Goal: Task Accomplishment & Management: Manage account settings

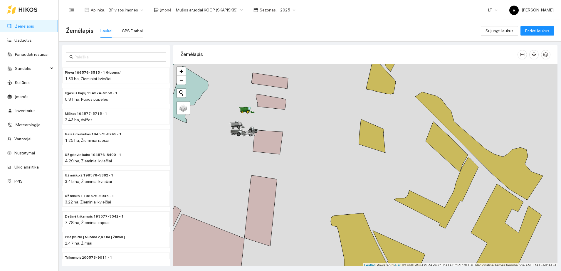
scroll to position [2, 0]
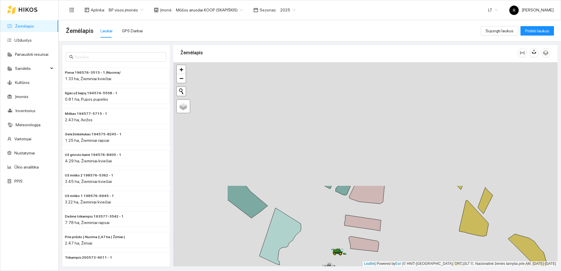
drag, startPoint x: 313, startPoint y: 137, endPoint x: 406, endPoint y: 280, distance: 169.9
click at [406, 271] on html "Žemėlapis Užduotys Panaudoti resursai Sandėlis Kultūros Įmonės Inventorius Mete…" at bounding box center [280, 135] width 561 height 271
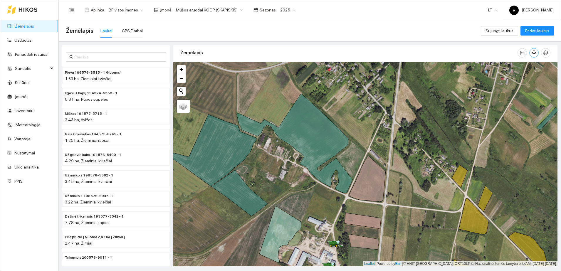
click at [533, 52] on icon "button" at bounding box center [533, 51] width 5 height 5
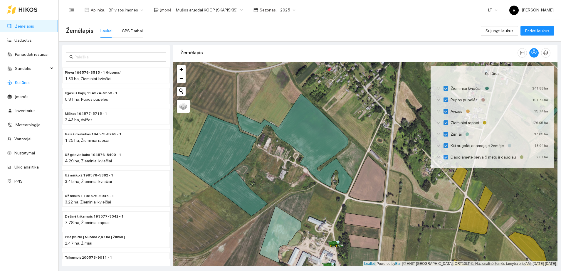
click at [16, 83] on link "Kultūros" at bounding box center [22, 82] width 15 height 5
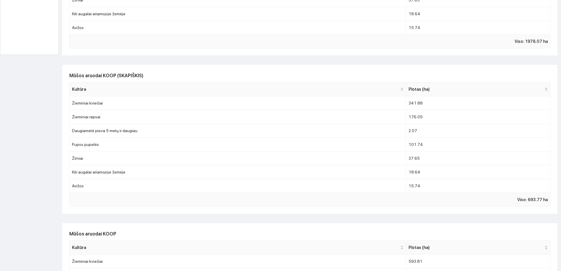
scroll to position [257, 0]
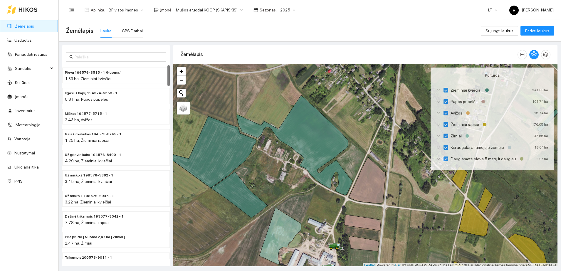
drag, startPoint x: 168, startPoint y: 74, endPoint x: 167, endPoint y: 65, distance: 8.6
click at [167, 65] on div "Pieva 196576-3515 - 1 /Nuoma/ 1.33 ha, Žieminiai kviečiai Ilgas už kapų 194574-…" at bounding box center [115, 162] width 107 height 194
click at [533, 53] on icon "button" at bounding box center [533, 53] width 5 height 5
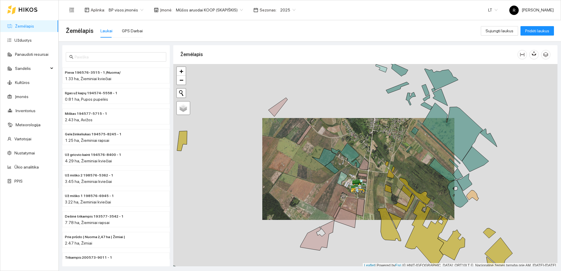
scroll to position [2, 0]
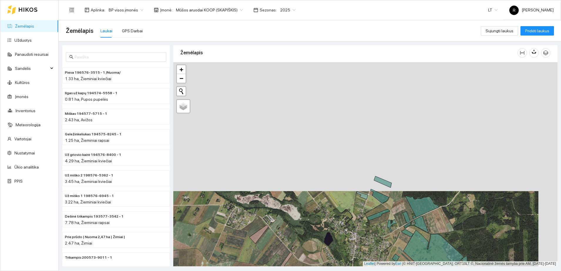
drag, startPoint x: 364, startPoint y: 145, endPoint x: 352, endPoint y: 270, distance: 125.6
click at [349, 271] on html "Žemėlapis Užduotys Panaudoti resursai Sandėlis Kultūros Įmonės Inventorius Mete…" at bounding box center [280, 135] width 561 height 271
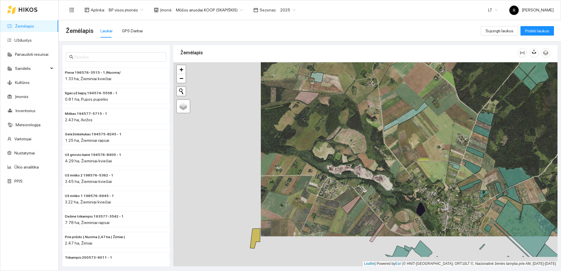
drag, startPoint x: 309, startPoint y: 236, endPoint x: 397, endPoint y: 204, distance: 93.2
click at [397, 204] on div at bounding box center [365, 164] width 384 height 204
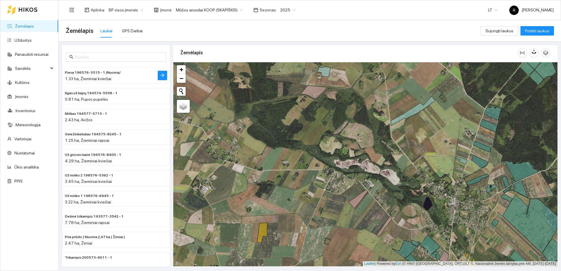
click at [101, 74] on span "Pieva 196576-3515 - 1 /Nuoma/" at bounding box center [93, 73] width 56 height 6
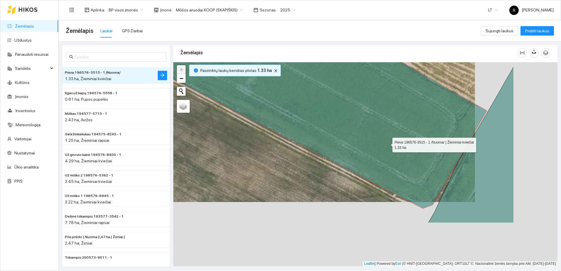
drag, startPoint x: 470, startPoint y: 208, endPoint x: 387, endPoint y: 144, distance: 104.6
click at [387, 144] on icon at bounding box center [300, 92] width 374 height 231
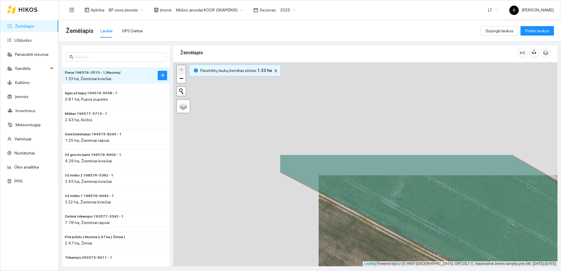
drag, startPoint x: 386, startPoint y: 149, endPoint x: 539, endPoint y: 270, distance: 194.5
click at [539, 270] on main "Žemėlapis Laukai GPS Darbai Sujungti laukus Pridėti laukus Pieva 196576-3515 - …" at bounding box center [310, 145] width 502 height 251
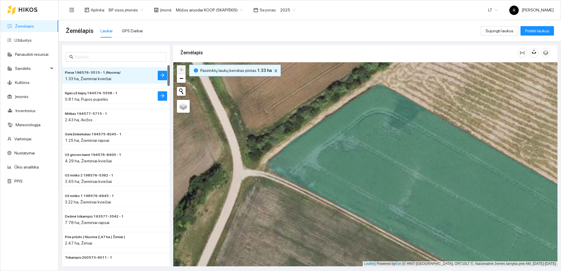
click at [102, 95] on span "Ilgas už kapų 194574-5558 - 1" at bounding box center [91, 93] width 53 height 6
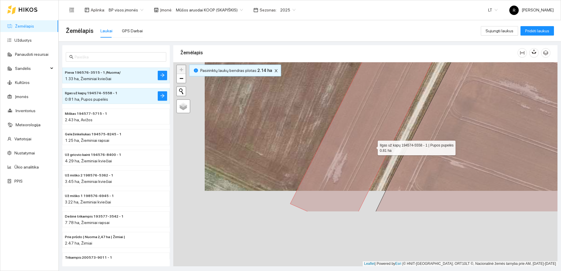
drag, startPoint x: 341, startPoint y: 223, endPoint x: 372, endPoint y: 147, distance: 81.7
click at [372, 147] on icon at bounding box center [384, 88] width 189 height 245
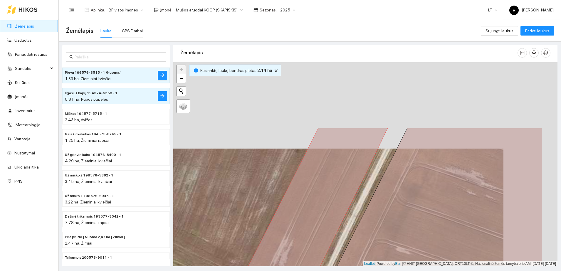
drag, startPoint x: 330, startPoint y: 183, endPoint x: 273, endPoint y: 281, distance: 114.1
click at [273, 271] on html "Žemėlapis Užduotys Panaudoti resursai Sandėlis Kultūros Įmonės Inventorius Mete…" at bounding box center [280, 135] width 561 height 271
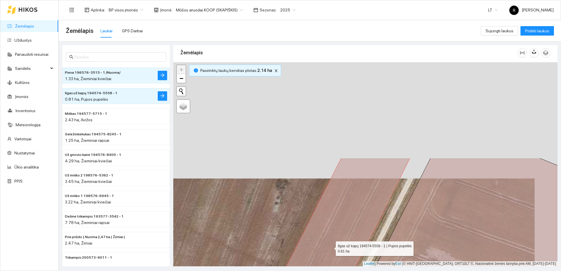
drag, startPoint x: 353, startPoint y: 130, endPoint x: 330, endPoint y: 247, distance: 119.1
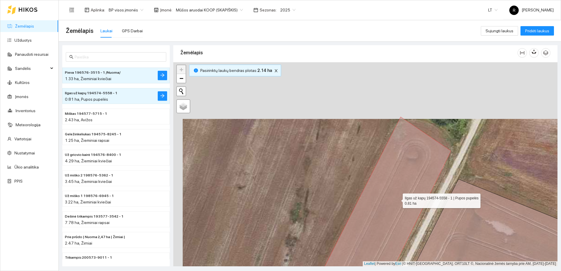
drag, startPoint x: 388, startPoint y: 142, endPoint x: 397, endPoint y: 200, distance: 59.2
click at [397, 200] on icon at bounding box center [367, 230] width 165 height 227
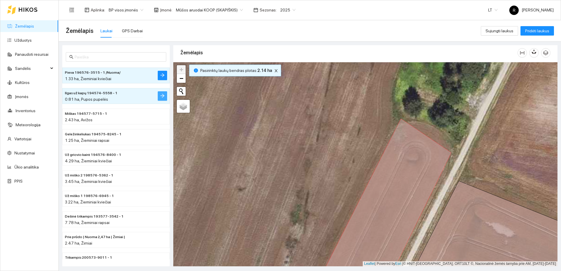
click at [160, 95] on icon "arrow-right" at bounding box center [162, 95] width 5 height 5
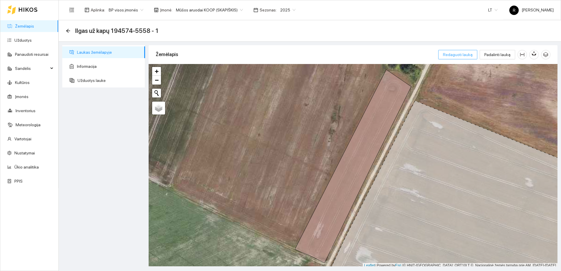
click at [456, 56] on span "Redaguoti lauką" at bounding box center [458, 54] width 30 height 6
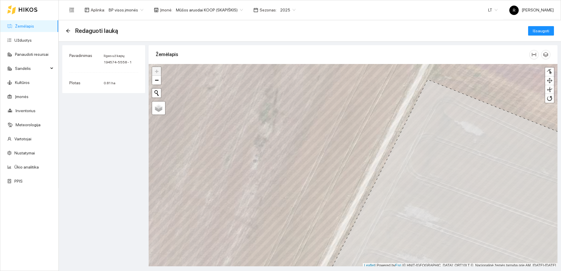
scroll to position [2, 0]
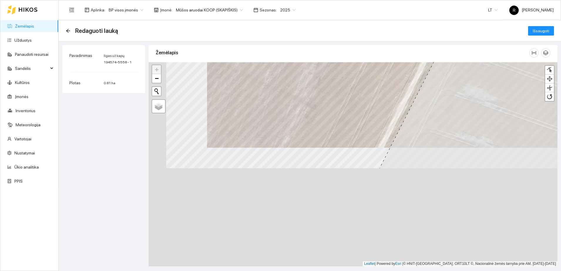
click at [447, 22] on main "Redaguoti lauką Išsaugoti Pavadinimas Ilgas už kapų 194574-5558 - 1 Plotas 0.81…" at bounding box center [310, 145] width 502 height 251
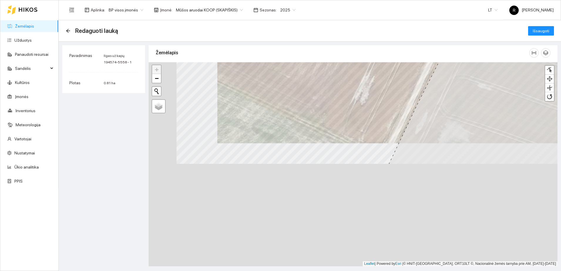
click at [424, 55] on div "Žemėlapis" at bounding box center [353, 153] width 409 height 221
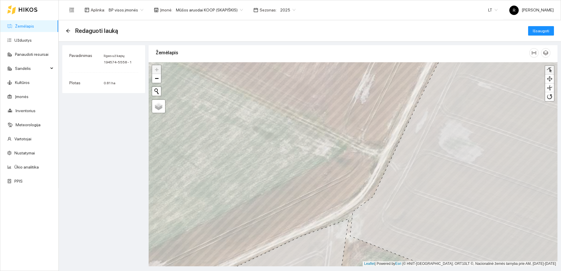
click at [549, 70] on div at bounding box center [549, 70] width 6 height 6
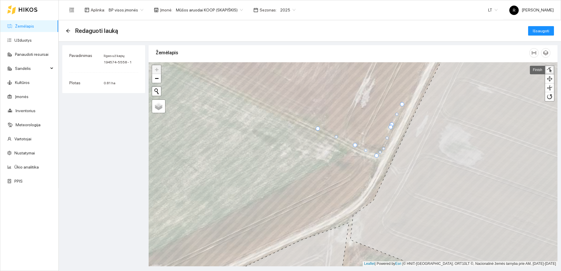
drag, startPoint x: 384, startPoint y: 141, endPoint x: 384, endPoint y: 148, distance: 7.0
click at [384, 148] on div at bounding box center [383, 148] width 3 height 3
click at [393, 126] on div at bounding box center [392, 124] width 4 height 4
click at [404, 106] on div at bounding box center [403, 106] width 4 height 4
drag, startPoint x: 389, startPoint y: 127, endPoint x: 391, endPoint y: 131, distance: 3.4
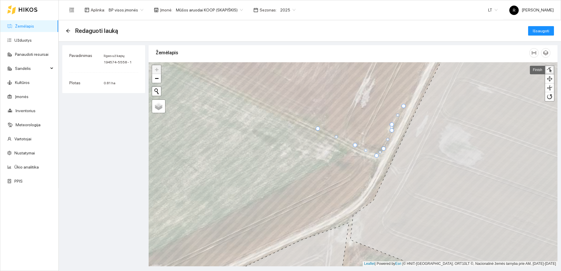
click at [391, 131] on div at bounding box center [392, 130] width 4 height 4
click at [395, 124] on div at bounding box center [395, 124] width 4 height 4
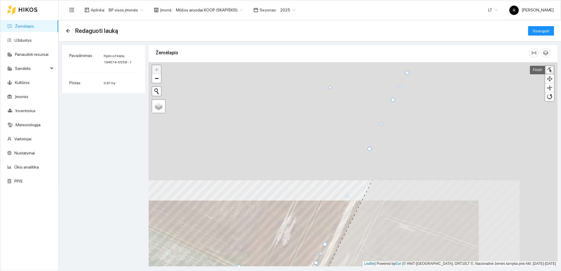
drag, startPoint x: 452, startPoint y: 81, endPoint x: 366, endPoint y: 231, distance: 172.8
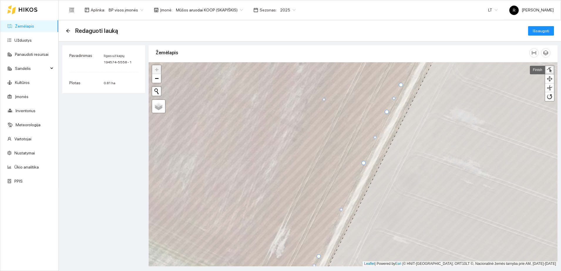
click at [364, 162] on div at bounding box center [363, 163] width 4 height 4
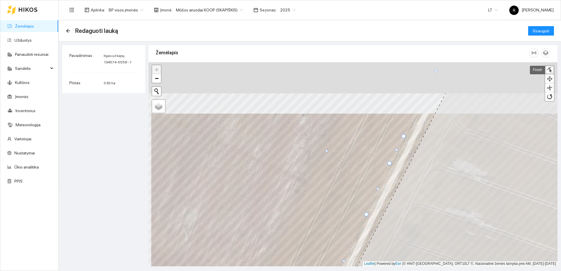
drag, startPoint x: 419, startPoint y: 123, endPoint x: 416, endPoint y: 164, distance: 40.7
click at [419, 161] on icon at bounding box center [461, 215] width 280 height 245
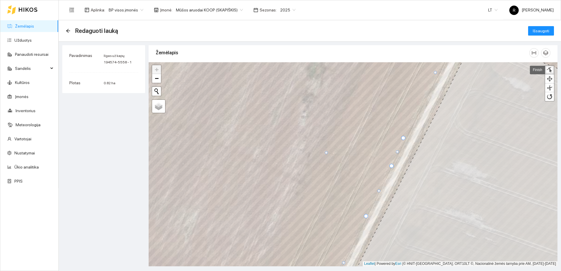
click at [392, 165] on div at bounding box center [391, 166] width 4 height 4
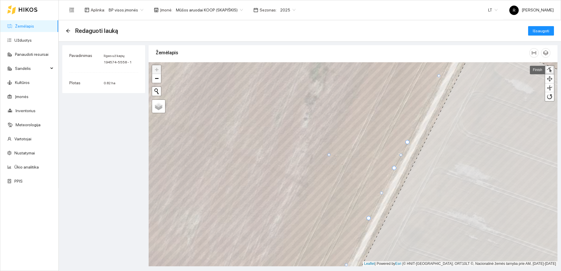
click at [407, 142] on div at bounding box center [407, 142] width 4 height 4
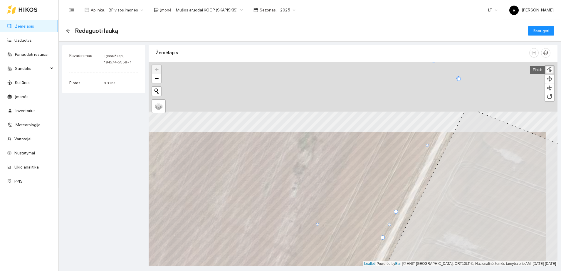
drag, startPoint x: 448, startPoint y: 123, endPoint x: 435, endPoint y: 186, distance: 64.6
click at [435, 186] on icon at bounding box center [463, 233] width 248 height 245
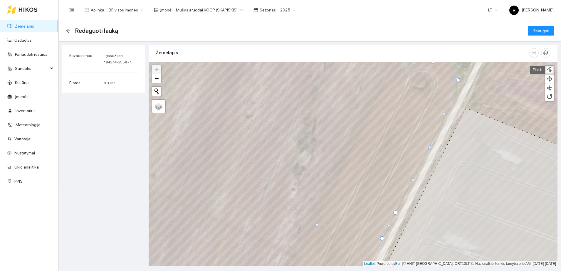
drag, startPoint x: 426, startPoint y: 145, endPoint x: 429, endPoint y: 146, distance: 3.2
click at [429, 146] on div at bounding box center [429, 147] width 3 height 3
drag, startPoint x: 443, startPoint y: 113, endPoint x: 452, endPoint y: 105, distance: 12.1
click at [452, 105] on div at bounding box center [452, 105] width 3 height 3
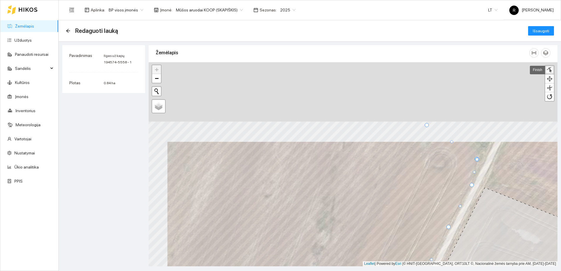
drag, startPoint x: 476, startPoint y: 127, endPoint x: 490, endPoint y: 192, distance: 66.8
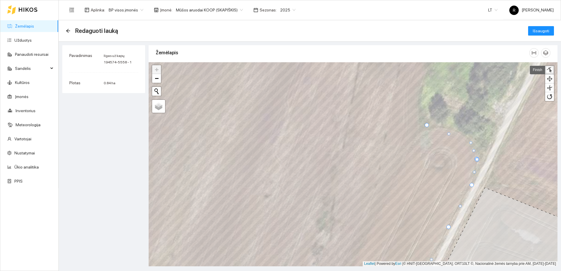
drag, startPoint x: 451, startPoint y: 141, endPoint x: 470, endPoint y: 142, distance: 18.8
click at [470, 142] on div at bounding box center [470, 142] width 3 height 3
drag, startPoint x: 448, startPoint y: 133, endPoint x: 452, endPoint y: 130, distance: 4.8
click at [452, 130] on div at bounding box center [452, 131] width 3 height 3
drag, startPoint x: 427, startPoint y: 125, endPoint x: 437, endPoint y: 128, distance: 10.0
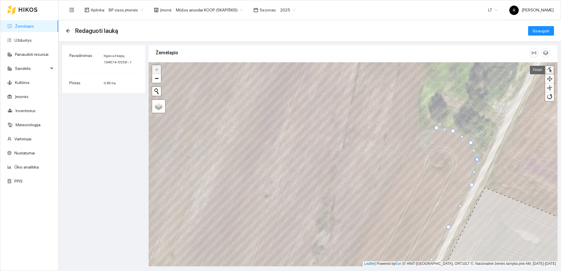
click at [437, 128] on div at bounding box center [436, 128] width 4 height 4
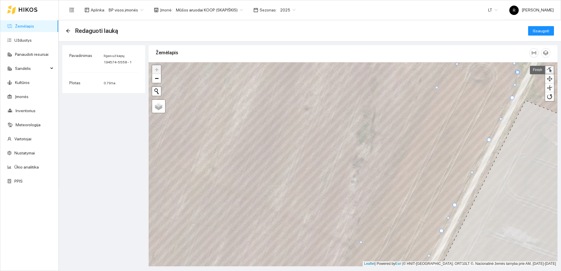
drag, startPoint x: 381, startPoint y: 218, endPoint x: 437, endPoint y: 87, distance: 142.6
click at [437, 87] on div at bounding box center [436, 87] width 3 height 3
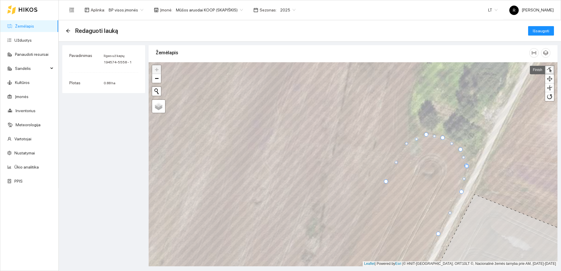
drag, startPoint x: 406, startPoint y: 157, endPoint x: 407, endPoint y: 143, distance: 14.4
click at [407, 143] on div at bounding box center [406, 143] width 3 height 3
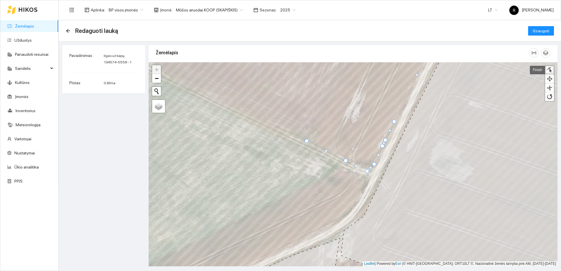
drag, startPoint x: 307, startPoint y: 145, endPoint x: 306, endPoint y: 142, distance: 3.7
click at [306, 142] on div at bounding box center [307, 141] width 4 height 4
click at [367, 169] on div at bounding box center [368, 169] width 4 height 4
click at [347, 161] on div at bounding box center [348, 161] width 4 height 4
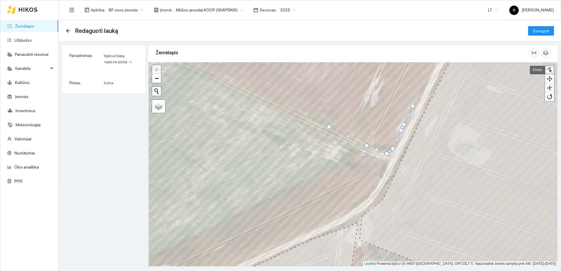
drag, startPoint x: 324, startPoint y: 124, endPoint x: 328, endPoint y: 126, distance: 4.1
click at [328, 126] on div at bounding box center [329, 127] width 4 height 4
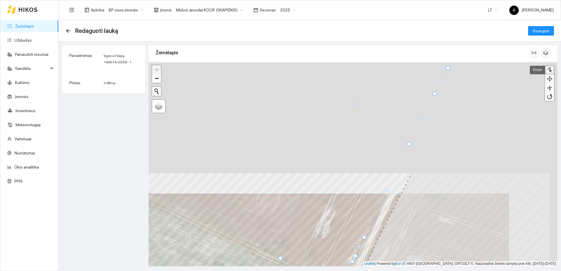
drag, startPoint x: 445, startPoint y: 139, endPoint x: 396, endPoint y: 270, distance: 140.2
click at [396, 270] on main "Redaguoti lauką Išsaugoti Pavadinimas Ilgas už kapų 194574-5558 - 1 Plotas 0.88…" at bounding box center [310, 145] width 502 height 251
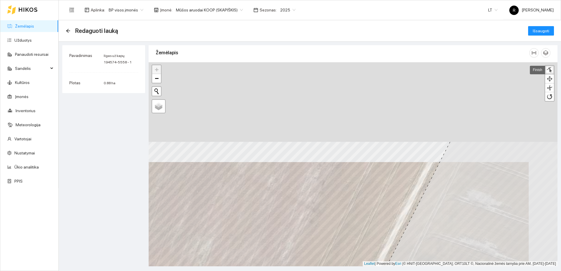
drag, startPoint x: 448, startPoint y: 111, endPoint x: 418, endPoint y: 217, distance: 110.7
click at [418, 217] on icon at bounding box center [448, 264] width 243 height 245
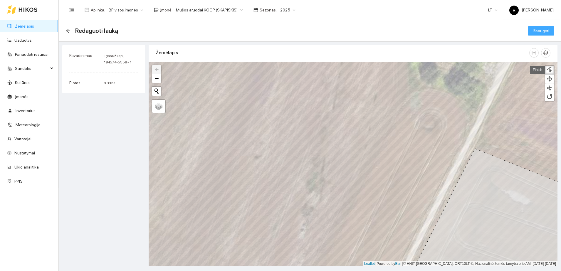
click at [540, 29] on span "Išsaugoti" at bounding box center [541, 31] width 16 height 6
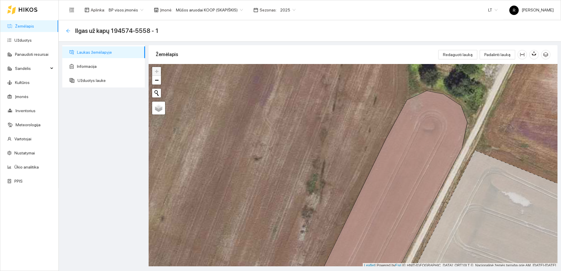
click at [69, 30] on icon "arrow-left" at bounding box center [68, 30] width 5 height 5
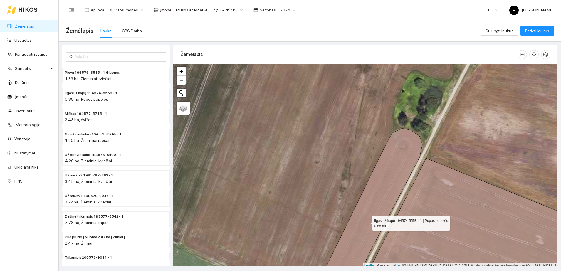
scroll to position [2, 0]
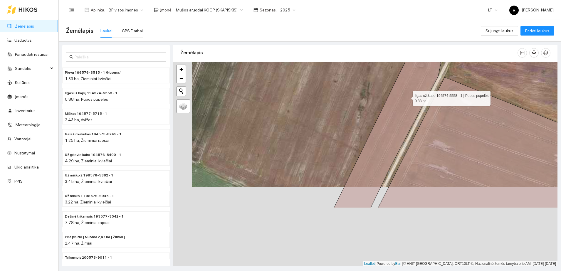
drag, startPoint x: 389, startPoint y: 177, endPoint x: 408, endPoint y: 96, distance: 82.9
click at [408, 96] on icon at bounding box center [387, 127] width 107 height 161
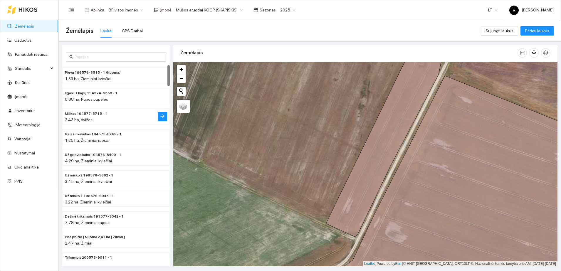
click at [69, 116] on span "Miškas 194577-5715 - 1" at bounding box center [86, 114] width 42 height 6
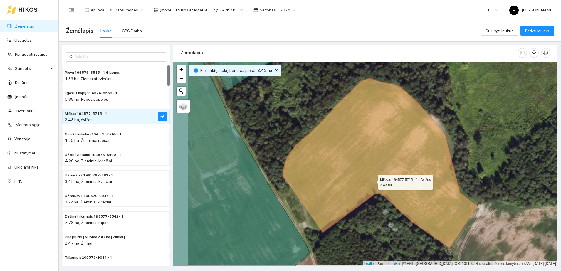
drag, startPoint x: 359, startPoint y: 182, endPoint x: 374, endPoint y: 181, distance: 14.7
click at [374, 181] on icon at bounding box center [379, 163] width 195 height 170
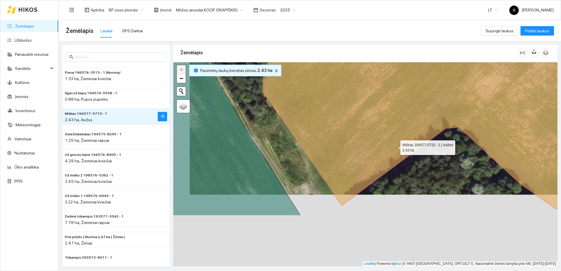
drag, startPoint x: 378, startPoint y: 221, endPoint x: 402, endPoint y: 135, distance: 88.8
click at [402, 135] on icon at bounding box center [437, 92] width 350 height 245
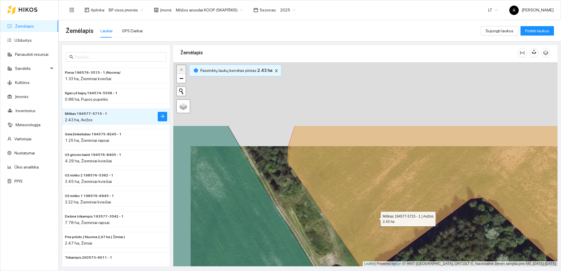
drag, startPoint x: 358, startPoint y: 133, endPoint x: 377, endPoint y: 220, distance: 89.4
click at [377, 220] on icon at bounding box center [450, 214] width 326 height 176
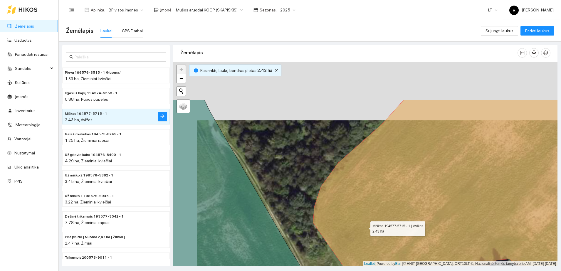
drag, startPoint x: 341, startPoint y: 168, endPoint x: 365, endPoint y: 228, distance: 64.6
click at [365, 228] on icon at bounding box center [466, 222] width 307 height 245
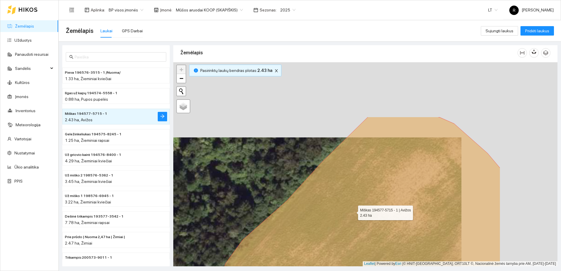
drag, startPoint x: 449, startPoint y: 136, endPoint x: 353, endPoint y: 211, distance: 122.0
click at [353, 211] on icon at bounding box center [359, 239] width 282 height 245
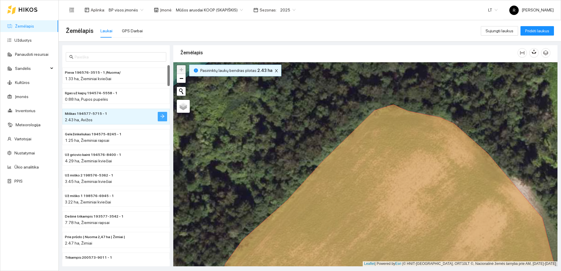
click at [161, 117] on icon "arrow-right" at bounding box center [162, 116] width 5 height 5
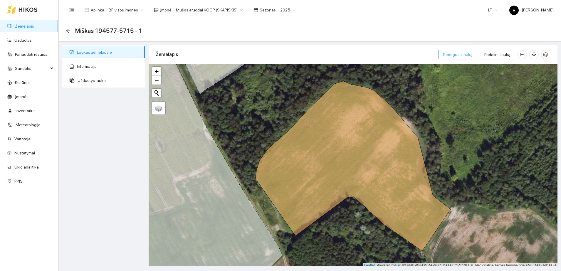
click at [466, 54] on span "Redaguoti lauką" at bounding box center [458, 54] width 30 height 6
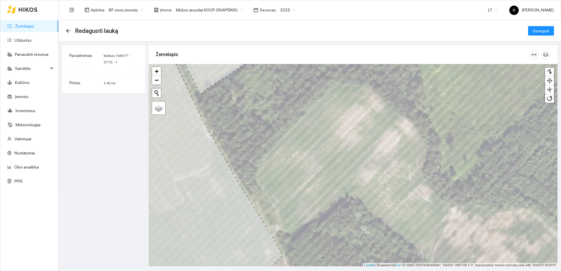
scroll to position [2, 0]
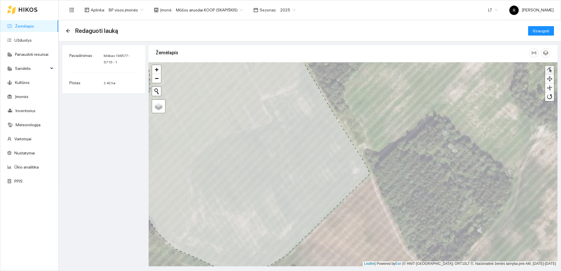
click at [550, 68] on div at bounding box center [549, 70] width 6 height 6
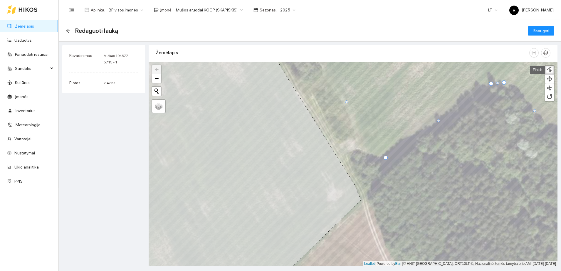
drag, startPoint x: 387, startPoint y: 161, endPoint x: 385, endPoint y: 158, distance: 3.3
click at [385, 158] on div at bounding box center [386, 158] width 4 height 4
drag, startPoint x: 346, startPoint y: 102, endPoint x: 352, endPoint y: 115, distance: 15.0
click at [352, 115] on div at bounding box center [352, 115] width 3 height 3
drag, startPoint x: 369, startPoint y: 136, endPoint x: 364, endPoint y: 148, distance: 12.7
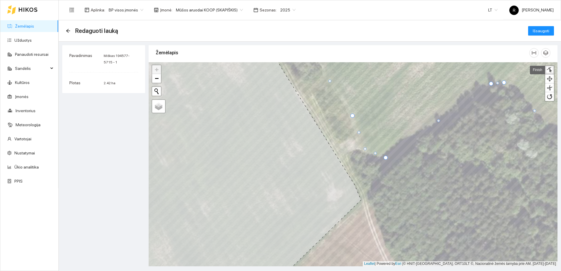
click at [364, 148] on div at bounding box center [365, 148] width 3 height 3
drag, startPoint x: 385, startPoint y: 156, endPoint x: 379, endPoint y: 155, distance: 6.6
click at [379, 155] on div at bounding box center [379, 156] width 4 height 4
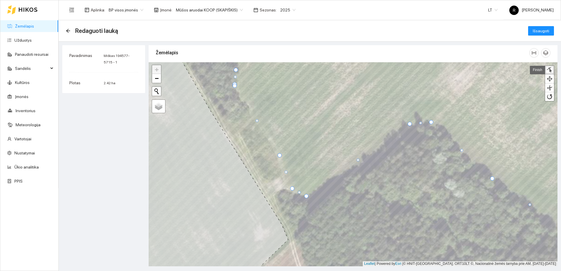
drag, startPoint x: 418, startPoint y: 123, endPoint x: 409, endPoint y: 123, distance: 8.5
click at [409, 123] on div at bounding box center [410, 124] width 4 height 4
click at [431, 125] on div at bounding box center [430, 124] width 4 height 4
click at [419, 120] on div at bounding box center [420, 121] width 3 height 3
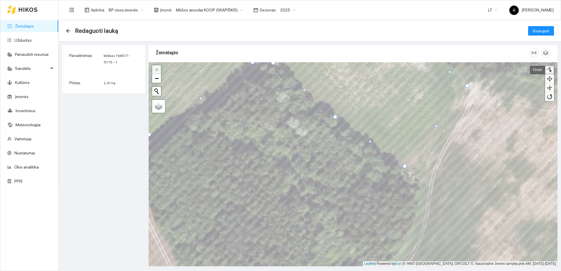
drag, startPoint x: 411, startPoint y: 169, endPoint x: 406, endPoint y: 166, distance: 6.0
click at [406, 166] on div at bounding box center [405, 166] width 4 height 4
drag, startPoint x: 436, startPoint y: 127, endPoint x: 421, endPoint y: 165, distance: 40.9
click at [421, 165] on div at bounding box center [421, 164] width 3 height 3
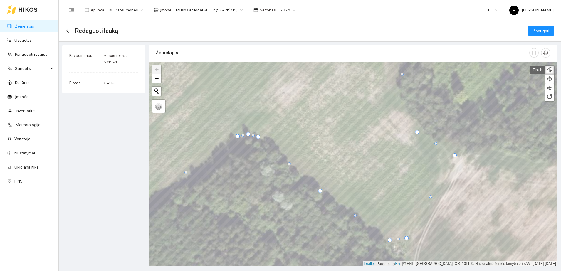
drag, startPoint x: 453, startPoint y: 159, endPoint x: 455, endPoint y: 154, distance: 4.9
click at [455, 154] on div at bounding box center [455, 155] width 4 height 4
drag, startPoint x: 416, startPoint y: 132, endPoint x: 416, endPoint y: 129, distance: 3.2
click at [416, 129] on div at bounding box center [417, 129] width 4 height 4
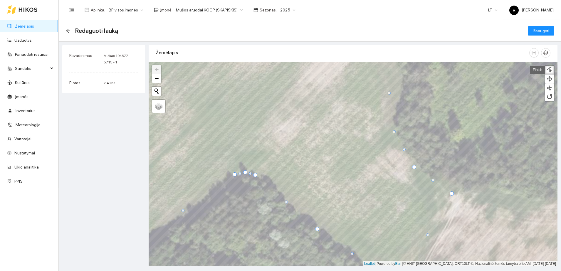
drag, startPoint x: 398, startPoint y: 111, endPoint x: 393, endPoint y: 132, distance: 21.8
click at [393, 132] on div at bounding box center [394, 131] width 3 height 3
click at [401, 152] on div at bounding box center [401, 151] width 3 height 3
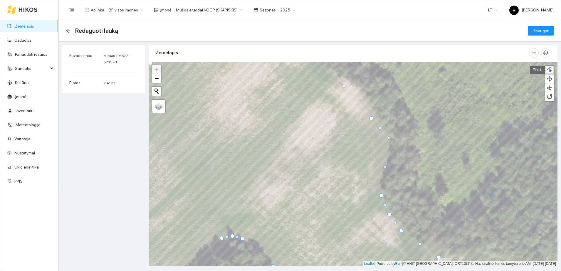
drag, startPoint x: 376, startPoint y: 158, endPoint x: 388, endPoint y: 139, distance: 22.5
click at [388, 139] on div at bounding box center [388, 138] width 3 height 3
drag, startPoint x: 380, startPoint y: 195, endPoint x: 378, endPoint y: 192, distance: 4.0
click at [378, 192] on div at bounding box center [379, 192] width 4 height 4
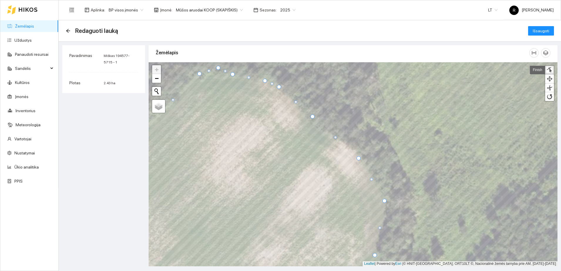
drag, startPoint x: 367, startPoint y: 181, endPoint x: 359, endPoint y: 158, distance: 24.4
click at [359, 158] on div at bounding box center [358, 158] width 4 height 4
drag, startPoint x: 334, startPoint y: 137, endPoint x: 333, endPoint y: 141, distance: 3.7
click at [333, 141] on div at bounding box center [334, 141] width 3 height 3
drag, startPoint x: 346, startPoint y: 149, endPoint x: 346, endPoint y: 146, distance: 3.2
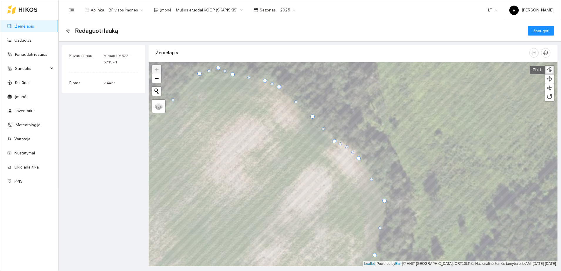
click at [346, 146] on div at bounding box center [346, 146] width 3 height 3
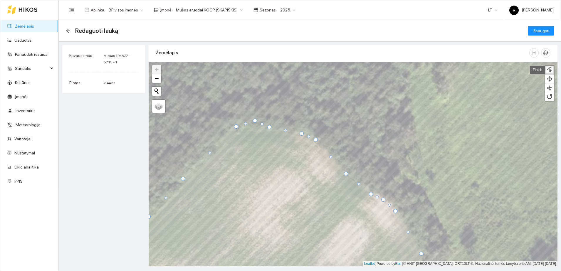
drag, startPoint x: 350, startPoint y: 169, endPoint x: 346, endPoint y: 173, distance: 5.6
click at [346, 173] on div at bounding box center [346, 174] width 4 height 4
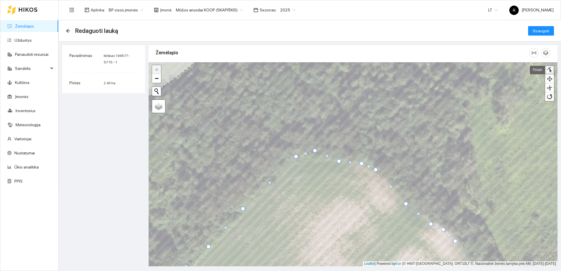
drag, startPoint x: 327, startPoint y: 157, endPoint x: 337, endPoint y: 161, distance: 10.5
click at [337, 161] on div at bounding box center [339, 161] width 4 height 4
drag, startPoint x: 296, startPoint y: 157, endPoint x: 295, endPoint y: 162, distance: 6.1
click at [295, 162] on div at bounding box center [294, 163] width 4 height 4
drag, startPoint x: 315, startPoint y: 151, endPoint x: 317, endPoint y: 162, distance: 10.9
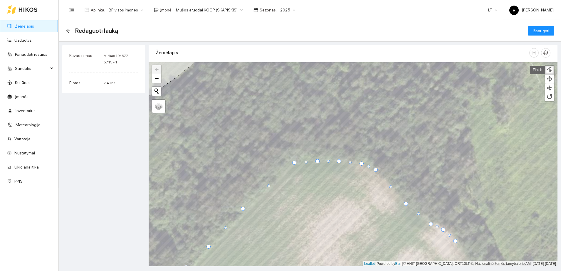
click at [317, 162] on div at bounding box center [317, 161] width 4 height 4
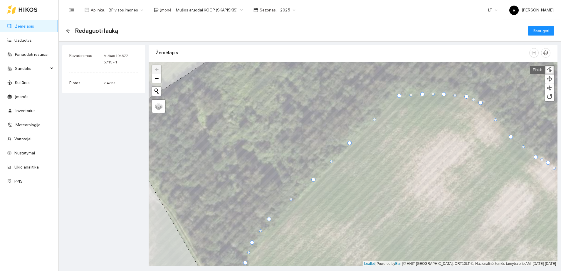
click at [349, 142] on div at bounding box center [349, 143] width 4 height 4
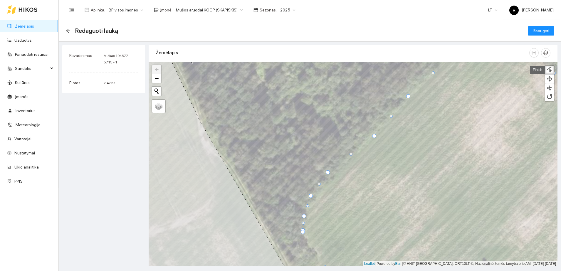
drag, startPoint x: 372, startPoint y: 132, endPoint x: 374, endPoint y: 134, distance: 3.3
click at [374, 134] on div at bounding box center [374, 136] width 4 height 4
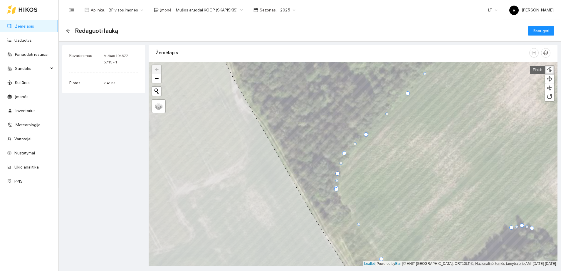
drag, startPoint x: 361, startPoint y: 129, endPoint x: 366, endPoint y: 134, distance: 6.6
click at [366, 134] on div at bounding box center [366, 134] width 4 height 4
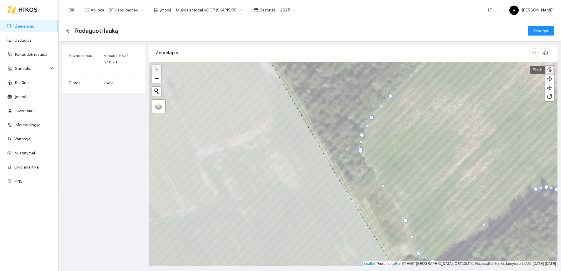
drag, startPoint x: 369, startPoint y: 115, endPoint x: 371, endPoint y: 118, distance: 3.5
click at [371, 118] on div at bounding box center [371, 117] width 4 height 4
click at [364, 134] on div at bounding box center [364, 134] width 4 height 4
drag, startPoint x: 361, startPoint y: 150, endPoint x: 370, endPoint y: 163, distance: 16.2
click at [370, 163] on div at bounding box center [370, 164] width 4 height 4
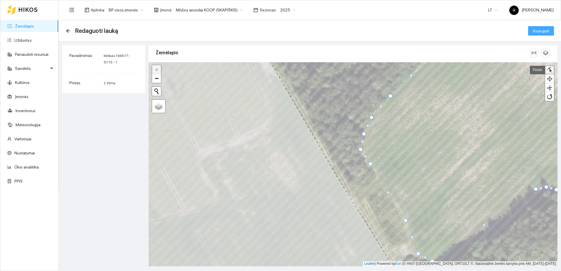
click at [538, 30] on span "Išsaugoti" at bounding box center [541, 31] width 16 height 6
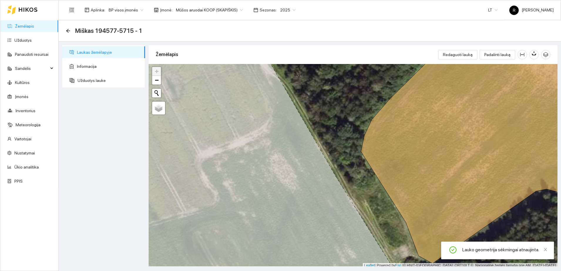
click at [70, 30] on div "Miškas 194577-5715 - 1" at bounding box center [106, 30] width 80 height 9
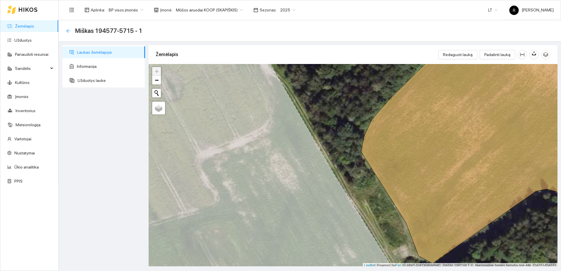
click at [69, 29] on icon "arrow-left" at bounding box center [68, 30] width 5 height 5
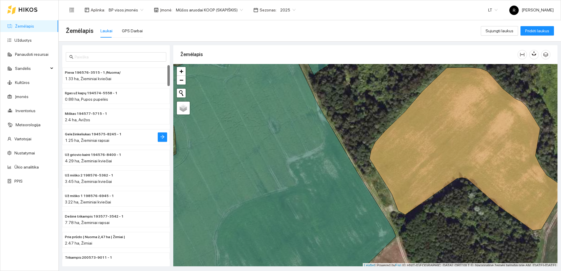
click at [77, 137] on div "1.25 ha, Žieminiai rapsai" at bounding box center [104, 140] width 79 height 6
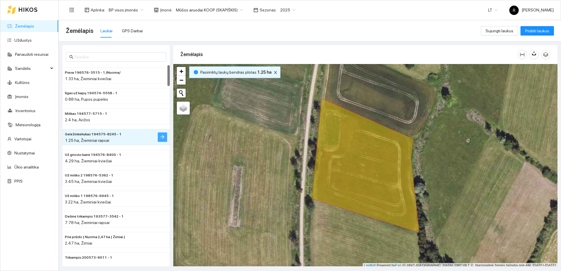
click at [160, 137] on icon "arrow-right" at bounding box center [162, 136] width 5 height 5
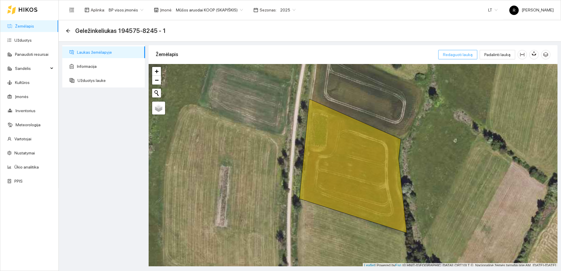
click at [465, 54] on span "Redaguoti lauką" at bounding box center [458, 54] width 30 height 6
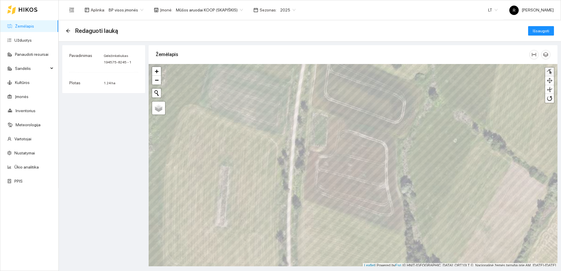
click at [549, 71] on div at bounding box center [549, 72] width 6 height 6
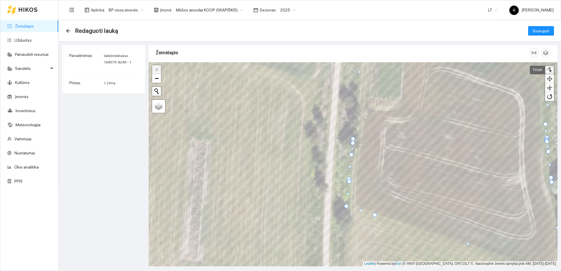
drag, startPoint x: 350, startPoint y: 205, endPoint x: 375, endPoint y: 215, distance: 27.3
click at [375, 215] on div at bounding box center [375, 215] width 4 height 4
drag, startPoint x: 346, startPoint y: 207, endPoint x: 356, endPoint y: 208, distance: 9.8
click at [356, 208] on div at bounding box center [356, 207] width 4 height 4
drag, startPoint x: 349, startPoint y: 181, endPoint x: 355, endPoint y: 186, distance: 7.4
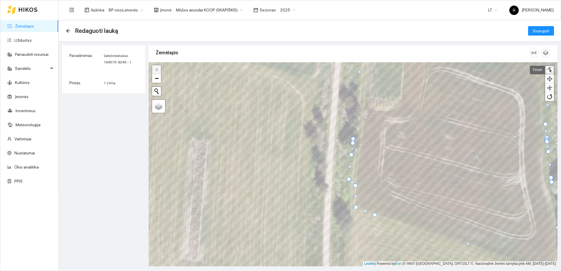
click at [355, 186] on div at bounding box center [355, 186] width 4 height 4
click at [354, 197] on div at bounding box center [354, 195] width 3 height 3
drag, startPoint x: 348, startPoint y: 179, endPoint x: 356, endPoint y: 167, distance: 14.3
click at [356, 167] on div at bounding box center [357, 168] width 4 height 4
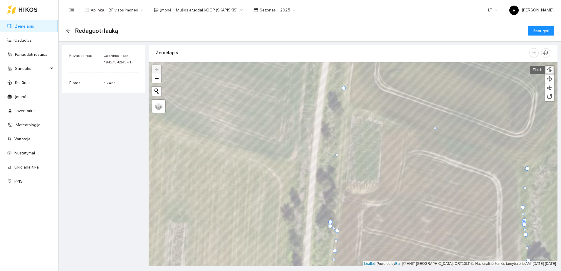
drag, startPoint x: 328, startPoint y: 238, endPoint x: 337, endPoint y: 231, distance: 11.1
click at [337, 231] on div at bounding box center [337, 231] width 4 height 4
drag, startPoint x: 329, startPoint y: 227, endPoint x: 338, endPoint y: 222, distance: 9.8
click at [338, 222] on div at bounding box center [339, 222] width 4 height 4
drag, startPoint x: 330, startPoint y: 221, endPoint x: 344, endPoint y: 200, distance: 25.9
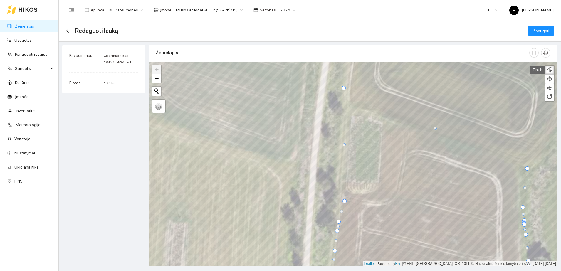
click at [344, 200] on div at bounding box center [344, 201] width 4 height 4
click at [344, 199] on div at bounding box center [344, 201] width 4 height 4
drag, startPoint x: 344, startPoint y: 201, endPoint x: 342, endPoint y: 190, distance: 11.4
click at [342, 190] on div at bounding box center [342, 189] width 4 height 4
drag, startPoint x: 343, startPoint y: 138, endPoint x: 379, endPoint y: 189, distance: 62.6
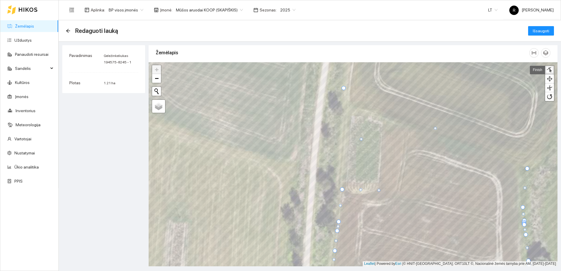
click at [379, 189] on div at bounding box center [378, 190] width 3 height 3
drag, startPoint x: 343, startPoint y: 88, endPoint x: 382, endPoint y: 116, distance: 48.6
click at [382, 116] on div at bounding box center [383, 116] width 4 height 4
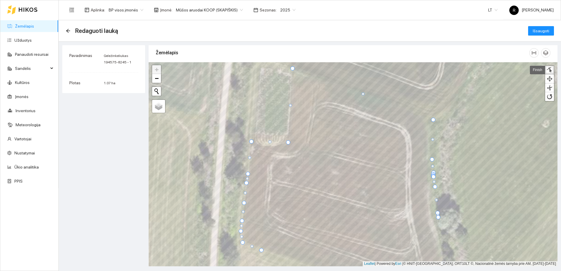
drag, startPoint x: 436, startPoint y: 120, endPoint x: 433, endPoint y: 120, distance: 3.3
click at [433, 120] on div at bounding box center [433, 120] width 4 height 4
drag, startPoint x: 436, startPoint y: 199, endPoint x: 430, endPoint y: 204, distance: 7.6
click at [430, 204] on div at bounding box center [431, 204] width 3 height 3
drag, startPoint x: 437, startPoint y: 211, endPoint x: 431, endPoint y: 218, distance: 9.1
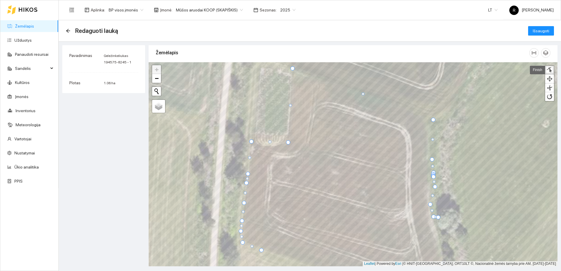
click at [433, 215] on div at bounding box center [433, 217] width 4 height 4
drag, startPoint x: 437, startPoint y: 217, endPoint x: 439, endPoint y: 236, distance: 18.9
click at [439, 236] on div at bounding box center [440, 236] width 4 height 4
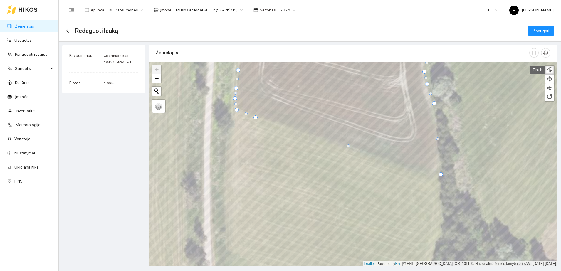
click at [441, 173] on div at bounding box center [441, 174] width 4 height 4
click at [549, 30] on span "Išsaugoti" at bounding box center [541, 31] width 16 height 6
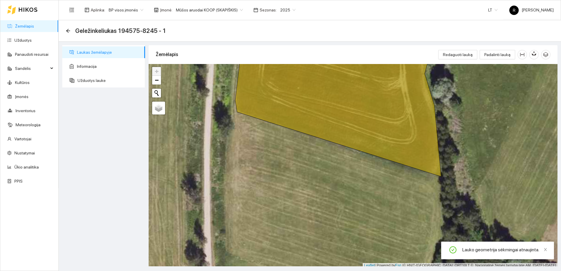
click at [83, 31] on span "Geležinkeliukas 194575-8245 - 1" at bounding box center [120, 30] width 91 height 9
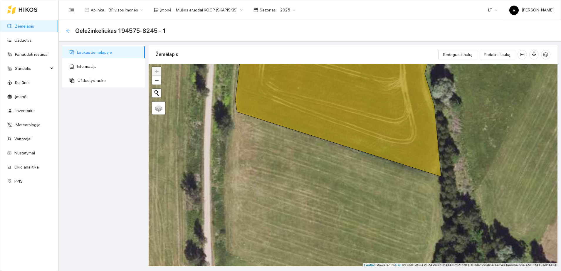
click at [68, 30] on icon "arrow-left" at bounding box center [68, 30] width 5 height 5
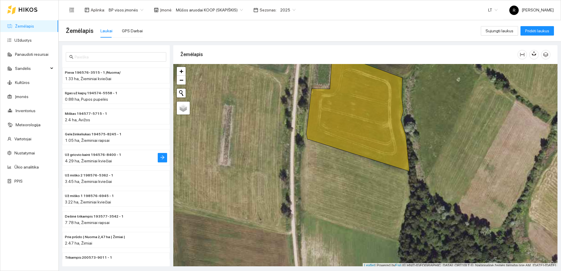
click at [92, 159] on span "4.29 ha, Žieminiai kviečiai" at bounding box center [88, 161] width 47 height 5
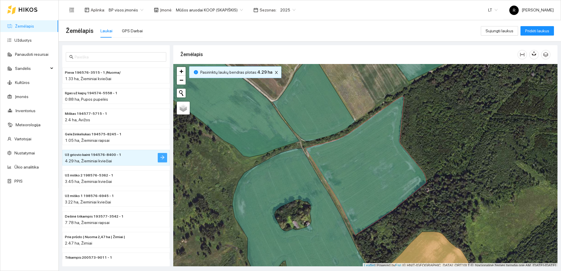
click at [159, 159] on button "button" at bounding box center [162, 157] width 9 height 9
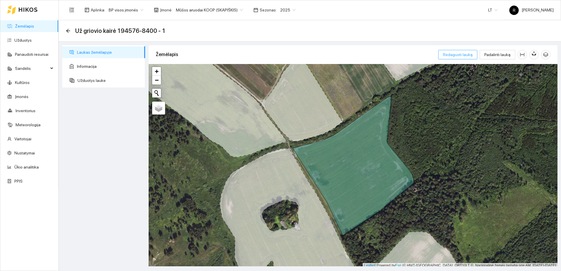
click at [468, 53] on span "Redaguoti lauką" at bounding box center [458, 54] width 30 height 6
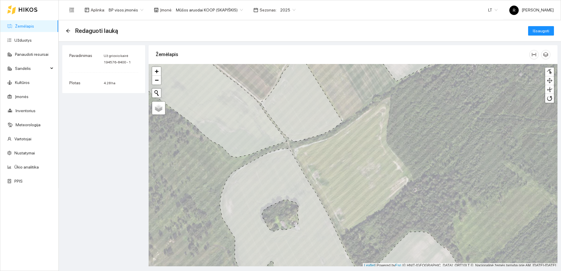
scroll to position [2, 0]
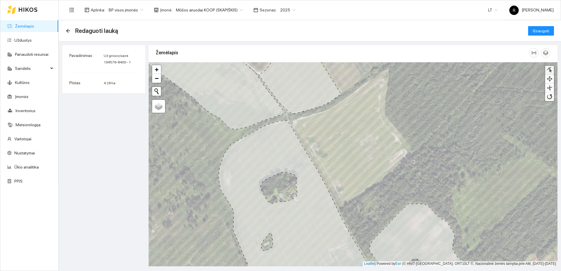
click at [551, 69] on div at bounding box center [549, 70] width 6 height 6
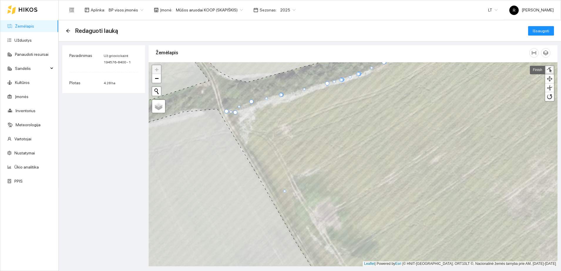
drag, startPoint x: 231, startPoint y: 106, endPoint x: 226, endPoint y: 110, distance: 6.4
click at [226, 110] on div at bounding box center [226, 111] width 4 height 4
drag, startPoint x: 234, startPoint y: 113, endPoint x: 232, endPoint y: 123, distance: 10.8
click at [232, 123] on div at bounding box center [233, 123] width 4 height 4
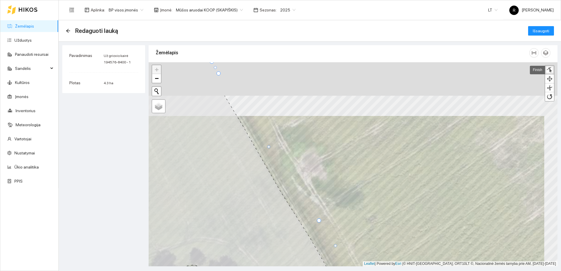
drag, startPoint x: 254, startPoint y: 110, endPoint x: 245, endPoint y: 168, distance: 58.9
click at [241, 167] on icon at bounding box center [230, 217] width 273 height 245
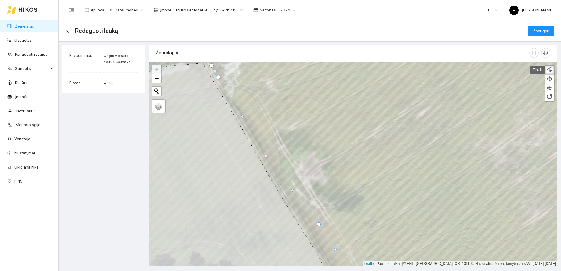
drag, startPoint x: 268, startPoint y: 150, endPoint x: 265, endPoint y: 156, distance: 6.1
click at [265, 156] on div at bounding box center [266, 156] width 3 height 3
drag, startPoint x: 293, startPoint y: 189, endPoint x: 290, endPoint y: 196, distance: 7.0
click at [290, 196] on div at bounding box center [289, 196] width 3 height 3
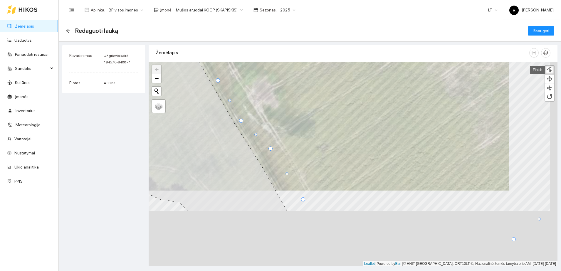
drag, startPoint x: 290, startPoint y: 232, endPoint x: 235, endPoint y: 138, distance: 108.7
click at [235, 138] on icon at bounding box center [173, 99] width 228 height 224
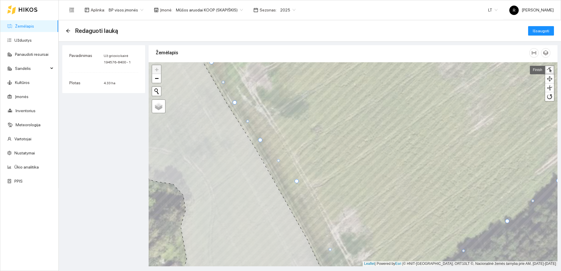
drag, startPoint x: 264, startPoint y: 132, endPoint x: 260, endPoint y: 141, distance: 10.1
click at [260, 141] on div at bounding box center [260, 140] width 4 height 4
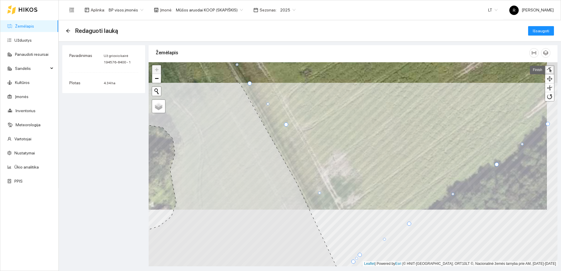
drag, startPoint x: 268, startPoint y: 96, endPoint x: 269, endPoint y: 136, distance: 39.9
click at [269, 136] on icon at bounding box center [237, 205] width 259 height 245
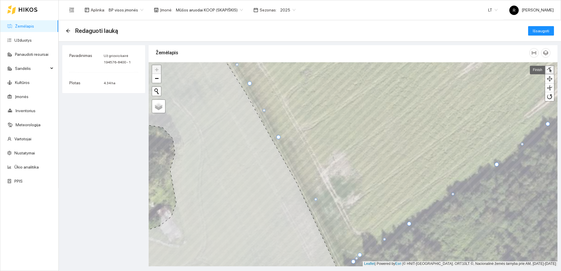
drag, startPoint x: 285, startPoint y: 125, endPoint x: 278, endPoint y: 138, distance: 14.8
click at [278, 138] on div at bounding box center [278, 137] width 4 height 4
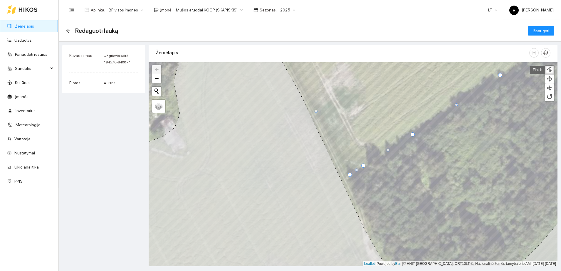
drag, startPoint x: 357, startPoint y: 171, endPoint x: 350, endPoint y: 174, distance: 7.7
click at [350, 174] on div at bounding box center [350, 175] width 4 height 4
click at [411, 132] on div at bounding box center [412, 132] width 4 height 4
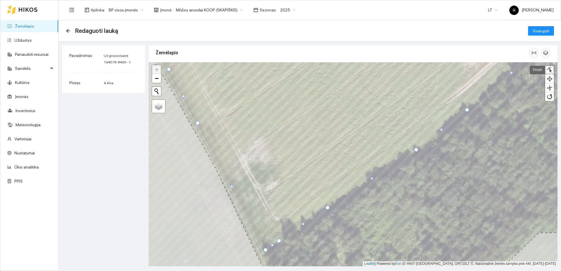
click at [415, 149] on div at bounding box center [416, 150] width 4 height 4
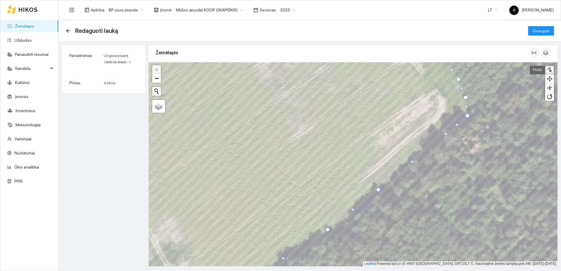
drag, startPoint x: 423, startPoint y: 153, endPoint x: 446, endPoint y: 134, distance: 29.8
click at [446, 134] on div at bounding box center [445, 133] width 3 height 3
click at [466, 115] on div at bounding box center [466, 115] width 4 height 4
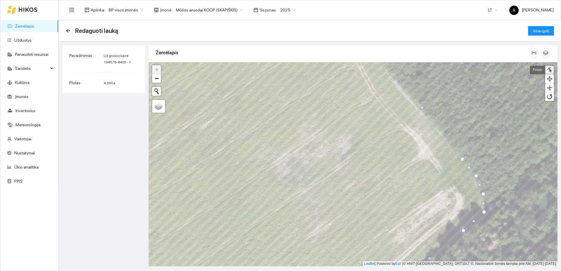
click at [461, 157] on div at bounding box center [462, 159] width 4 height 4
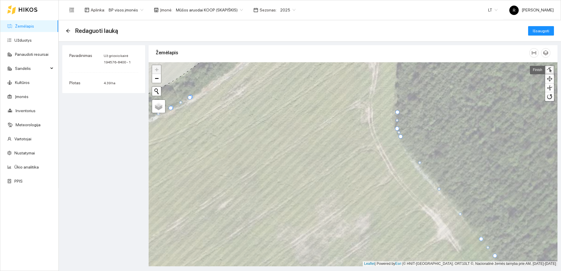
click at [438, 189] on div at bounding box center [439, 189] width 3 height 3
drag, startPoint x: 419, startPoint y: 162, endPoint x: 416, endPoint y: 164, distance: 3.7
click at [416, 164] on div at bounding box center [416, 164] width 3 height 3
drag, startPoint x: 400, startPoint y: 136, endPoint x: 398, endPoint y: 139, distance: 3.5
click at [398, 139] on div at bounding box center [399, 140] width 4 height 4
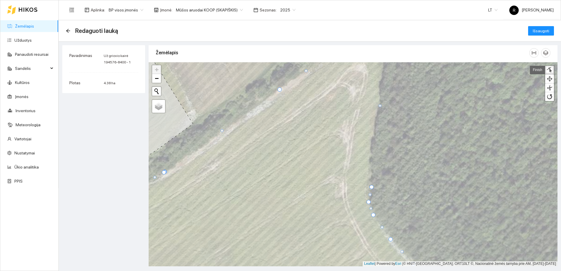
drag, startPoint x: 372, startPoint y: 204, endPoint x: 369, endPoint y: 202, distance: 3.0
click at [369, 202] on div at bounding box center [368, 202] width 4 height 4
drag, startPoint x: 372, startPoint y: 186, endPoint x: 368, endPoint y: 180, distance: 7.1
click at [368, 180] on div at bounding box center [368, 181] width 4 height 4
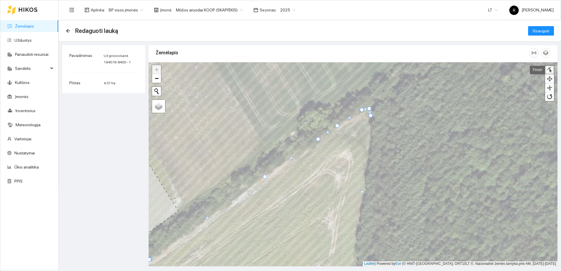
drag, startPoint x: 374, startPoint y: 112, endPoint x: 371, endPoint y: 116, distance: 4.8
click at [371, 116] on div at bounding box center [371, 115] width 4 height 4
drag, startPoint x: 368, startPoint y: 108, endPoint x: 366, endPoint y: 112, distance: 4.2
click at [366, 112] on div at bounding box center [367, 112] width 4 height 4
drag, startPoint x: 361, startPoint y: 110, endPoint x: 361, endPoint y: 112, distance: 3.0
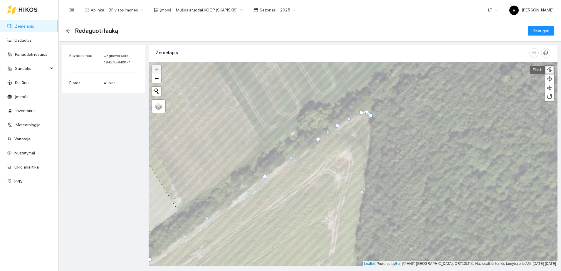
click at [361, 112] on div at bounding box center [361, 113] width 4 height 4
click at [319, 140] on div at bounding box center [319, 140] width 4 height 4
click at [338, 127] on div at bounding box center [338, 127] width 4 height 4
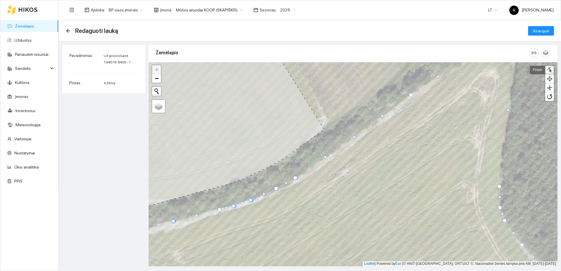
click at [354, 138] on div at bounding box center [354, 136] width 3 height 3
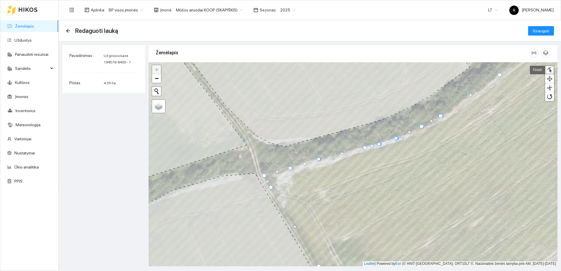
click at [290, 167] on div at bounding box center [290, 168] width 4 height 4
drag, startPoint x: 318, startPoint y: 159, endPoint x: 320, endPoint y: 163, distance: 4.7
click at [320, 163] on div at bounding box center [321, 163] width 3 height 3
drag, startPoint x: 321, startPoint y: 163, endPoint x: 319, endPoint y: 159, distance: 4.5
click at [319, 159] on div at bounding box center [319, 159] width 4 height 4
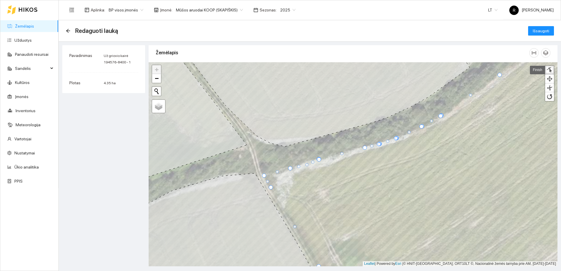
click at [307, 164] on div at bounding box center [306, 164] width 3 height 3
drag, startPoint x: 318, startPoint y: 160, endPoint x: 326, endPoint y: 158, distance: 7.5
click at [326, 158] on div at bounding box center [326, 158] width 4 height 4
click at [319, 160] on div at bounding box center [319, 161] width 4 height 4
drag, startPoint x: 319, startPoint y: 160, endPoint x: 315, endPoint y: 162, distance: 4.1
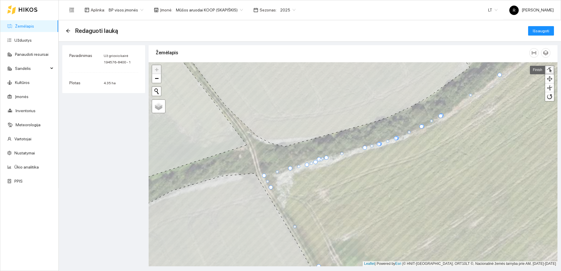
click at [315, 162] on div at bounding box center [315, 162] width 4 height 4
click at [319, 162] on div at bounding box center [319, 162] width 4 height 4
drag, startPoint x: 325, startPoint y: 158, endPoint x: 323, endPoint y: 161, distance: 3.4
drag, startPoint x: 326, startPoint y: 157, endPoint x: 329, endPoint y: 159, distance: 3.7
drag, startPoint x: 327, startPoint y: 157, endPoint x: 315, endPoint y: 161, distance: 13.2
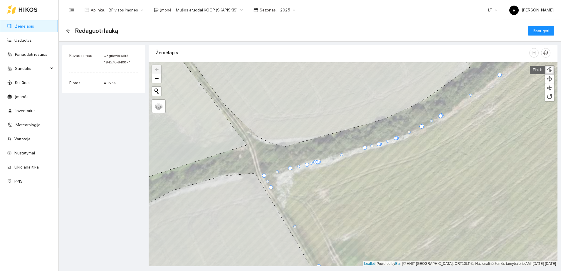
drag, startPoint x: 327, startPoint y: 157, endPoint x: 317, endPoint y: 163, distance: 10.5
click at [267, 212] on div at bounding box center [267, 212] width 0 height 0
click at [317, 161] on div at bounding box center [316, 161] width 3 height 3
click at [267, 212] on div at bounding box center [267, 212] width 0 height 0
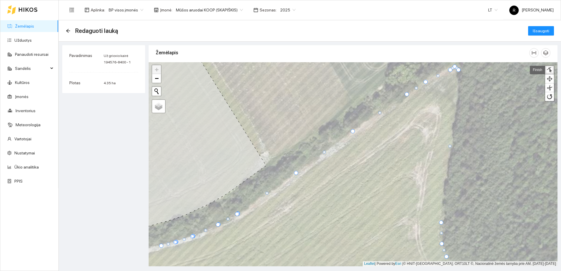
click at [450, 69] on div at bounding box center [450, 70] width 4 height 4
click at [427, 83] on div at bounding box center [427, 84] width 4 height 4
drag, startPoint x: 406, startPoint y: 94, endPoint x: 409, endPoint y: 96, distance: 3.8
click at [409, 96] on div at bounding box center [410, 97] width 4 height 4
drag, startPoint x: 352, startPoint y: 129, endPoint x: 357, endPoint y: 132, distance: 6.2
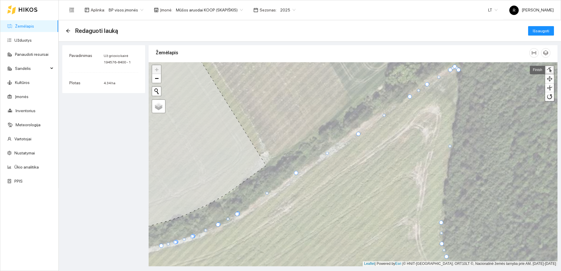
click at [357, 132] on div at bounding box center [358, 134] width 4 height 4
drag, startPoint x: 297, startPoint y: 171, endPoint x: 301, endPoint y: 174, distance: 4.6
click at [301, 174] on div at bounding box center [300, 176] width 4 height 4
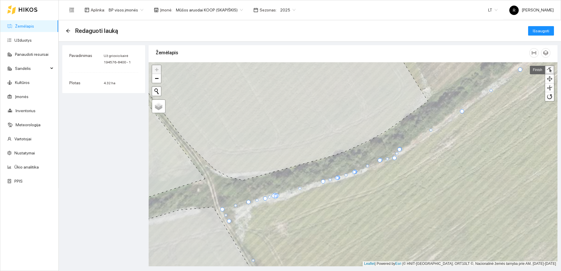
drag, startPoint x: 399, startPoint y: 149, endPoint x: 395, endPoint y: 158, distance: 9.3
click at [395, 158] on div at bounding box center [394, 158] width 4 height 4
drag, startPoint x: 399, startPoint y: 149, endPoint x: 399, endPoint y: 155, distance: 5.9
click at [399, 155] on div at bounding box center [399, 155] width 4 height 4
drag, startPoint x: 400, startPoint y: 148, endPoint x: 403, endPoint y: 153, distance: 5.3
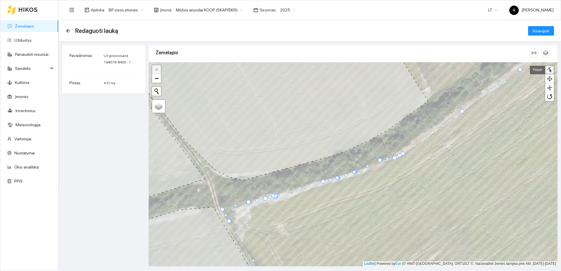
click at [403, 153] on div at bounding box center [403, 154] width 4 height 4
drag, startPoint x: 380, startPoint y: 159, endPoint x: 373, endPoint y: 167, distance: 10.4
click at [373, 167] on div at bounding box center [372, 168] width 4 height 4
drag, startPoint x: 381, startPoint y: 159, endPoint x: 382, endPoint y: 163, distance: 4.1
click at [382, 163] on div at bounding box center [382, 164] width 4 height 4
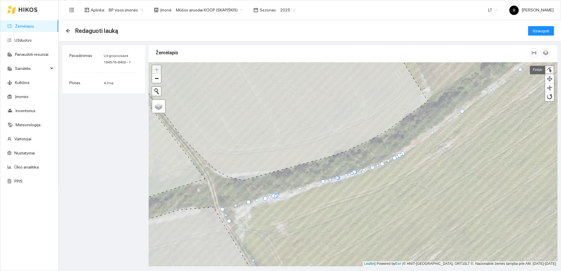
drag, startPoint x: 355, startPoint y: 172, endPoint x: 350, endPoint y: 175, distance: 5.6
click at [350, 175] on div at bounding box center [349, 174] width 3 height 3
drag, startPoint x: 355, startPoint y: 171, endPoint x: 353, endPoint y: 175, distance: 4.1
click at [353, 175] on div at bounding box center [352, 176] width 4 height 4
drag, startPoint x: 354, startPoint y: 171, endPoint x: 355, endPoint y: 175, distance: 3.9
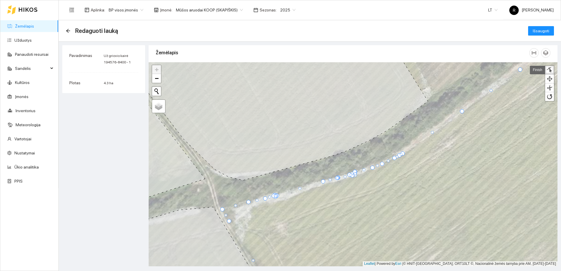
click at [355, 175] on div at bounding box center [355, 175] width 3 height 3
drag, startPoint x: 355, startPoint y: 171, endPoint x: 356, endPoint y: 174, distance: 3.1
drag, startPoint x: 354, startPoint y: 171, endPoint x: 355, endPoint y: 174, distance: 3.0
click at [226, 246] on div at bounding box center [226, 246] width 0 height 0
drag, startPoint x: 353, startPoint y: 171, endPoint x: 351, endPoint y: 175, distance: 4.3
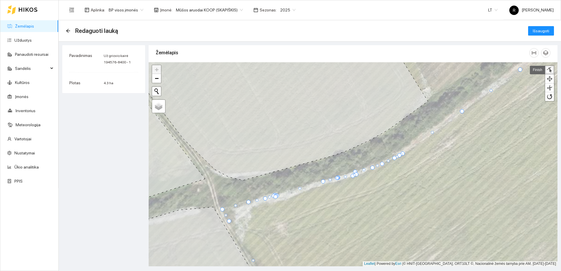
click at [351, 175] on div at bounding box center [353, 176] width 4 height 4
drag, startPoint x: 337, startPoint y: 178, endPoint x: 332, endPoint y: 196, distance: 18.8
click at [332, 196] on div at bounding box center [332, 196] width 3 height 3
drag, startPoint x: 333, startPoint y: 196, endPoint x: 331, endPoint y: 184, distance: 12.2
click at [331, 184] on div at bounding box center [331, 184] width 4 height 4
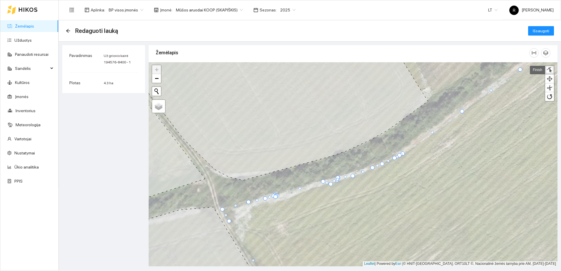
drag, startPoint x: 338, startPoint y: 178, endPoint x: 337, endPoint y: 181, distance: 3.3
click at [337, 181] on div at bounding box center [337, 180] width 3 height 3
drag, startPoint x: 338, startPoint y: 178, endPoint x: 339, endPoint y: 190, distance: 11.5
click at [339, 190] on div at bounding box center [339, 189] width 3 height 3
drag, startPoint x: 339, startPoint y: 189, endPoint x: 337, endPoint y: 181, distance: 7.9
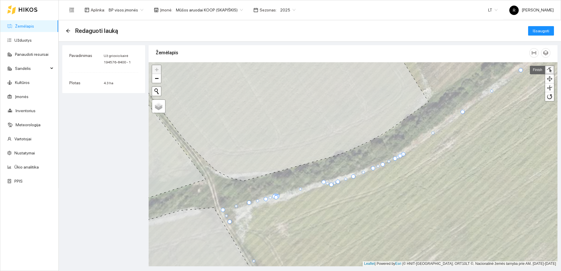
click at [337, 181] on div at bounding box center [338, 182] width 4 height 4
drag, startPoint x: 322, startPoint y: 181, endPoint x: 318, endPoint y: 186, distance: 6.7
click at [318, 186] on div at bounding box center [319, 187] width 4 height 4
click at [330, 185] on div at bounding box center [330, 184] width 4 height 4
drag, startPoint x: 266, startPoint y: 199, endPoint x: 285, endPoint y: 201, distance: 19.4
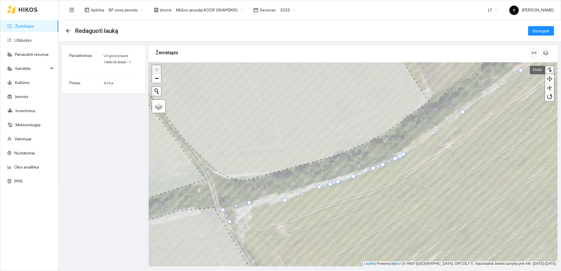
click at [285, 201] on div at bounding box center [285, 200] width 4 height 4
click at [301, 191] on div at bounding box center [301, 192] width 3 height 3
click at [285, 199] on div at bounding box center [284, 199] width 4 height 4
drag, startPoint x: 250, startPoint y: 203, endPoint x: 255, endPoint y: 208, distance: 7.7
click at [255, 208] on div at bounding box center [255, 208] width 4 height 4
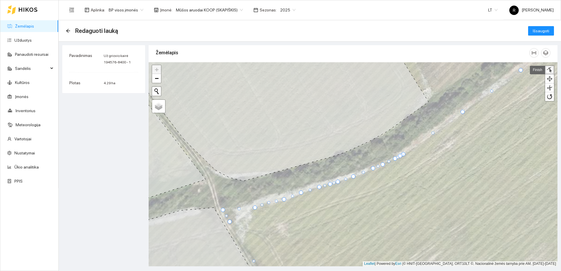
click at [268, 202] on div at bounding box center [268, 202] width 3 height 3
drag, startPoint x: 239, startPoint y: 208, endPoint x: 241, endPoint y: 212, distance: 5.0
click at [241, 212] on div at bounding box center [241, 212] width 3 height 3
drag, startPoint x: 223, startPoint y: 210, endPoint x: 235, endPoint y: 217, distance: 13.4
click at [235, 217] on div at bounding box center [234, 217] width 4 height 4
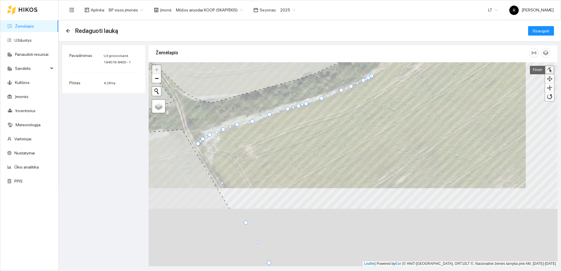
drag, startPoint x: 330, startPoint y: 148, endPoint x: 287, endPoint y: 48, distance: 109.4
click at [287, 48] on div "Žemėlapis" at bounding box center [353, 153] width 409 height 221
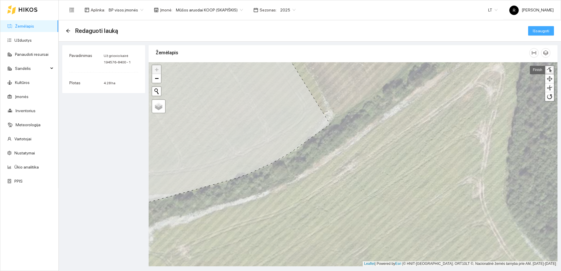
click at [545, 30] on span "Išsaugoti" at bounding box center [541, 31] width 16 height 6
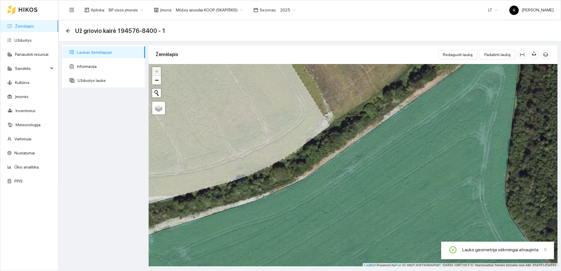
click at [76, 29] on span "Už griovio kairė 194576-8400 - 1" at bounding box center [120, 30] width 90 height 9
click at [66, 30] on icon "arrow-left" at bounding box center [68, 30] width 5 height 5
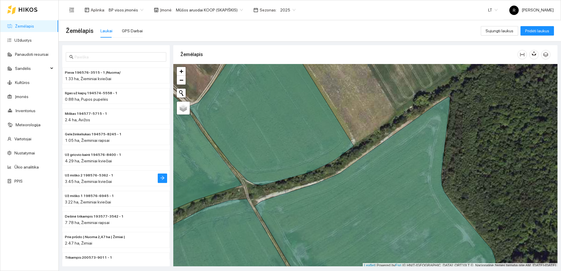
click at [75, 179] on span "3.45 ha, Žieminiai kviečiai" at bounding box center [88, 181] width 47 height 5
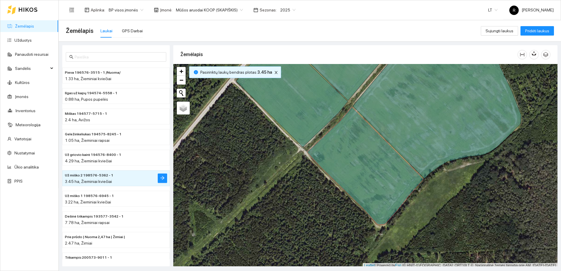
click at [150, 179] on li "Už miško 2 198576-5362 - 1 3.45 ha, Žieminiai kviečiai" at bounding box center [115, 178] width 107 height 16
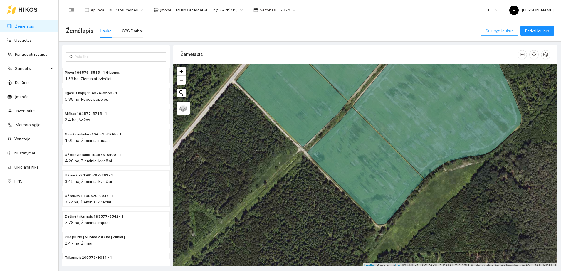
click at [498, 30] on span "Sujungti laukus" at bounding box center [499, 31] width 28 height 6
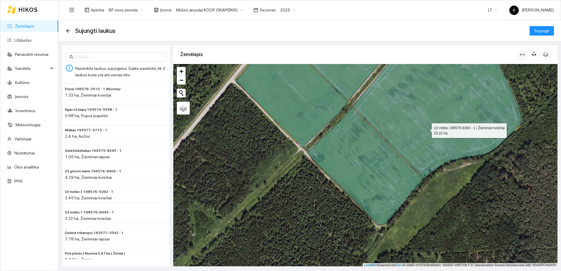
scroll to position [2, 0]
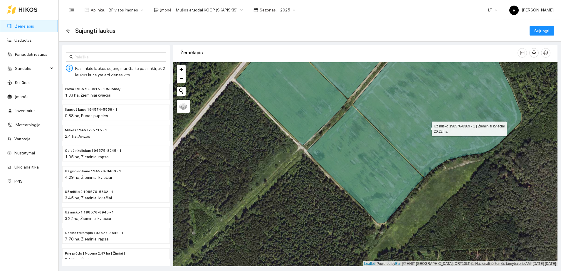
click at [426, 129] on icon at bounding box center [405, 109] width 232 height 136
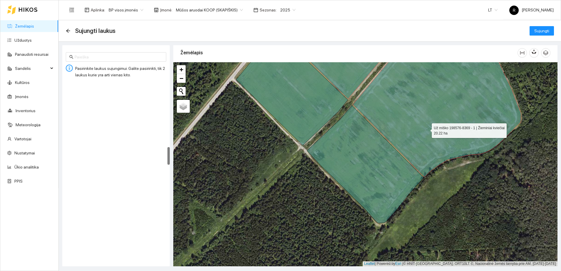
scroll to position [657, 0]
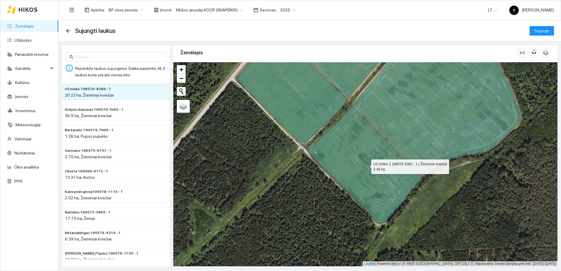
click at [356, 164] on icon at bounding box center [365, 164] width 117 height 118
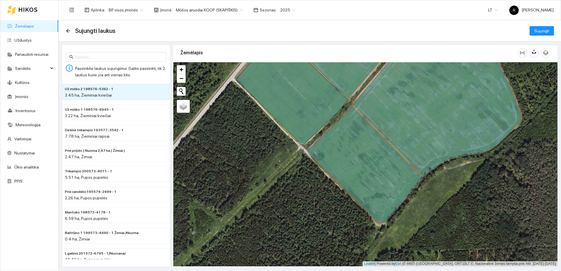
click at [89, 113] on div "3.22 ha, Žieminiai kviečiai" at bounding box center [116, 115] width 102 height 6
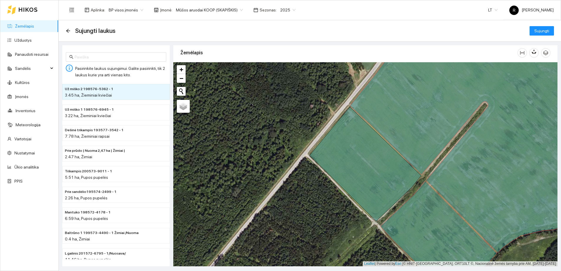
click at [95, 91] on span "Už miško 2 198576-5362 - 1" at bounding box center [89, 89] width 48 height 6
click at [73, 56] on span at bounding box center [116, 56] width 100 height 9
click at [542, 29] on span "Sujungti" at bounding box center [541, 31] width 15 height 6
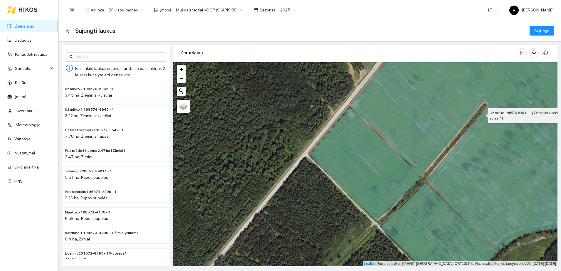
click at [474, 184] on icon at bounding box center [473, 147] width 246 height 211
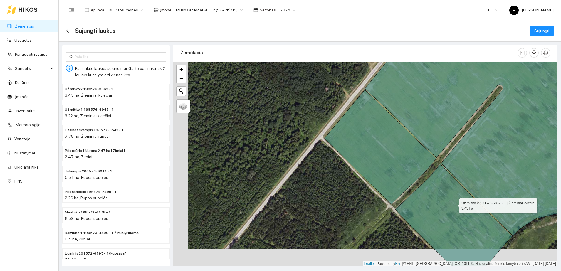
drag, startPoint x: 439, startPoint y: 222, endPoint x: 454, endPoint y: 205, distance: 22.7
click at [454, 205] on icon at bounding box center [453, 217] width 117 height 106
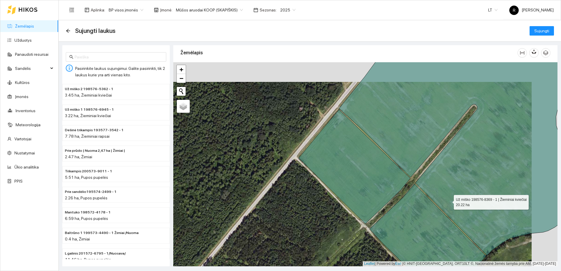
drag, startPoint x: 474, startPoint y: 181, endPoint x: 449, endPoint y: 201, distance: 32.4
click at [449, 201] on icon at bounding box center [454, 158] width 231 height 194
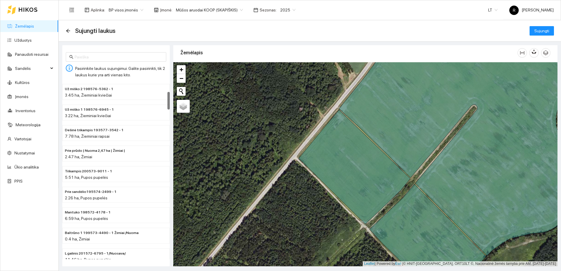
click at [82, 70] on span "Pasirinkite laukus sujungimui. Galite pasirinkti, tik 2 laukus kurie yra arti v…" at bounding box center [120, 71] width 90 height 11
click at [90, 92] on div "3.45 ha, Žieminiai kviečiai" at bounding box center [116, 95] width 102 height 6
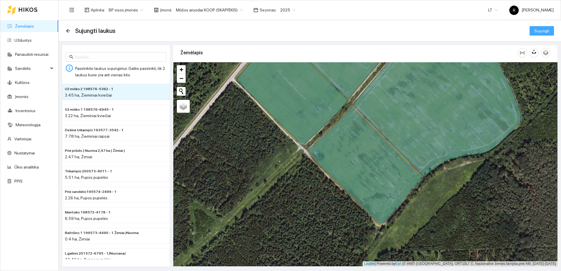
click at [538, 30] on span "Sujungti" at bounding box center [541, 31] width 15 height 6
click at [101, 111] on span "Už miško 1 198576-6945 - 1" at bounding box center [89, 110] width 49 height 6
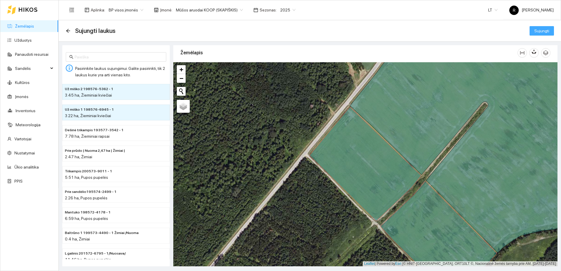
click at [548, 30] on span "Sujungti" at bounding box center [541, 31] width 15 height 6
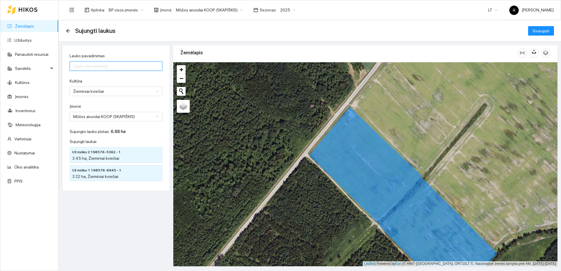
click at [81, 62] on input "Lauko pavadinimas" at bounding box center [116, 65] width 93 height 9
type input "Už miško"
click at [536, 30] on span "Išsaugoti" at bounding box center [541, 31] width 16 height 6
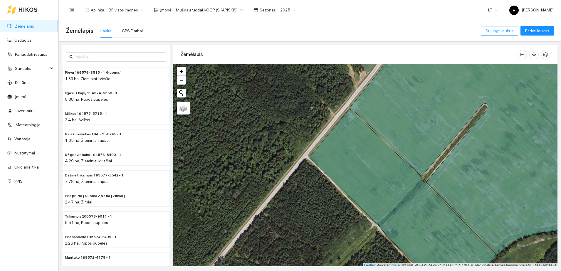
click at [503, 30] on span "Sujungti laukus" at bounding box center [499, 31] width 28 height 6
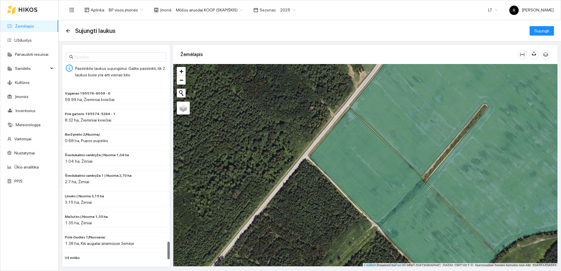
scroll to position [1590, 0]
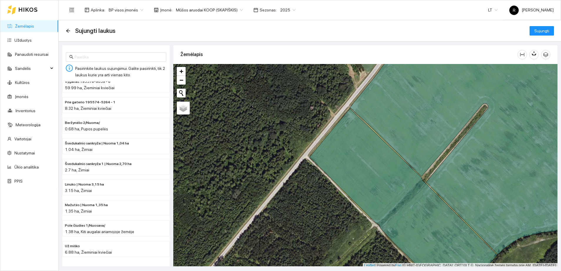
click at [79, 249] on div "6.88 ha, Žieminiai kviečiai" at bounding box center [116, 252] width 102 height 6
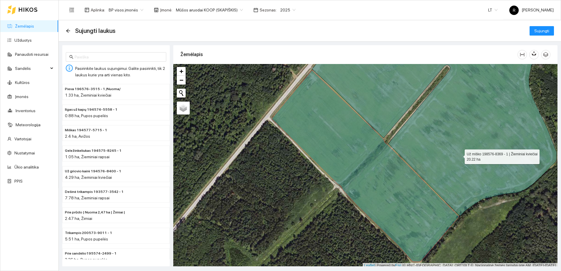
scroll to position [2, 0]
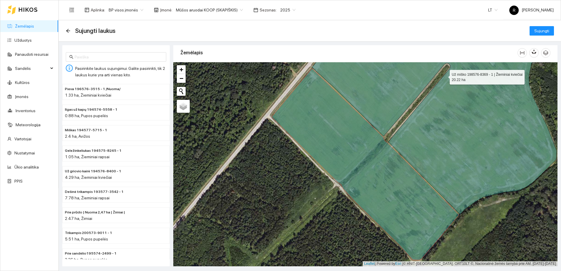
click at [459, 155] on icon at bounding box center [434, 128] width 245 height 173
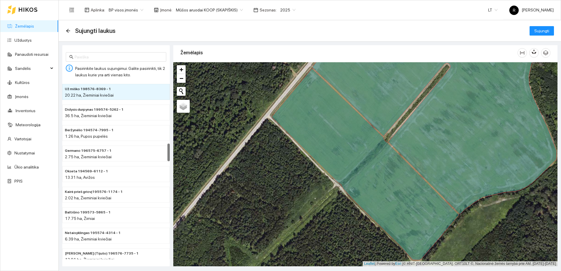
click at [125, 93] on div "20.22 ha, Žieminiai kviečiai" at bounding box center [116, 95] width 102 height 6
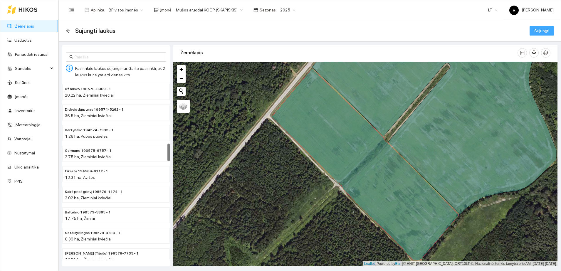
click at [543, 30] on span "Sujungti" at bounding box center [541, 31] width 15 height 6
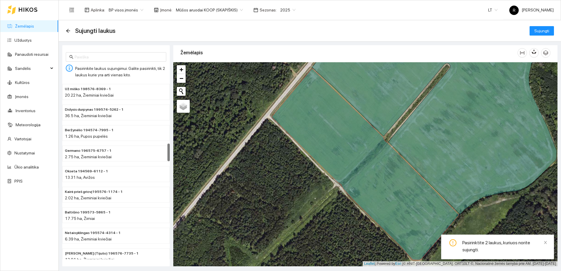
click at [103, 90] on span "Už miško 198576-8369 - 1" at bounding box center [88, 89] width 46 height 6
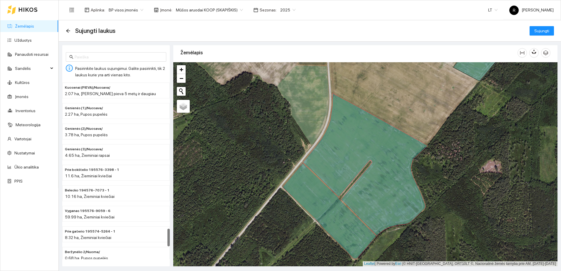
scroll to position [1590, 0]
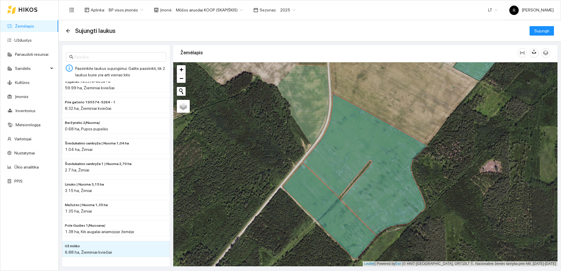
click at [107, 249] on div "6.88 ha, Žieminiai kviečiai" at bounding box center [116, 252] width 102 height 6
click at [544, 31] on span "Sujungti" at bounding box center [541, 31] width 15 height 6
click at [84, 250] on span "6.88 ha, Žieminiai kviečiai" at bounding box center [88, 252] width 47 height 5
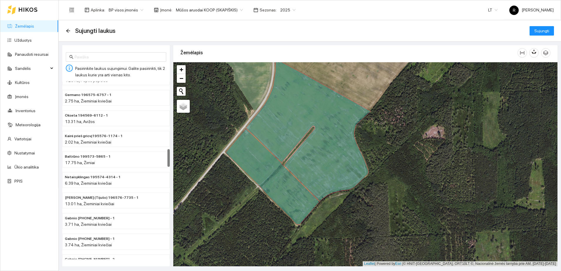
scroll to position [562, 0]
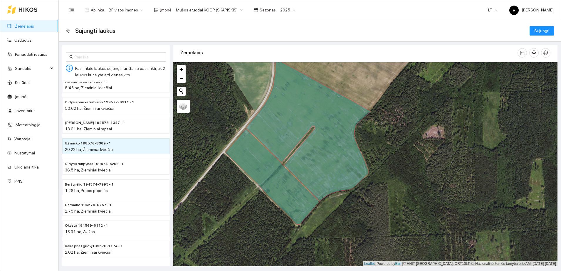
click at [125, 147] on div "20.22 ha, Žieminiai kviečiai" at bounding box center [116, 149] width 102 height 6
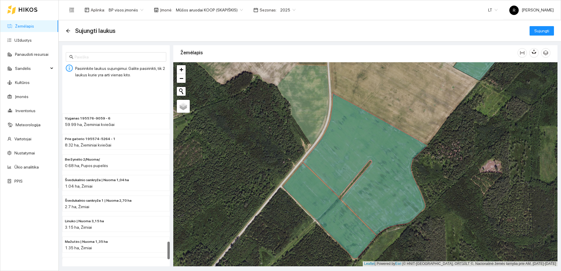
scroll to position [1590, 0]
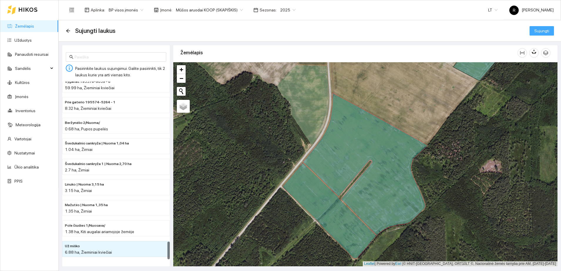
click at [544, 28] on span "Sujungti" at bounding box center [541, 31] width 15 height 6
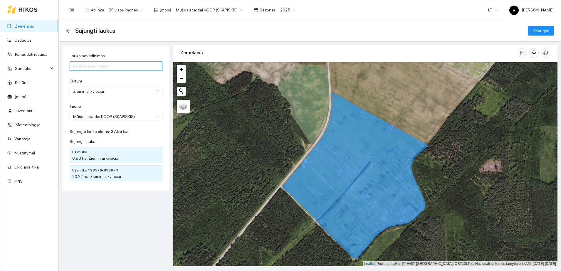
click at [87, 66] on input "Lauko pavadinimas" at bounding box center [116, 65] width 93 height 9
type input "Už miško"
click at [537, 31] on span "Išsaugoti" at bounding box center [541, 31] width 16 height 6
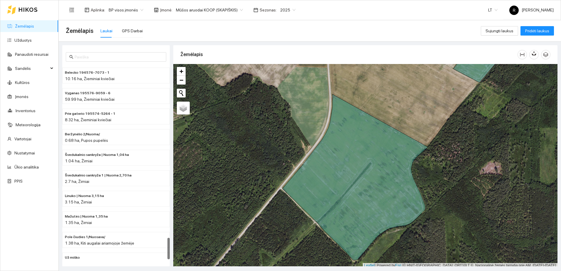
scroll to position [1553, 0]
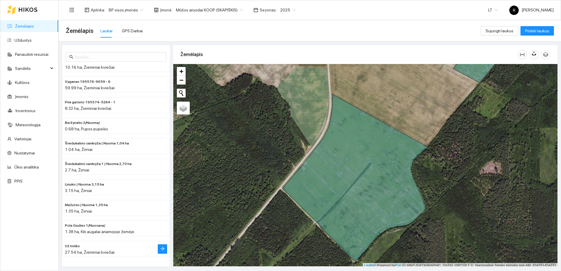
click at [70, 250] on span "27.54 ha, Žieminiai kviečiai" at bounding box center [90, 252] width 50 height 5
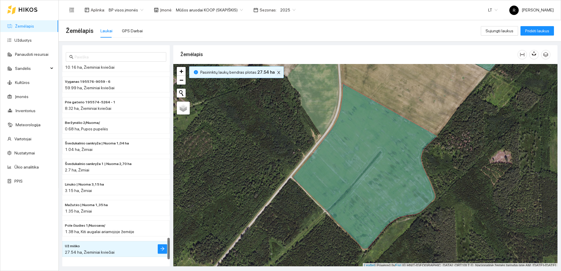
click at [277, 71] on icon "close" at bounding box center [279, 72] width 4 height 4
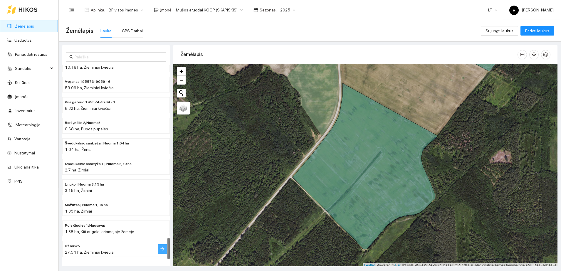
click at [163, 249] on icon "arrow-right" at bounding box center [162, 248] width 5 height 5
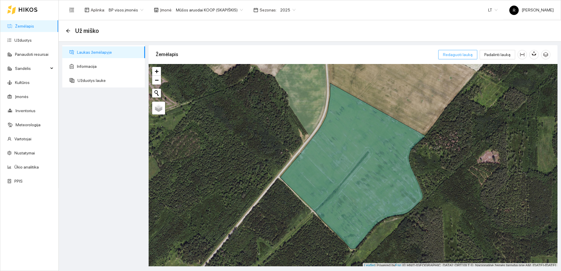
click at [461, 55] on span "Redaguoti lauką" at bounding box center [458, 54] width 30 height 6
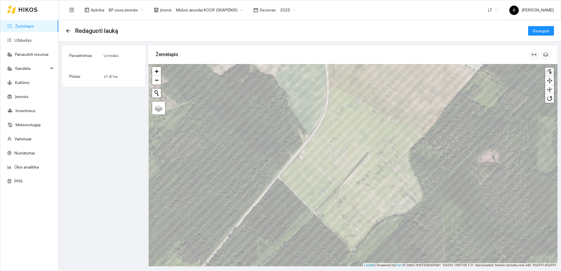
click at [549, 71] on div at bounding box center [549, 72] width 6 height 6
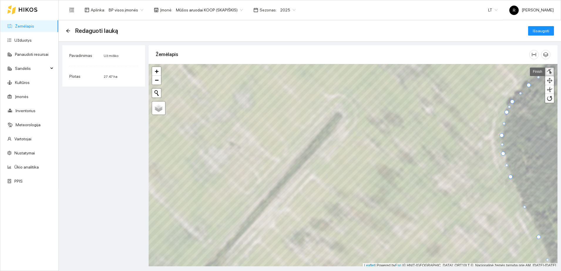
scroll to position [2, 0]
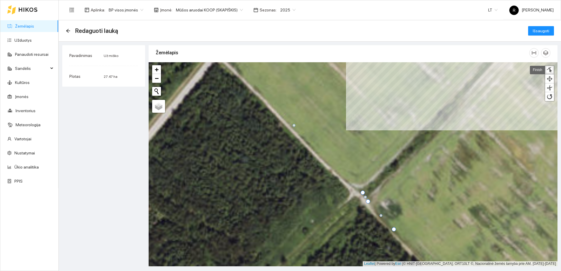
click at [561, 27] on html "Žemėlapis Užduotys Panaudoti resursai Sandėlis Kultūros Įmonės Inventorius Mete…" at bounding box center [280, 135] width 561 height 271
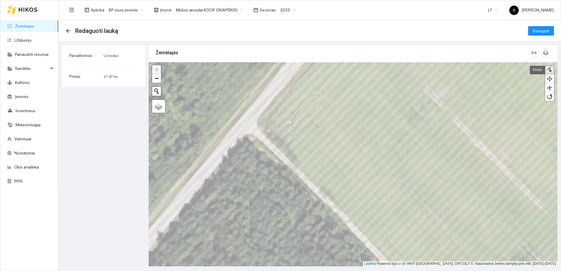
click at [550, 68] on div at bounding box center [549, 70] width 6 height 6
click at [550, 70] on div at bounding box center [549, 70] width 6 height 6
drag, startPoint x: 264, startPoint y: 128, endPoint x: 267, endPoint y: 129, distance: 3.3
click at [267, 129] on div at bounding box center [266, 130] width 4 height 4
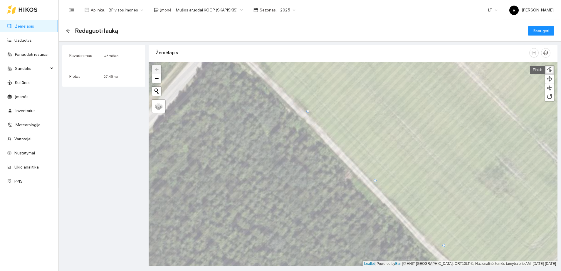
drag, startPoint x: 377, startPoint y: 176, endPoint x: 375, endPoint y: 180, distance: 4.6
click at [375, 180] on div at bounding box center [375, 180] width 3 height 3
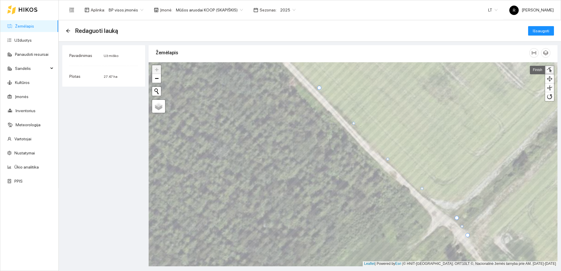
drag, startPoint x: 388, startPoint y: 153, endPoint x: 387, endPoint y: 159, distance: 6.5
click at [387, 159] on div at bounding box center [387, 159] width 3 height 3
drag, startPoint x: 422, startPoint y: 187, endPoint x: 423, endPoint y: 191, distance: 3.6
click at [423, 191] on div at bounding box center [422, 192] width 3 height 3
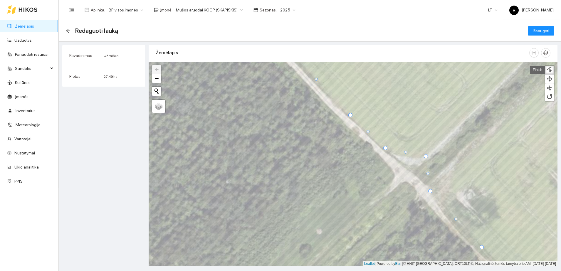
drag, startPoint x: 419, startPoint y: 174, endPoint x: 425, endPoint y: 156, distance: 19.0
click at [425, 156] on div at bounding box center [426, 156] width 4 height 4
drag, startPoint x: 405, startPoint y: 152, endPoint x: 407, endPoint y: 161, distance: 8.6
click at [407, 161] on div at bounding box center [407, 160] width 3 height 3
drag, startPoint x: 396, startPoint y: 154, endPoint x: 399, endPoint y: 157, distance: 4.2
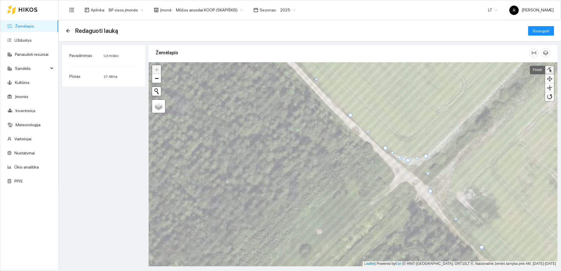
click at [399, 157] on div at bounding box center [399, 157] width 3 height 3
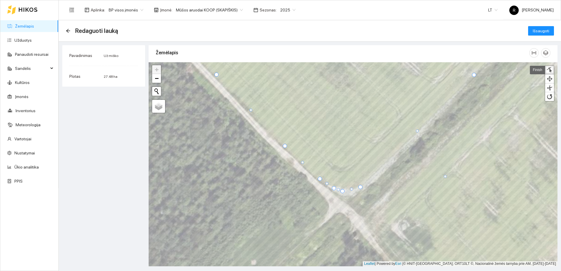
drag, startPoint x: 365, startPoint y: 222, endPoint x: 475, endPoint y: 75, distance: 183.2
click at [475, 75] on div at bounding box center [474, 75] width 4 height 4
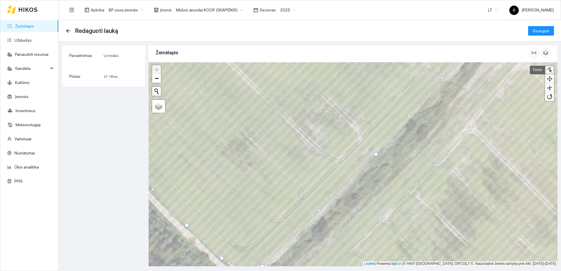
drag, startPoint x: 347, startPoint y: 256, endPoint x: 441, endPoint y: 78, distance: 201.4
click at [441, 78] on div at bounding box center [441, 78] width 3 height 3
drag, startPoint x: 379, startPoint y: 217, endPoint x: 470, endPoint y: 107, distance: 142.9
click at [470, 107] on div at bounding box center [470, 107] width 3 height 3
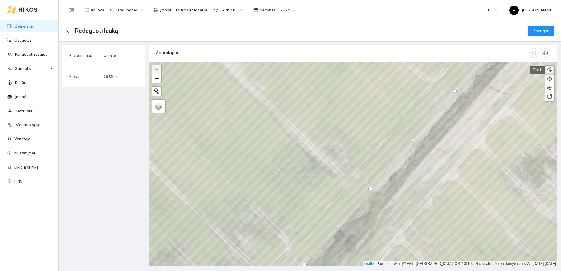
drag, startPoint x: 399, startPoint y: 217, endPoint x: 454, endPoint y: 90, distance: 138.4
click at [454, 90] on div at bounding box center [455, 91] width 4 height 4
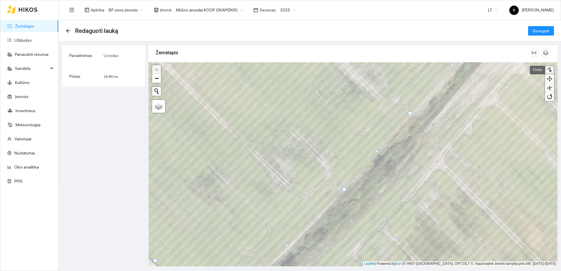
drag, startPoint x: 389, startPoint y: 205, endPoint x: 506, endPoint y: 88, distance: 164.9
click at [506, 88] on div at bounding box center [506, 87] width 3 height 3
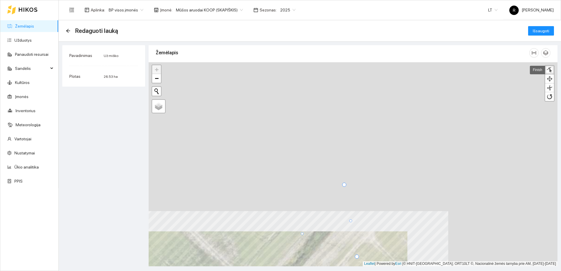
click at [373, 271] on html "Žemėlapis Užduotys Panaudoti resursai Sandėlis Kultūros Įmonės Inventorius Mete…" at bounding box center [280, 135] width 561 height 271
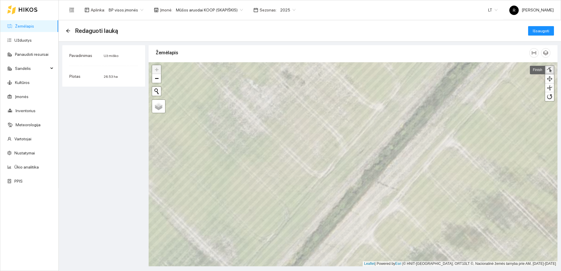
click at [548, 68] on div at bounding box center [549, 70] width 6 height 6
drag, startPoint x: 354, startPoint y: 258, endPoint x: 440, endPoint y: 69, distance: 206.7
click at [440, 69] on div at bounding box center [441, 70] width 4 height 4
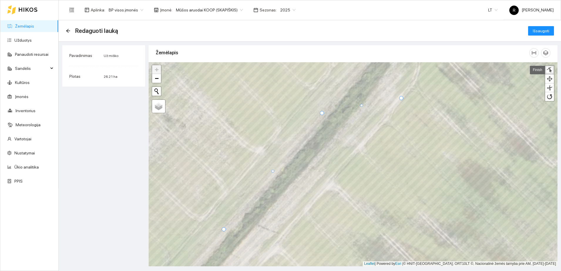
drag, startPoint x: 309, startPoint y: 223, endPoint x: 402, endPoint y: 98, distance: 155.5
click at [402, 98] on div at bounding box center [401, 98] width 4 height 4
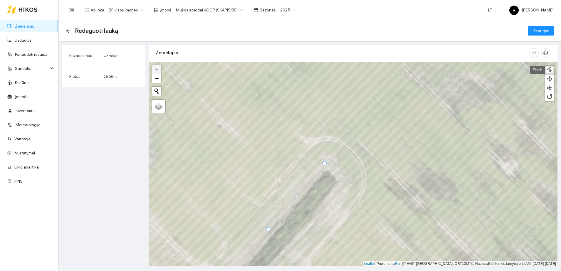
drag, startPoint x: 346, startPoint y: 215, endPoint x: 323, endPoint y: 164, distance: 56.0
click at [323, 164] on div at bounding box center [324, 163] width 4 height 4
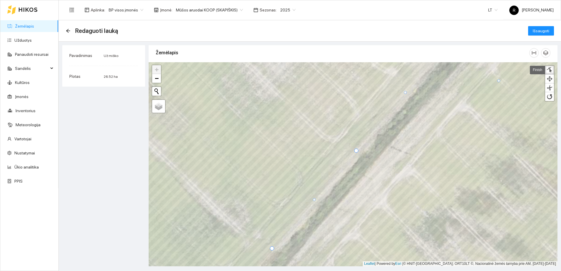
drag, startPoint x: 329, startPoint y: 248, endPoint x: 499, endPoint y: 80, distance: 238.0
click at [499, 80] on div at bounding box center [498, 80] width 3 height 3
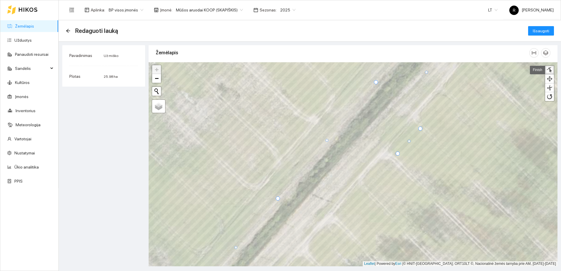
drag, startPoint x: 352, startPoint y: 211, endPoint x: 396, endPoint y: 153, distance: 72.7
click at [396, 153] on div at bounding box center [398, 154] width 4 height 4
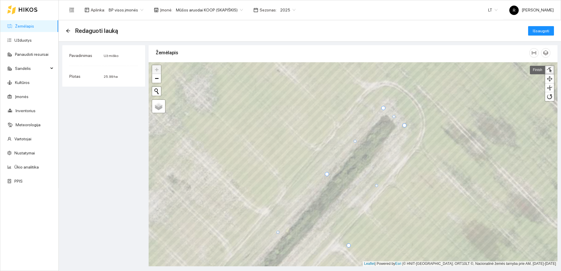
drag, startPoint x: 371, startPoint y: 220, endPoint x: 404, endPoint y: 125, distance: 100.8
click at [404, 125] on div at bounding box center [404, 125] width 4 height 4
click at [395, 115] on div at bounding box center [394, 116] width 3 height 3
click at [389, 110] on div at bounding box center [389, 111] width 3 height 3
click at [400, 120] on div at bounding box center [399, 119] width 3 height 3
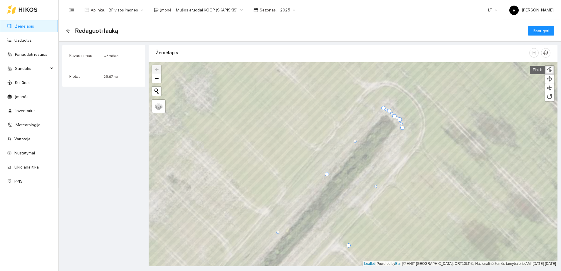
drag, startPoint x: 405, startPoint y: 125, endPoint x: 403, endPoint y: 127, distance: 3.1
click at [403, 127] on div at bounding box center [402, 128] width 4 height 4
drag, startPoint x: 376, startPoint y: 185, endPoint x: 362, endPoint y: 181, distance: 14.0
click at [360, 180] on div at bounding box center [359, 181] width 3 height 3
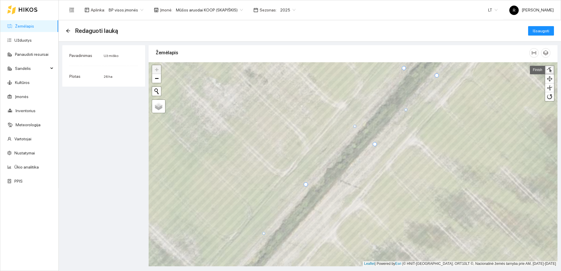
drag, startPoint x: 426, startPoint y: 139, endPoint x: 375, endPoint y: 144, distance: 51.0
click at [375, 144] on div at bounding box center [375, 144] width 4 height 4
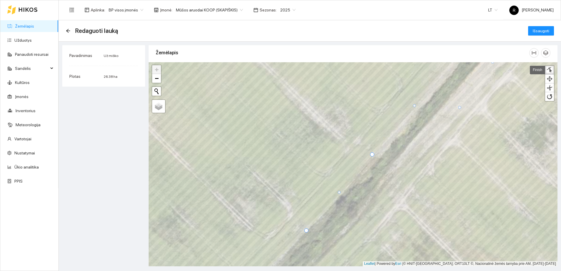
drag, startPoint x: 387, startPoint y: 224, endPoint x: 459, endPoint y: 106, distance: 138.3
click at [459, 106] on div at bounding box center [459, 107] width 3 height 3
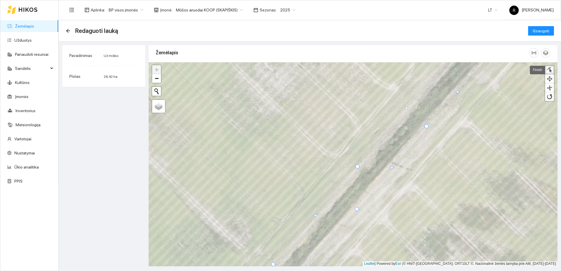
drag, startPoint x: 361, startPoint y: 217, endPoint x: 357, endPoint y: 209, distance: 8.8
click at [357, 209] on div at bounding box center [357, 209] width 4 height 4
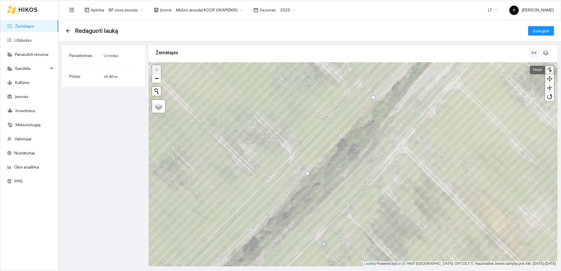
drag, startPoint x: 353, startPoint y: 210, endPoint x: 397, endPoint y: 112, distance: 107.5
click at [397, 112] on div at bounding box center [397, 111] width 3 height 3
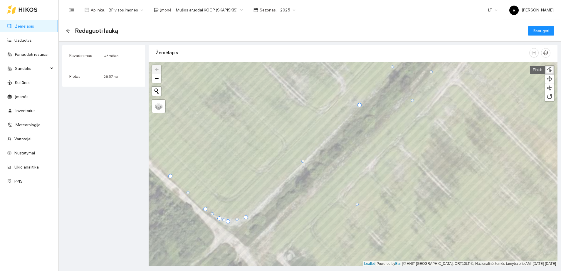
drag, startPoint x: 375, startPoint y: 175, endPoint x: 411, endPoint y: 100, distance: 83.5
click at [411, 100] on div at bounding box center [412, 100] width 3 height 3
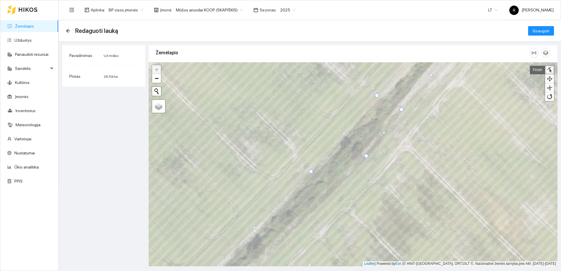
drag, startPoint x: 363, startPoint y: 166, endPoint x: 365, endPoint y: 155, distance: 11.1
click at [365, 155] on div at bounding box center [366, 156] width 4 height 4
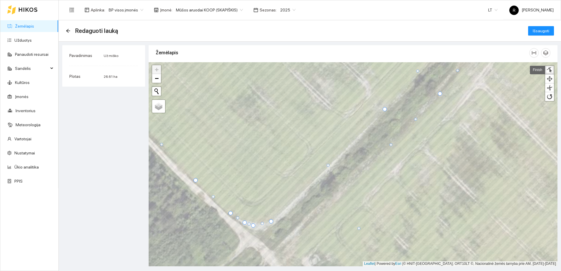
drag, startPoint x: 384, startPoint y: 202, endPoint x: 391, endPoint y: 144, distance: 58.6
click at [391, 144] on div at bounding box center [390, 144] width 3 height 3
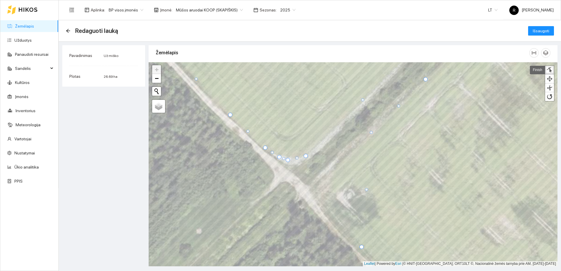
drag, startPoint x: 394, startPoint y: 162, endPoint x: 371, endPoint y: 132, distance: 37.8
click at [371, 132] on div at bounding box center [371, 132] width 3 height 3
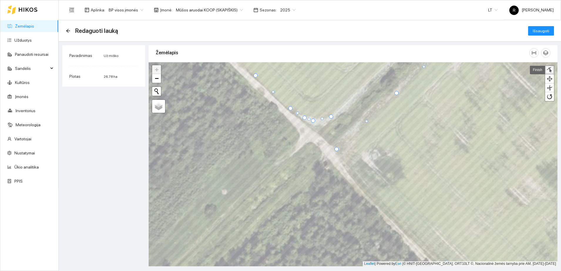
drag, startPoint x: 386, startPoint y: 208, endPoint x: 336, endPoint y: 149, distance: 77.0
click at [336, 149] on div at bounding box center [336, 149] width 4 height 4
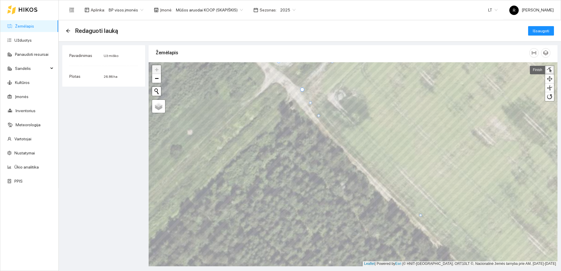
drag, startPoint x: 412, startPoint y: 202, endPoint x: 319, endPoint y: 115, distance: 127.6
click at [319, 115] on div at bounding box center [318, 115] width 3 height 3
drag, startPoint x: 420, startPoint y: 214, endPoint x: 417, endPoint y: 216, distance: 3.7
click at [417, 216] on div at bounding box center [417, 217] width 3 height 3
click at [366, 167] on div at bounding box center [366, 167] width 3 height 3
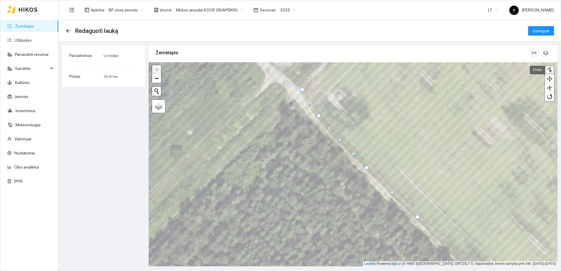
drag, startPoint x: 342, startPoint y: 141, endPoint x: 339, endPoint y: 139, distance: 3.5
click at [339, 139] on div at bounding box center [339, 140] width 3 height 3
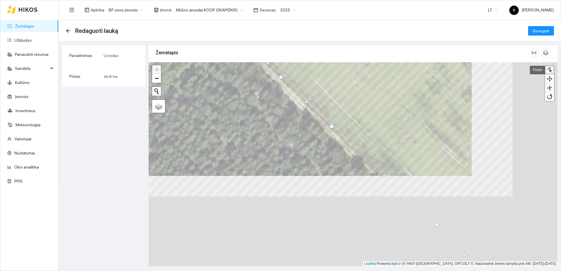
click at [328, 49] on div "Žemėlapis" at bounding box center [353, 153] width 409 height 221
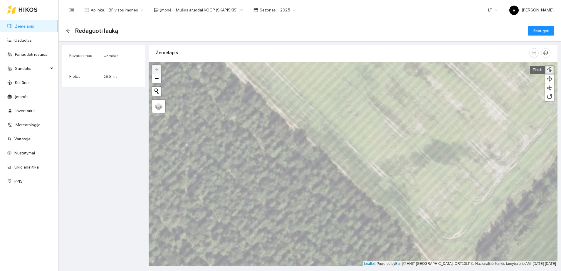
click at [552, 68] on div at bounding box center [549, 70] width 6 height 6
click at [326, 150] on div at bounding box center [326, 151] width 3 height 3
click at [377, 196] on div at bounding box center [377, 198] width 4 height 4
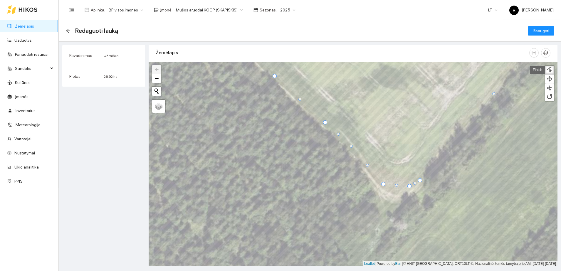
drag, startPoint x: 353, startPoint y: 152, endPoint x: 350, endPoint y: 145, distance: 7.6
click at [350, 145] on div at bounding box center [351, 146] width 3 height 3
click at [367, 168] on div at bounding box center [367, 168] width 3 height 3
drag, startPoint x: 384, startPoint y: 183, endPoint x: 386, endPoint y: 189, distance: 6.7
click at [386, 189] on div at bounding box center [386, 190] width 4 height 4
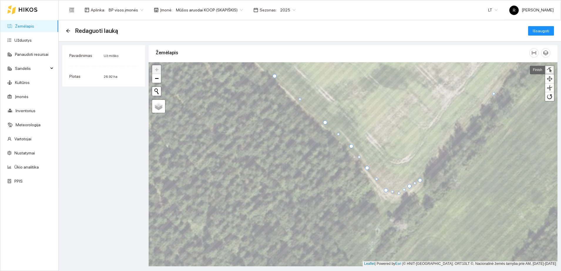
drag, startPoint x: 398, startPoint y: 188, endPoint x: 399, endPoint y: 193, distance: 5.1
click at [399, 193] on div at bounding box center [398, 193] width 3 height 3
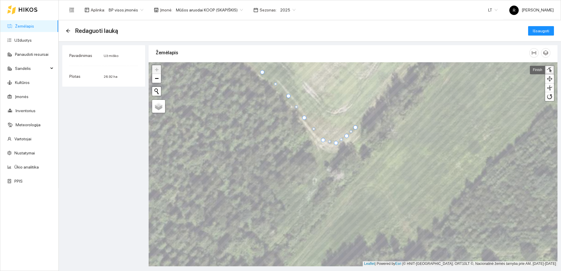
drag, startPoint x: 357, startPoint y: 129, endPoint x: 355, endPoint y: 127, distance: 3.2
click at [355, 127] on div at bounding box center [355, 127] width 4 height 4
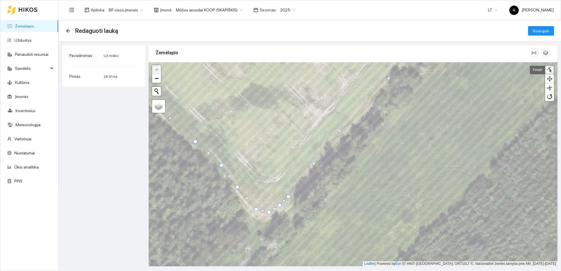
drag, startPoint x: 363, startPoint y: 112, endPoint x: 340, endPoint y: 131, distance: 30.3
click at [340, 131] on div at bounding box center [339, 130] width 3 height 3
click at [288, 194] on div at bounding box center [288, 195] width 4 height 4
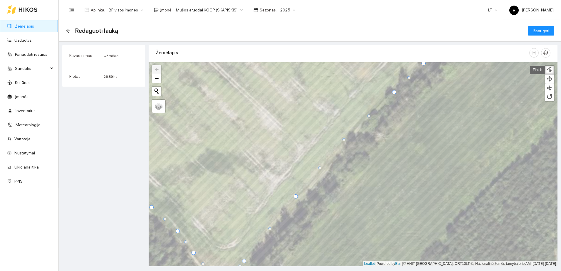
drag, startPoint x: 344, startPoint y: 144, endPoint x: 343, endPoint y: 139, distance: 4.5
click at [343, 139] on div at bounding box center [343, 139] width 3 height 3
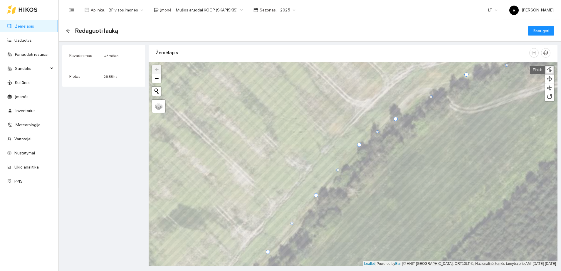
drag, startPoint x: 367, startPoint y: 147, endPoint x: 360, endPoint y: 144, distance: 7.6
click at [360, 144] on div at bounding box center [359, 145] width 4 height 4
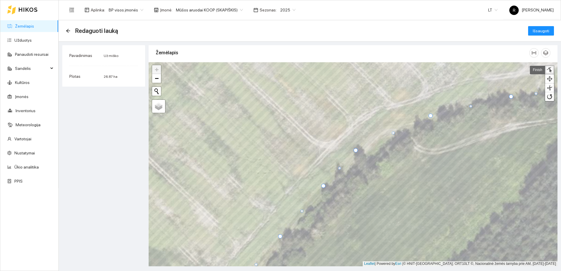
drag, startPoint x: 359, startPoint y: 159, endPoint x: 355, endPoint y: 150, distance: 10.5
click at [355, 150] on div at bounding box center [356, 150] width 4 height 4
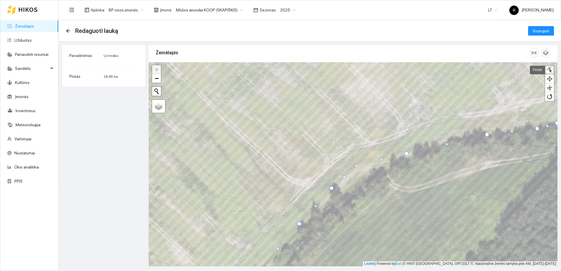
drag, startPoint x: 369, startPoint y: 171, endPoint x: 356, endPoint y: 166, distance: 13.5
click at [356, 166] on div at bounding box center [356, 165] width 3 height 3
click at [382, 160] on div at bounding box center [382, 160] width 3 height 3
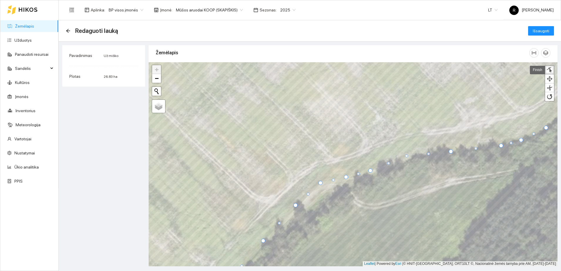
drag, startPoint x: 410, startPoint y: 159, endPoint x: 406, endPoint y: 154, distance: 6.5
click at [406, 154] on div at bounding box center [406, 155] width 3 height 3
drag, startPoint x: 451, startPoint y: 151, endPoint x: 450, endPoint y: 147, distance: 4.0
click at [450, 147] on div at bounding box center [450, 148] width 4 height 4
click at [428, 150] on div at bounding box center [427, 150] width 3 height 3
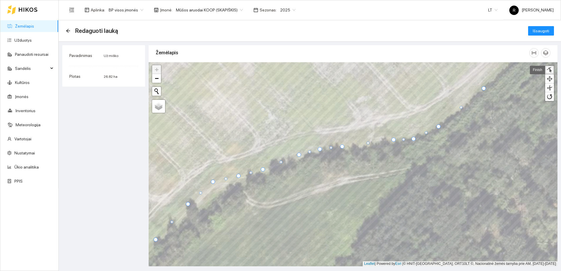
drag, startPoint x: 393, startPoint y: 144, endPoint x: 393, endPoint y: 139, distance: 4.7
click at [393, 139] on div at bounding box center [393, 140] width 4 height 4
drag, startPoint x: 414, startPoint y: 138, endPoint x: 414, endPoint y: 134, distance: 3.8
click at [414, 134] on div at bounding box center [413, 135] width 4 height 4
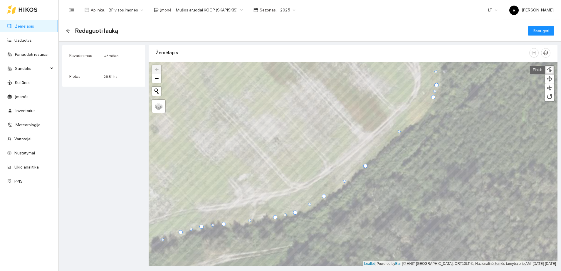
drag, startPoint x: 319, startPoint y: 203, endPoint x: 323, endPoint y: 195, distance: 8.8
click at [323, 195] on div at bounding box center [324, 196] width 4 height 4
click at [364, 165] on div at bounding box center [363, 165] width 4 height 4
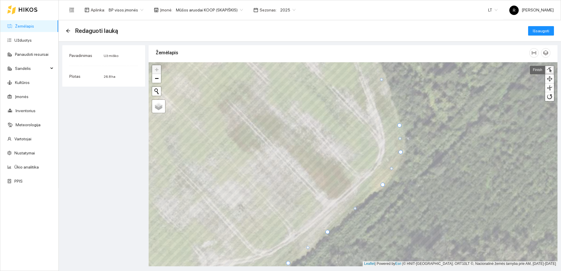
drag, startPoint x: 397, startPoint y: 164, endPoint x: 382, endPoint y: 185, distance: 25.3
click at [382, 185] on div at bounding box center [383, 185] width 4 height 4
drag, startPoint x: 391, startPoint y: 169, endPoint x: 391, endPoint y: 173, distance: 3.5
click at [391, 173] on div at bounding box center [391, 172] width 3 height 3
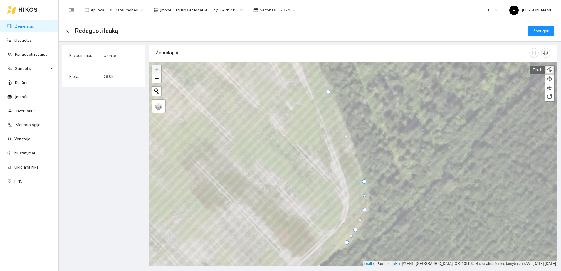
click at [364, 182] on div at bounding box center [364, 181] width 4 height 4
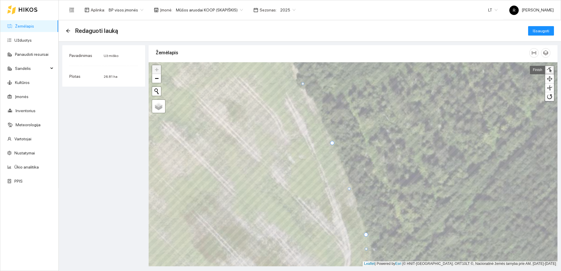
drag, startPoint x: 330, startPoint y: 145, endPoint x: 332, endPoint y: 143, distance: 3.1
click at [332, 143] on div at bounding box center [332, 143] width 4 height 4
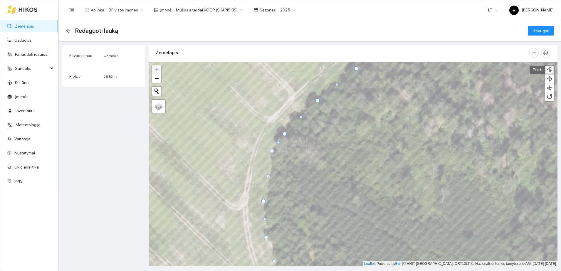
drag, startPoint x: 273, startPoint y: 155, endPoint x: 272, endPoint y: 151, distance: 3.7
click at [272, 151] on div at bounding box center [272, 151] width 4 height 4
drag, startPoint x: 285, startPoint y: 134, endPoint x: 285, endPoint y: 130, distance: 4.4
click at [285, 130] on div at bounding box center [284, 129] width 4 height 4
click at [279, 137] on div at bounding box center [277, 138] width 3 height 3
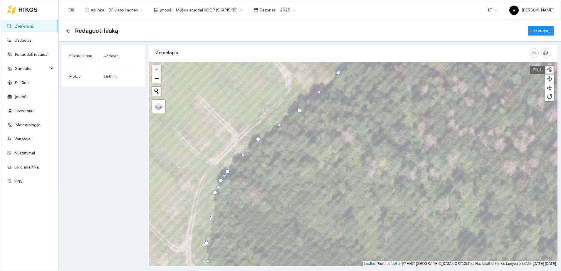
drag, startPoint x: 261, startPoint y: 142, endPoint x: 259, endPoint y: 139, distance: 4.0
click at [259, 139] on div at bounding box center [258, 139] width 4 height 4
drag, startPoint x: 300, startPoint y: 110, endPoint x: 297, endPoint y: 106, distance: 5.3
click at [297, 106] on div at bounding box center [297, 106] width 4 height 4
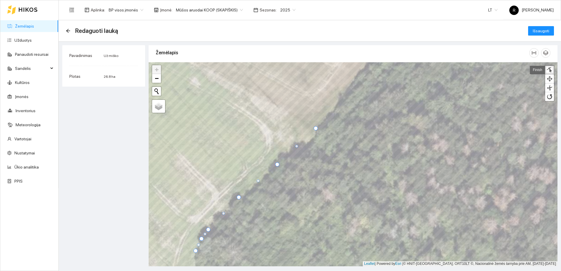
drag, startPoint x: 319, startPoint y: 130, endPoint x: 316, endPoint y: 127, distance: 4.4
click at [316, 127] on div at bounding box center [316, 128] width 4 height 4
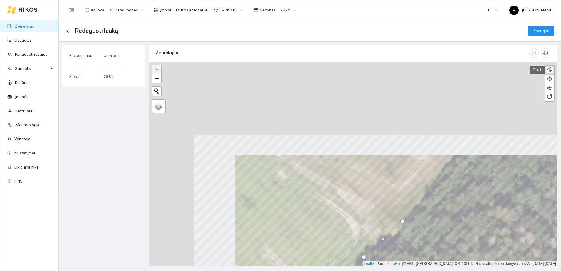
click at [392, 271] on html "Žemėlapis Užduotys Panaudoti resursai Sandėlis Kultūros Įmonės Inventorius Mete…" at bounding box center [280, 135] width 561 height 271
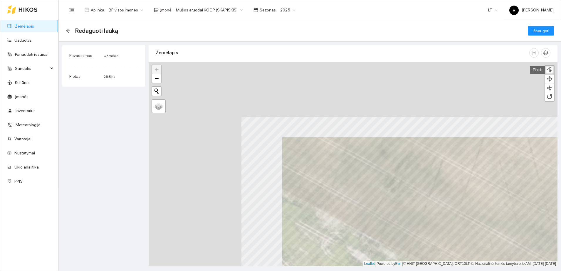
click at [449, 271] on html "Žemėlapis Užduotys Panaudoti resursai Sandėlis Kultūros Įmonės Inventorius Mete…" at bounding box center [280, 135] width 561 height 271
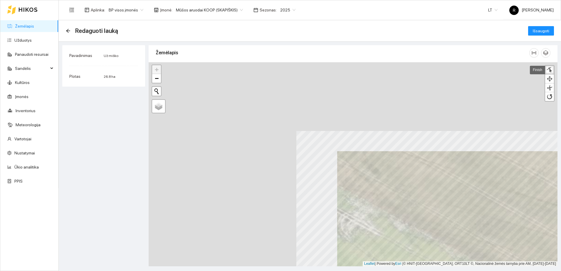
click at [475, 271] on html "Žemėlapis Užduotys Panaudoti resursai Sandėlis Kultūros Įmonės Inventorius Mete…" at bounding box center [280, 135] width 561 height 271
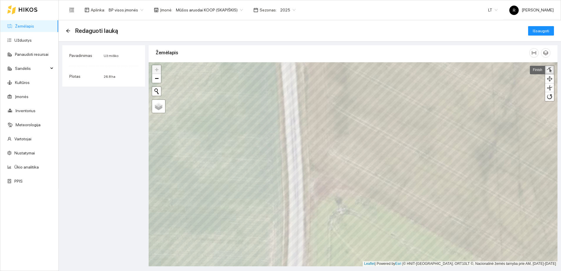
click at [550, 70] on div at bounding box center [549, 70] width 6 height 6
click at [311, 164] on div at bounding box center [311, 165] width 4 height 4
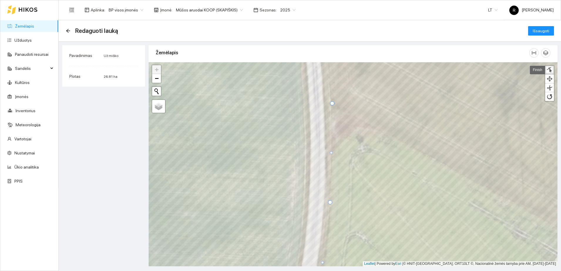
drag, startPoint x: 333, startPoint y: 206, endPoint x: 330, endPoint y: 202, distance: 4.8
click at [330, 202] on div at bounding box center [330, 202] width 4 height 4
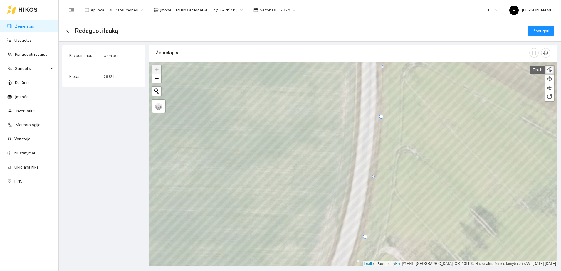
click at [365, 238] on div at bounding box center [365, 237] width 4 height 4
click at [375, 177] on div at bounding box center [375, 177] width 3 height 3
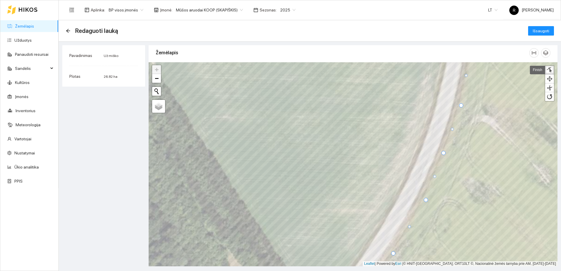
drag, startPoint x: 447, startPoint y: 154, endPoint x: 443, endPoint y: 153, distance: 4.0
click at [443, 153] on div at bounding box center [443, 153] width 4 height 4
click at [459, 106] on div at bounding box center [458, 106] width 4 height 4
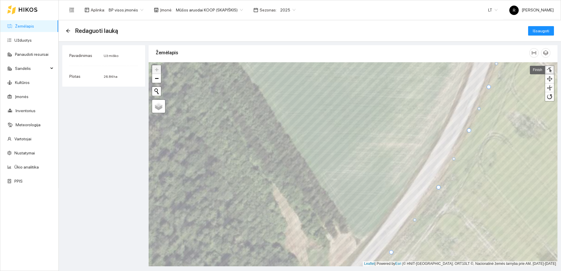
drag, startPoint x: 471, startPoint y: 134, endPoint x: 469, endPoint y: 130, distance: 4.1
click at [469, 130] on div at bounding box center [469, 130] width 4 height 4
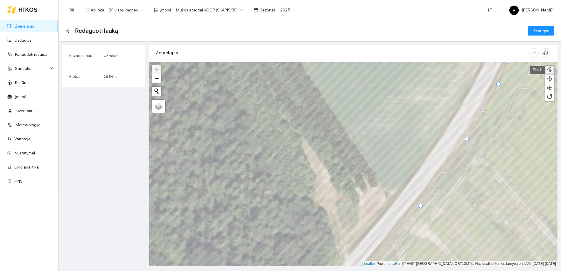
click at [467, 139] on div at bounding box center [467, 139] width 4 height 4
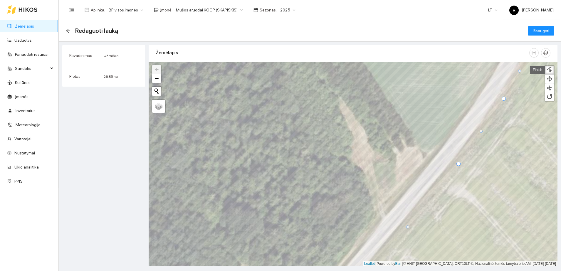
click at [458, 163] on div at bounding box center [458, 164] width 4 height 4
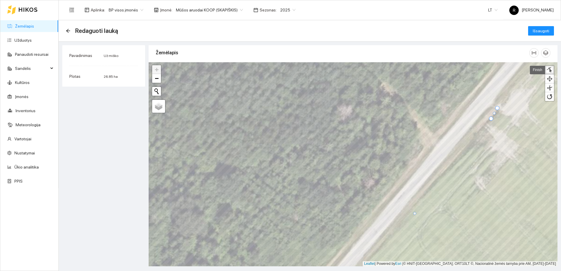
click at [490, 119] on div at bounding box center [491, 119] width 4 height 4
drag, startPoint x: 497, startPoint y: 108, endPoint x: 502, endPoint y: 102, distance: 8.1
click at [502, 102] on div at bounding box center [503, 102] width 4 height 4
drag, startPoint x: 497, startPoint y: 109, endPoint x: 504, endPoint y: 107, distance: 7.7
click at [504, 107] on div at bounding box center [504, 107] width 3 height 3
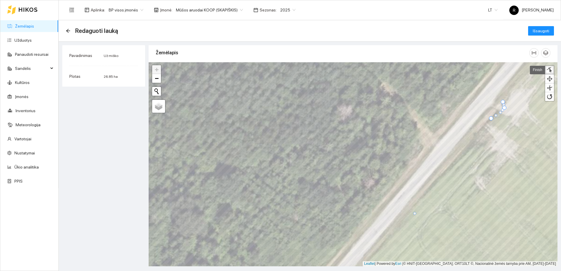
click at [501, 112] on div at bounding box center [500, 112] width 3 height 3
drag, startPoint x: 495, startPoint y: 115, endPoint x: 496, endPoint y: 111, distance: 4.5
click at [496, 111] on div at bounding box center [496, 111] width 3 height 3
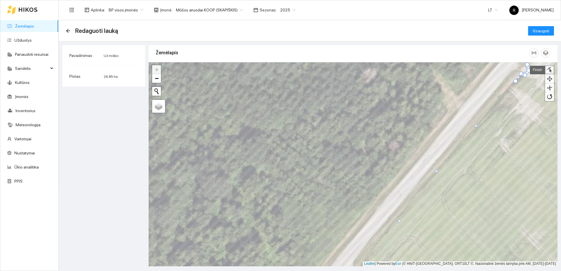
drag, startPoint x: 440, startPoint y: 176, endPoint x: 437, endPoint y: 171, distance: 5.6
click at [437, 171] on div at bounding box center [436, 171] width 3 height 3
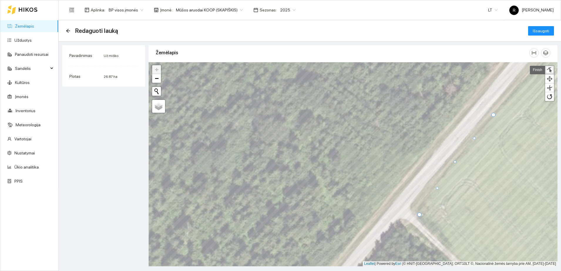
drag, startPoint x: 455, startPoint y: 164, endPoint x: 454, endPoint y: 161, distance: 3.0
click at [454, 161] on div at bounding box center [454, 161] width 3 height 3
drag, startPoint x: 438, startPoint y: 188, endPoint x: 418, endPoint y: 204, distance: 25.1
click at [418, 204] on div at bounding box center [417, 203] width 3 height 3
click at [544, 31] on span "Išsaugoti" at bounding box center [541, 31] width 16 height 6
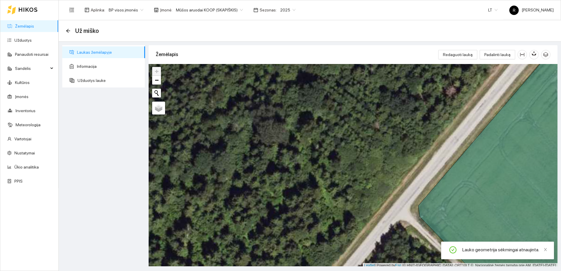
click at [82, 31] on span "Už miško" at bounding box center [87, 30] width 24 height 9
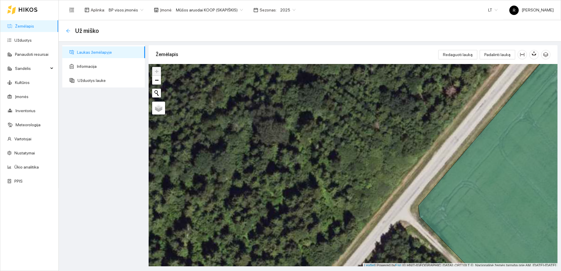
click at [68, 29] on icon "arrow-left" at bounding box center [68, 30] width 5 height 5
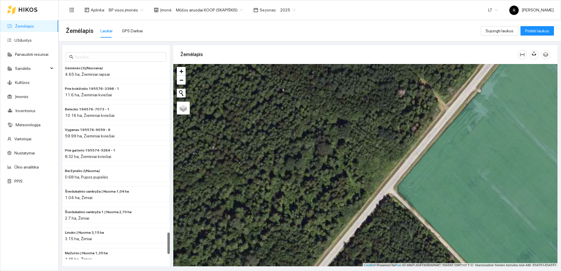
scroll to position [1553, 0]
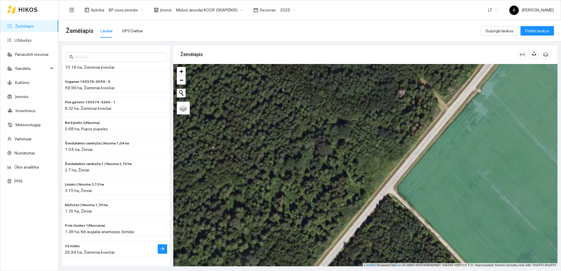
click at [95, 252] on span "26.94 ha, Žieminiai kviečiai" at bounding box center [90, 252] width 50 height 5
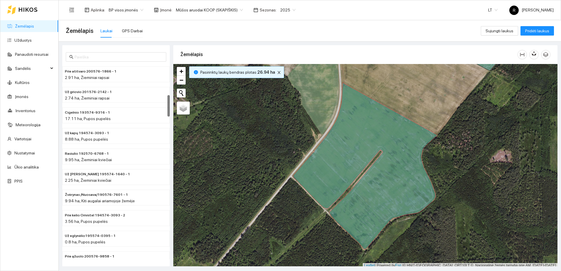
scroll to position [0, 0]
click at [91, 179] on div "7.78 ha, Žieminiai rapsai" at bounding box center [104, 181] width 79 height 6
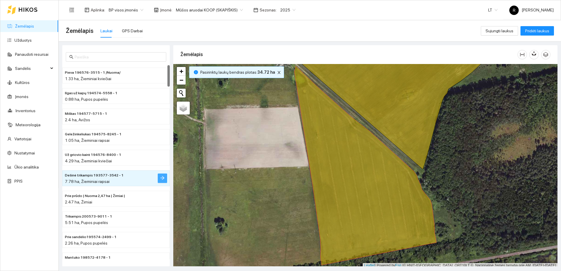
click at [158, 179] on button "button" at bounding box center [162, 178] width 9 height 9
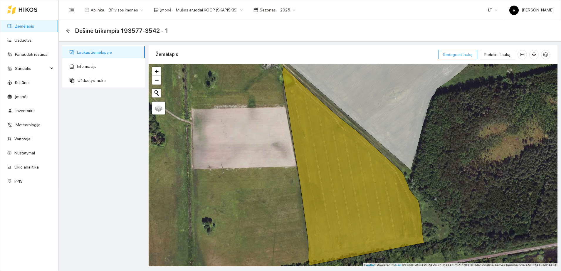
click at [467, 54] on span "Redaguoti lauką" at bounding box center [458, 54] width 30 height 6
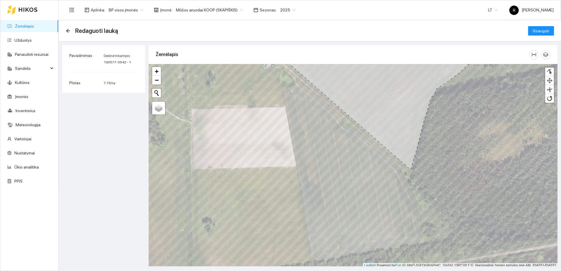
scroll to position [2, 0]
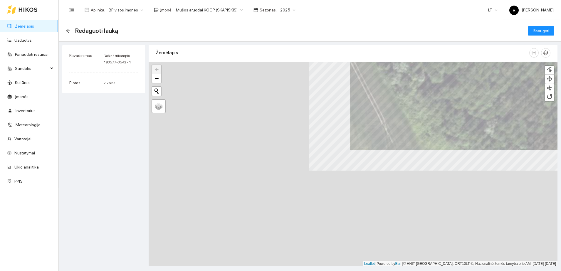
click at [490, 60] on div "Žemėlapis" at bounding box center [353, 153] width 409 height 221
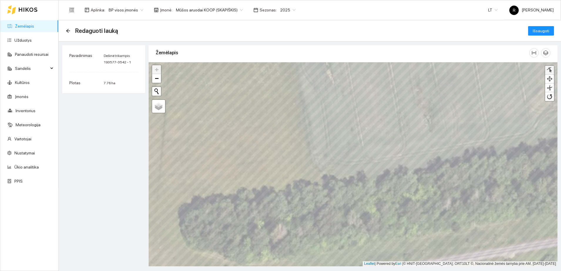
click at [550, 68] on div at bounding box center [549, 70] width 6 height 6
drag, startPoint x: 305, startPoint y: 196, endPoint x: 315, endPoint y: 183, distance: 16.6
click at [315, 183] on div at bounding box center [315, 183] width 4 height 4
drag, startPoint x: 301, startPoint y: 165, endPoint x: 312, endPoint y: 162, distance: 11.4
click at [312, 162] on div at bounding box center [312, 162] width 4 height 4
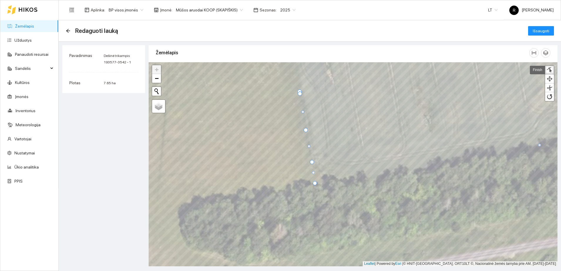
drag, startPoint x: 302, startPoint y: 130, endPoint x: 306, endPoint y: 130, distance: 3.8
click at [306, 130] on div at bounding box center [306, 130] width 4 height 4
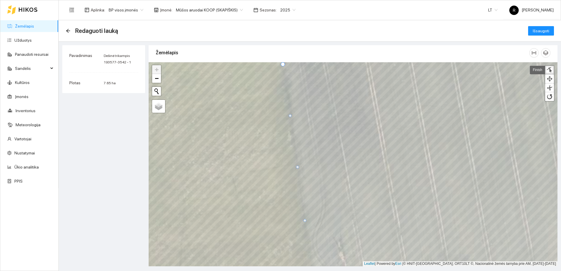
click at [298, 166] on div at bounding box center [297, 167] width 3 height 3
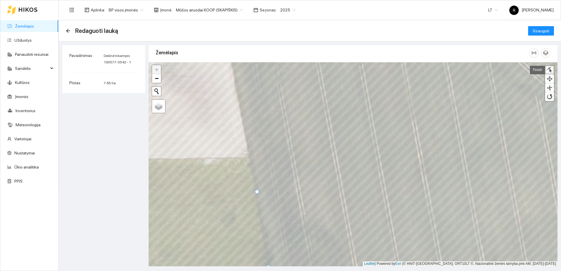
drag, startPoint x: 264, startPoint y: 236, endPoint x: 255, endPoint y: 184, distance: 53.6
click at [255, 190] on div at bounding box center [257, 192] width 4 height 4
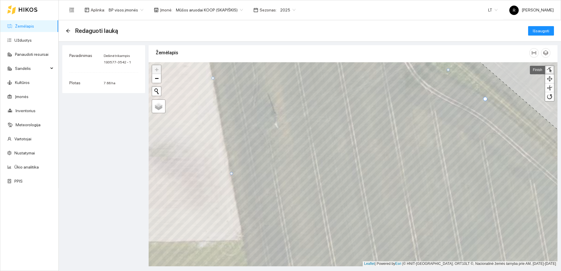
drag, startPoint x: 216, startPoint y: 64, endPoint x: 212, endPoint y: 77, distance: 13.6
click at [212, 77] on div at bounding box center [212, 78] width 3 height 3
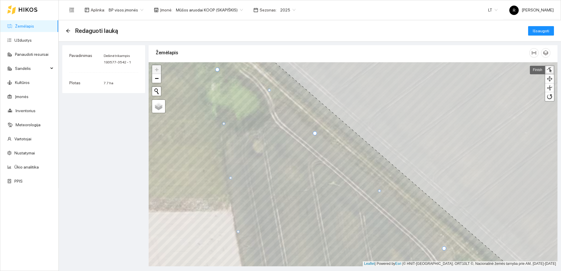
drag, startPoint x: 231, startPoint y: 178, endPoint x: 227, endPoint y: 179, distance: 3.3
click at [229, 179] on div at bounding box center [230, 177] width 3 height 3
click at [227, 179] on div at bounding box center [228, 178] width 4 height 4
click at [236, 233] on div at bounding box center [236, 232] width 3 height 3
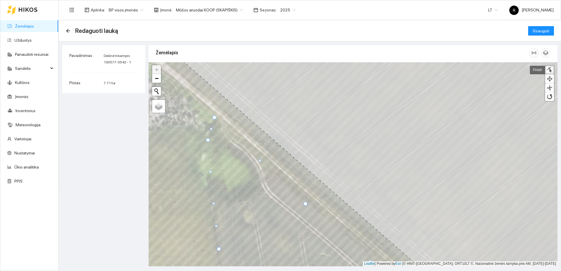
drag, startPoint x: 212, startPoint y: 193, endPoint x: 213, endPoint y: 202, distance: 8.8
click at [212, 202] on div at bounding box center [213, 203] width 3 height 3
drag, startPoint x: 210, startPoint y: 170, endPoint x: 234, endPoint y: 193, distance: 32.8
click at [234, 193] on div at bounding box center [234, 194] width 3 height 3
drag, startPoint x: 208, startPoint y: 141, endPoint x: 250, endPoint y: 181, distance: 58.2
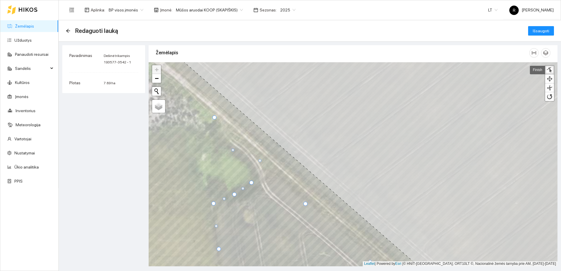
click at [251, 184] on div at bounding box center [251, 183] width 4 height 4
drag, startPoint x: 217, startPoint y: 121, endPoint x: 253, endPoint y: 164, distance: 55.4
click at [253, 164] on div at bounding box center [252, 165] width 4 height 4
drag, startPoint x: 278, startPoint y: 184, endPoint x: 227, endPoint y: 146, distance: 63.0
drag, startPoint x: 252, startPoint y: 164, endPoint x: 249, endPoint y: 166, distance: 3.4
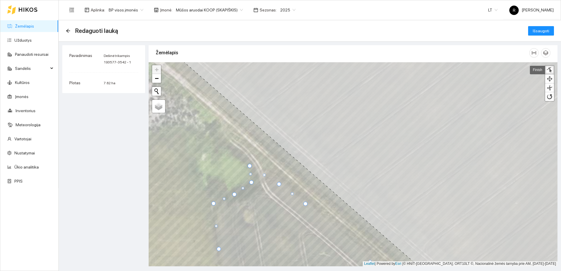
click at [249, 166] on div at bounding box center [250, 166] width 4 height 4
drag, startPoint x: 278, startPoint y: 184, endPoint x: 233, endPoint y: 139, distance: 63.1
click at [233, 139] on div at bounding box center [234, 139] width 4 height 4
drag, startPoint x: 270, startPoint y: 171, endPoint x: 256, endPoint y: 126, distance: 47.1
click at [256, 126] on div at bounding box center [256, 127] width 3 height 3
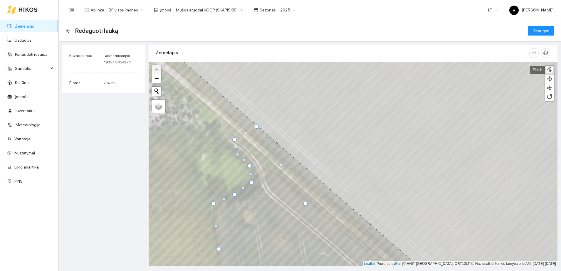
drag, startPoint x: 241, startPoint y: 152, endPoint x: 237, endPoint y: 154, distance: 4.7
click at [237, 154] on div at bounding box center [237, 154] width 3 height 3
drag, startPoint x: 236, startPoint y: 148, endPoint x: 218, endPoint y: 146, distance: 17.7
click at [218, 146] on div at bounding box center [218, 145] width 3 height 3
drag, startPoint x: 234, startPoint y: 139, endPoint x: 218, endPoint y: 131, distance: 18.1
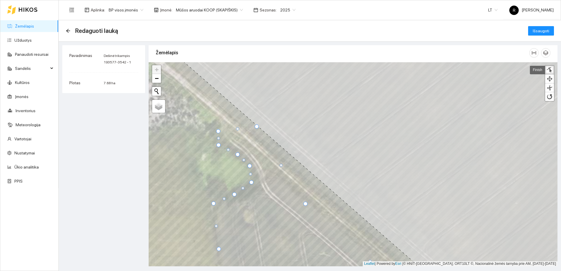
click at [218, 131] on div at bounding box center [218, 131] width 4 height 4
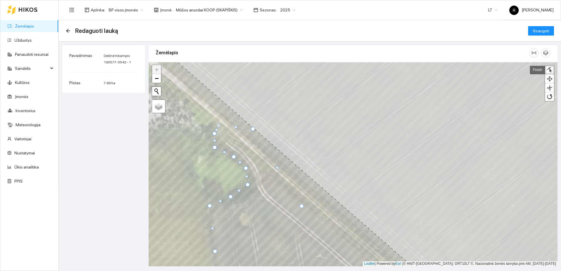
drag, startPoint x: 234, startPoint y: 131, endPoint x: 218, endPoint y: 125, distance: 16.5
click at [218, 125] on div at bounding box center [218, 125] width 3 height 3
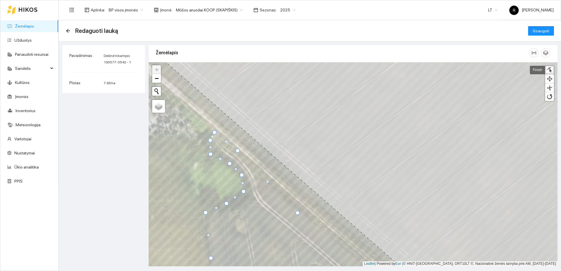
drag, startPoint x: 248, startPoint y: 135, endPoint x: 237, endPoint y: 150, distance: 18.9
click at [237, 150] on div at bounding box center [238, 151] width 4 height 4
drag, startPoint x: 298, startPoint y: 212, endPoint x: 300, endPoint y: 206, distance: 6.5
click at [300, 206] on div at bounding box center [299, 207] width 4 height 4
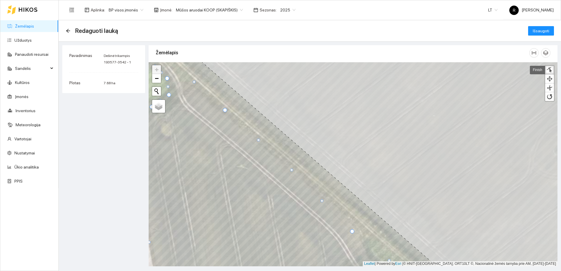
click at [291, 169] on div at bounding box center [291, 170] width 3 height 3
drag, startPoint x: 224, startPoint y: 110, endPoint x: 221, endPoint y: 111, distance: 3.5
click at [221, 111] on div at bounding box center [222, 112] width 4 height 4
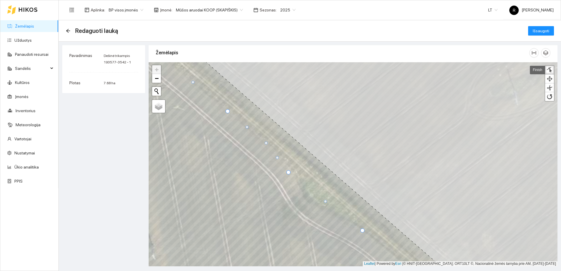
drag, startPoint x: 257, startPoint y: 141, endPoint x: 265, endPoint y: 142, distance: 7.7
click at [265, 142] on div at bounding box center [266, 143] width 3 height 3
drag, startPoint x: 288, startPoint y: 171, endPoint x: 295, endPoint y: 172, distance: 7.7
click at [295, 172] on div at bounding box center [296, 173] width 4 height 4
drag, startPoint x: 329, startPoint y: 201, endPoint x: 307, endPoint y: 197, distance: 21.9
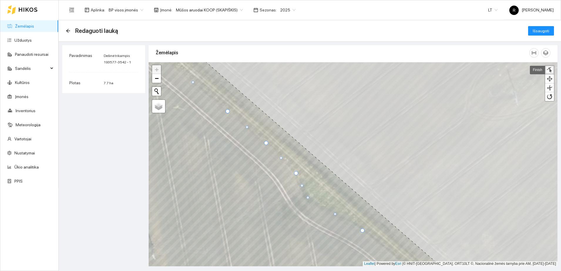
click at [307, 197] on div at bounding box center [307, 197] width 3 height 3
drag, startPoint x: 334, startPoint y: 213, endPoint x: 332, endPoint y: 207, distance: 6.2
click at [332, 207] on div at bounding box center [332, 208] width 3 height 3
drag, startPoint x: 319, startPoint y: 203, endPoint x: 321, endPoint y: 206, distance: 3.8
click at [321, 206] on div at bounding box center [321, 206] width 3 height 3
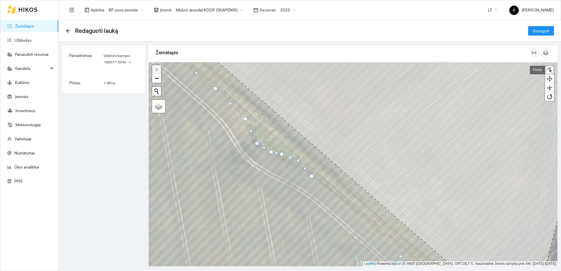
drag, startPoint x: 295, startPoint y: 165, endPoint x: 297, endPoint y: 161, distance: 4.8
click at [297, 161] on div at bounding box center [298, 160] width 3 height 3
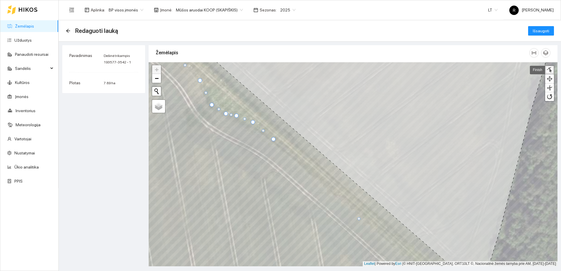
drag, startPoint x: 266, startPoint y: 137, endPoint x: 273, endPoint y: 138, distance: 7.2
click at [273, 138] on div at bounding box center [273, 139] width 4 height 4
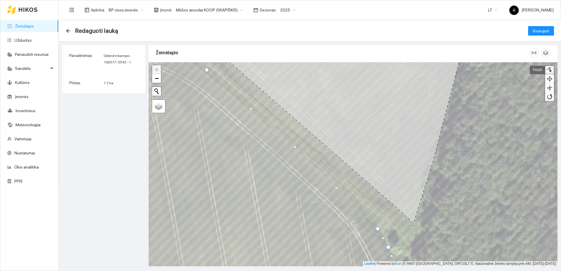
drag, startPoint x: 291, startPoint y: 149, endPoint x: 294, endPoint y: 147, distance: 3.3
click at [294, 147] on div at bounding box center [294, 147] width 3 height 3
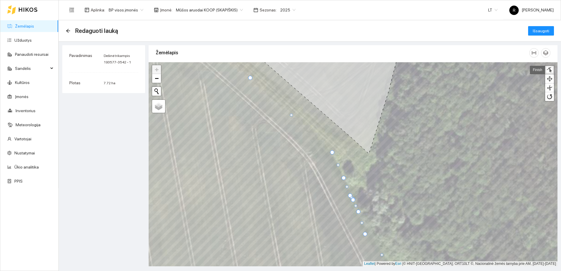
drag, startPoint x: 332, startPoint y: 158, endPoint x: 331, endPoint y: 152, distance: 6.2
click at [331, 152] on div at bounding box center [332, 152] width 4 height 4
click at [336, 163] on div at bounding box center [336, 163] width 3 height 3
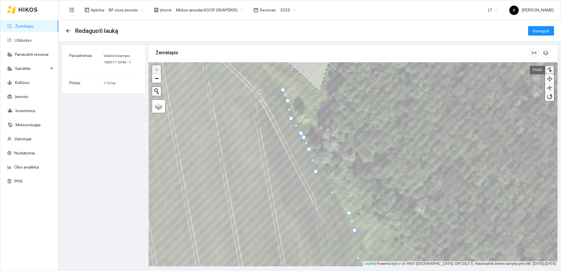
drag, startPoint x: 294, startPoint y: 115, endPoint x: 292, endPoint y: 117, distance: 3.1
click at [292, 117] on div at bounding box center [291, 118] width 4 height 4
click at [292, 117] on div at bounding box center [292, 117] width 4 height 4
click at [319, 167] on div at bounding box center [319, 169] width 4 height 4
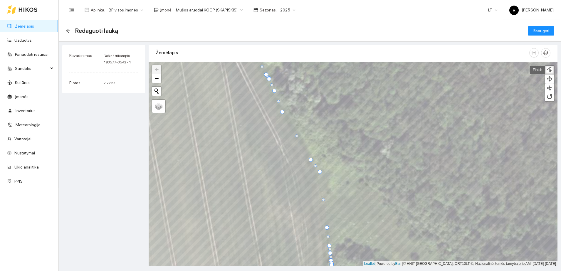
drag, startPoint x: 314, startPoint y: 154, endPoint x: 310, endPoint y: 159, distance: 6.4
click at [310, 159] on div at bounding box center [311, 160] width 4 height 4
drag, startPoint x: 319, startPoint y: 173, endPoint x: 315, endPoint y: 178, distance: 7.1
click at [315, 178] on div at bounding box center [315, 178] width 4 height 4
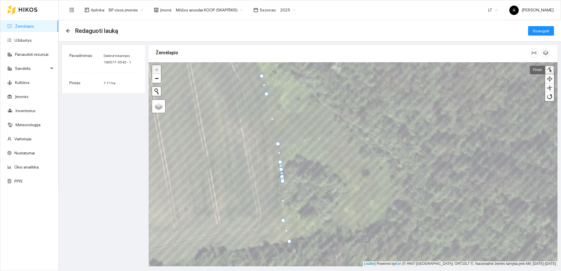
drag, startPoint x: 283, startPoint y: 202, endPoint x: 282, endPoint y: 218, distance: 16.4
click at [282, 218] on div at bounding box center [283, 220] width 4 height 4
drag, startPoint x: 282, startPoint y: 181, endPoint x: 279, endPoint y: 204, distance: 23.1
click at [279, 204] on div at bounding box center [280, 204] width 4 height 4
drag, startPoint x: 282, startPoint y: 180, endPoint x: 279, endPoint y: 188, distance: 8.5
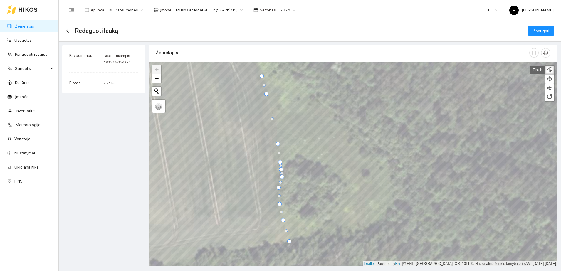
click at [279, 188] on div at bounding box center [279, 188] width 4 height 4
drag, startPoint x: 282, startPoint y: 177, endPoint x: 278, endPoint y: 181, distance: 5.4
click at [278, 181] on div at bounding box center [278, 181] width 4 height 4
click at [279, 171] on div at bounding box center [279, 172] width 4 height 4
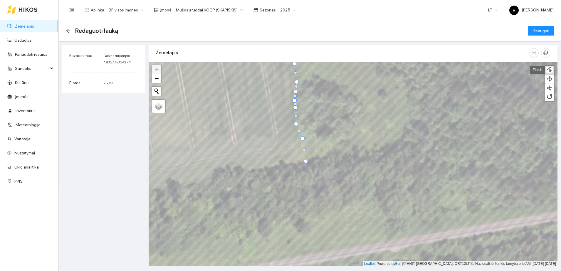
drag, startPoint x: 299, startPoint y: 140, endPoint x: 302, endPoint y: 138, distance: 3.6
click at [302, 138] on div at bounding box center [302, 138] width 4 height 4
click at [305, 159] on div at bounding box center [305, 159] width 4 height 4
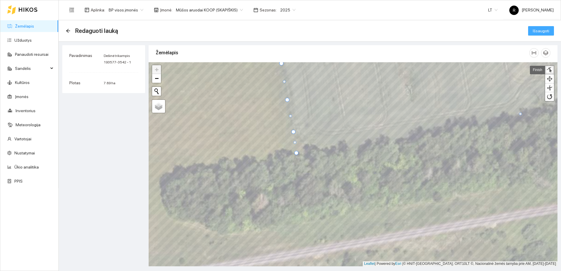
click at [534, 31] on span "Išsaugoti" at bounding box center [541, 31] width 16 height 6
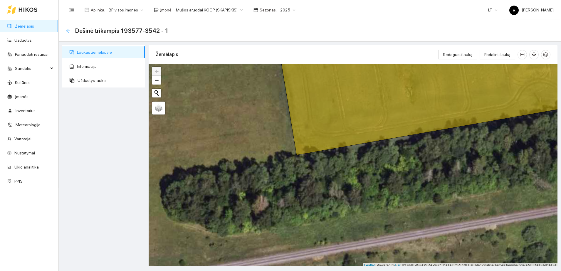
click at [69, 29] on icon "arrow-left" at bounding box center [68, 30] width 5 height 5
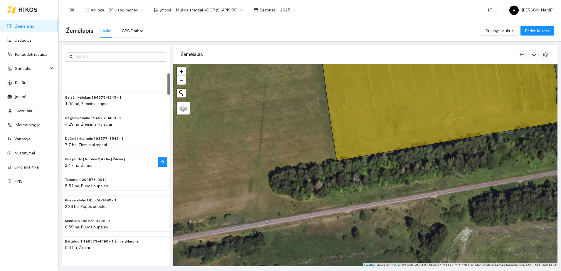
scroll to position [73, 0]
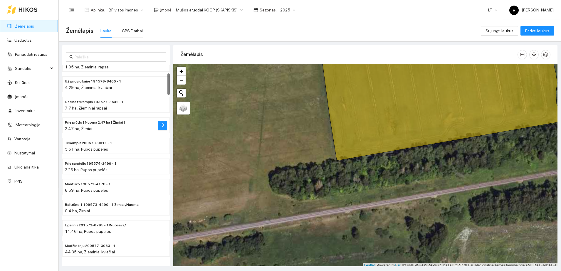
click at [94, 125] on span "Prie prūdo | Nuoma 2,47 ha | Žirniai |" at bounding box center [95, 123] width 60 height 6
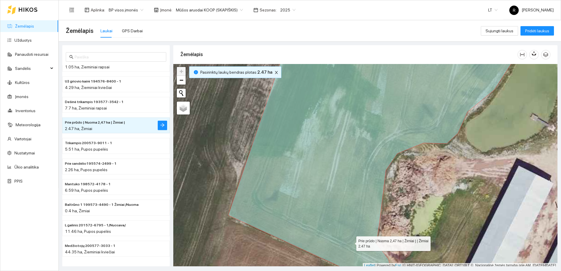
scroll to position [2, 0]
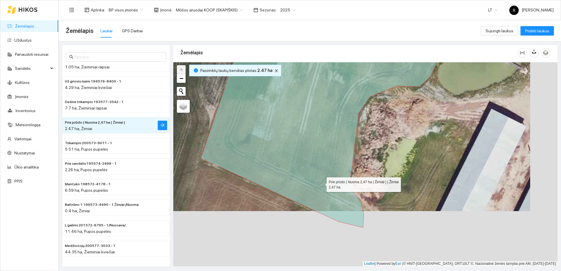
drag, startPoint x: 351, startPoint y: 242, endPoint x: 308, endPoint y: 163, distance: 90.3
click at [308, 163] on icon at bounding box center [350, 106] width 298 height 241
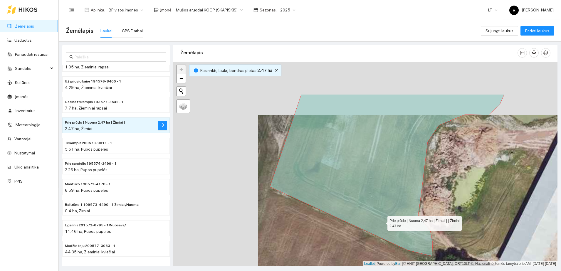
drag, startPoint x: 296, startPoint y: 169, endPoint x: 382, endPoint y: 222, distance: 101.0
click at [382, 222] on icon at bounding box center [387, 175] width 234 height 162
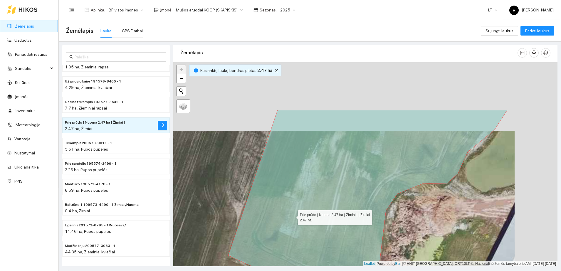
drag, startPoint x: 338, startPoint y: 144, endPoint x: 275, endPoint y: 239, distance: 114.3
click at [275, 239] on icon at bounding box center [367, 217] width 279 height 215
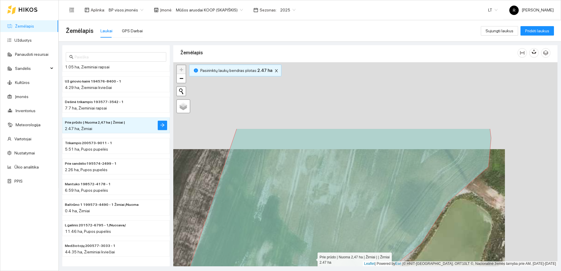
drag, startPoint x: 365, startPoint y: 171, endPoint x: 311, endPoint y: 260, distance: 104.5
click at [312, 259] on icon at bounding box center [323, 251] width 336 height 245
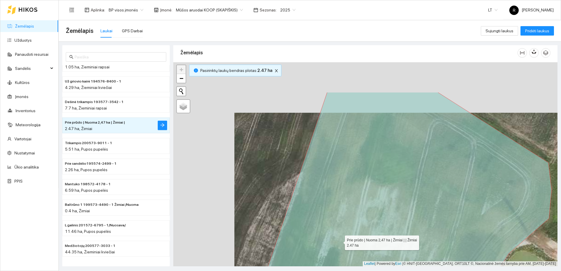
drag, startPoint x: 278, startPoint y: 190, endPoint x: 339, endPoint y: 241, distance: 79.0
click at [339, 241] on icon at bounding box center [398, 214] width 308 height 245
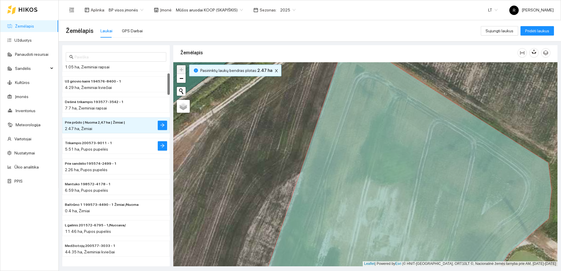
click at [95, 146] on div "5.51 ha, Pupos pupelės" at bounding box center [104, 149] width 79 height 6
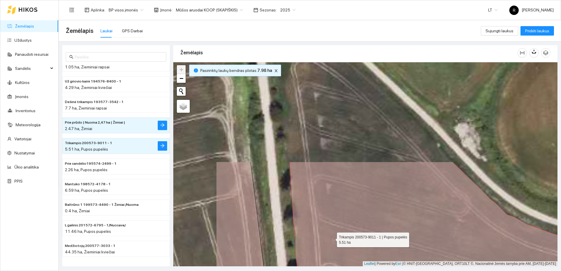
drag, startPoint x: 245, startPoint y: 113, endPoint x: 343, endPoint y: 251, distance: 169.6
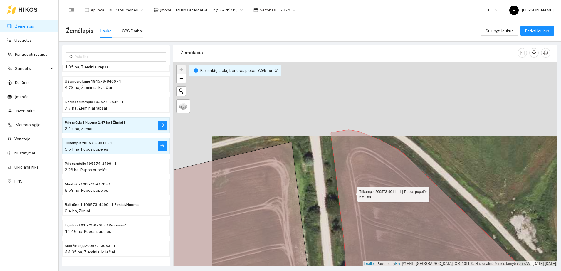
drag, startPoint x: 312, startPoint y: 118, endPoint x: 358, endPoint y: 206, distance: 99.0
click at [357, 204] on icon at bounding box center [483, 245] width 304 height 231
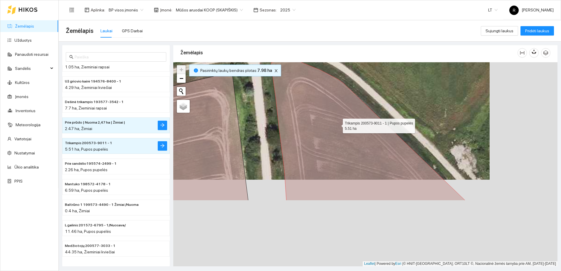
drag, startPoint x: 386, startPoint y: 189, endPoint x: 337, endPoint y: 124, distance: 81.3
click at [337, 124] on icon at bounding box center [368, 130] width 194 height 141
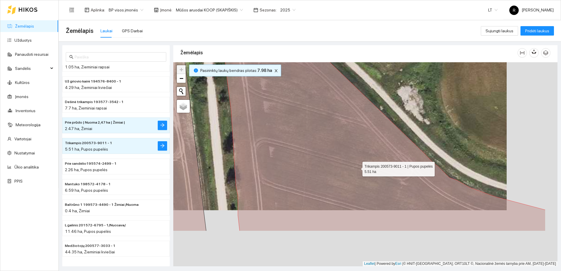
drag, startPoint x: 410, startPoint y: 226, endPoint x: 349, endPoint y: 156, distance: 93.1
click at [349, 156] on icon at bounding box center [381, 116] width 327 height 230
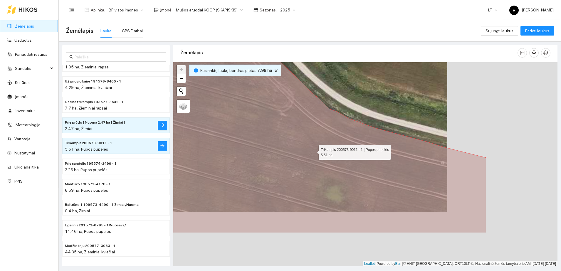
drag, startPoint x: 424, startPoint y: 206, endPoint x: 314, endPoint y: 151, distance: 122.8
click at [314, 151] on icon at bounding box center [295, 109] width 382 height 245
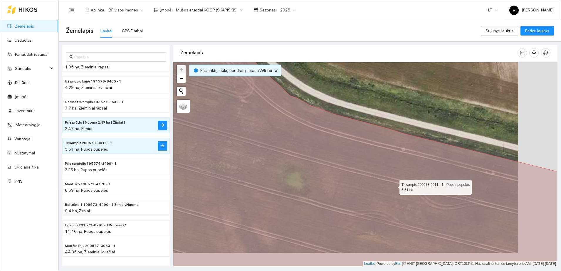
drag, startPoint x: 436, startPoint y: 200, endPoint x: 300, endPoint y: 159, distance: 142.0
click at [307, 160] on icon at bounding box center [326, 150] width 462 height 245
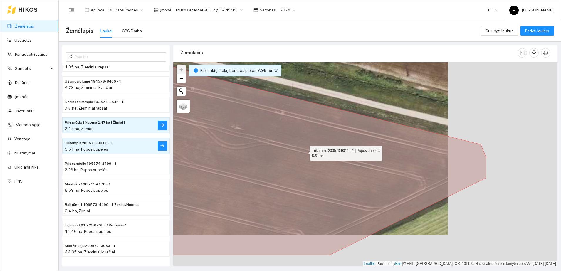
drag, startPoint x: 425, startPoint y: 186, endPoint x: 293, endPoint y: 149, distance: 137.4
click at [293, 149] on icon at bounding box center [256, 132] width 462 height 245
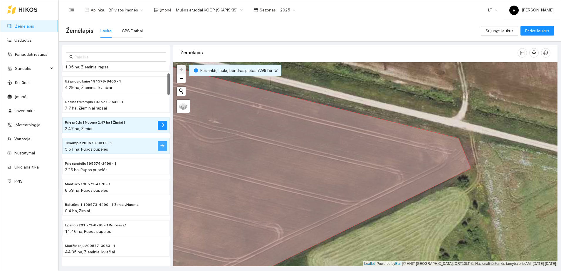
click at [159, 146] on button "button" at bounding box center [162, 145] width 9 height 9
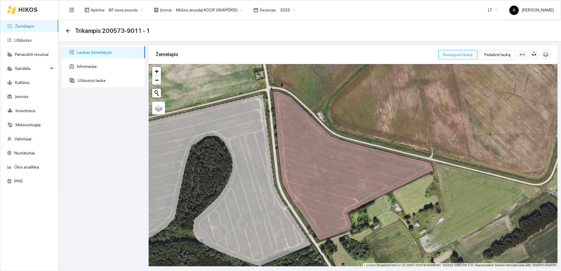
click at [462, 55] on span "Redaguoti lauką" at bounding box center [458, 54] width 30 height 6
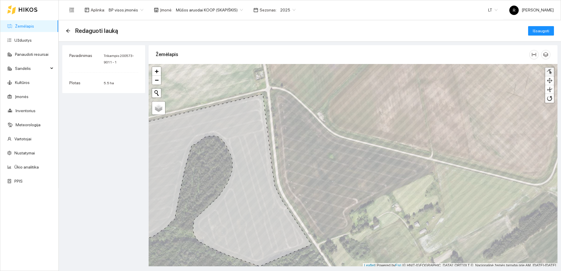
click at [549, 72] on div at bounding box center [549, 72] width 6 height 6
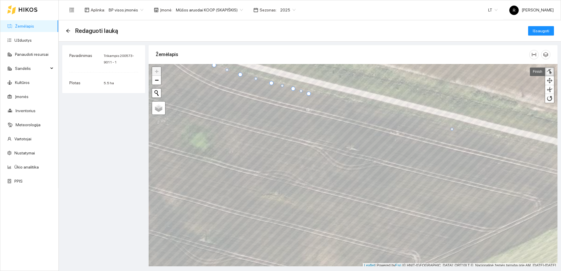
scroll to position [2, 0]
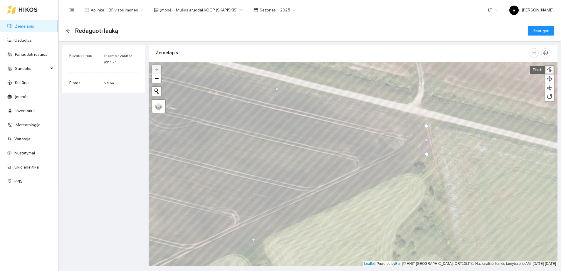
drag, startPoint x: 414, startPoint y: 123, endPoint x: 426, endPoint y: 125, distance: 12.2
click at [426, 125] on div at bounding box center [426, 126] width 4 height 4
drag, startPoint x: 427, startPoint y: 153, endPoint x: 431, endPoint y: 151, distance: 4.6
click at [431, 151] on div at bounding box center [431, 152] width 4 height 4
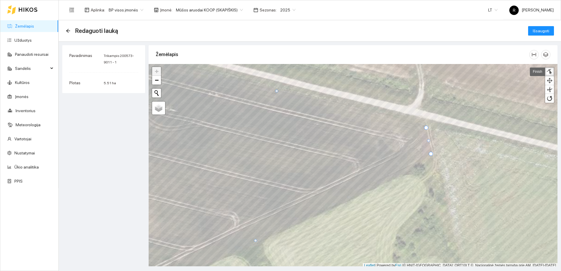
scroll to position [2, 0]
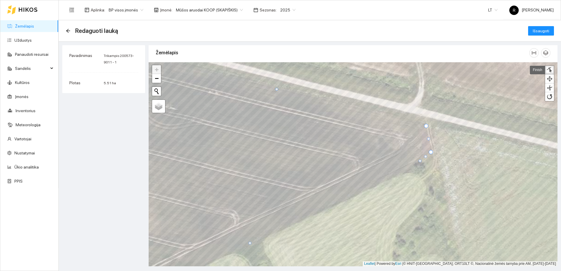
drag, startPoint x: 255, startPoint y: 238, endPoint x: 420, endPoint y: 160, distance: 182.2
click at [420, 160] on div at bounding box center [419, 160] width 3 height 3
drag, startPoint x: 249, startPoint y: 242, endPoint x: 399, endPoint y: 173, distance: 165.0
click at [399, 173] on div at bounding box center [399, 173] width 3 height 3
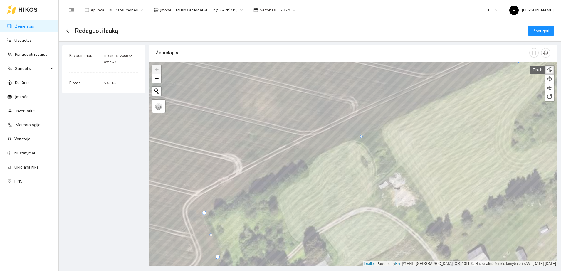
drag, startPoint x: 199, startPoint y: 210, endPoint x: 204, endPoint y: 211, distance: 5.4
click at [204, 211] on div at bounding box center [204, 213] width 4 height 4
drag, startPoint x: 361, startPoint y: 135, endPoint x: 359, endPoint y: 133, distance: 3.1
click at [359, 133] on div at bounding box center [359, 134] width 3 height 3
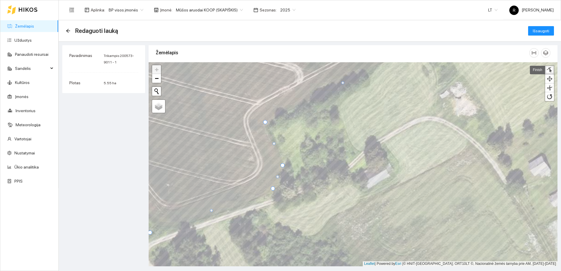
drag, startPoint x: 279, startPoint y: 167, endPoint x: 283, endPoint y: 166, distance: 4.0
click at [283, 166] on div at bounding box center [282, 165] width 4 height 4
drag, startPoint x: 278, startPoint y: 176, endPoint x: 278, endPoint y: 183, distance: 6.5
click at [278, 183] on div at bounding box center [278, 183] width 3 height 3
drag, startPoint x: 212, startPoint y: 210, endPoint x: 214, endPoint y: 213, distance: 4.0
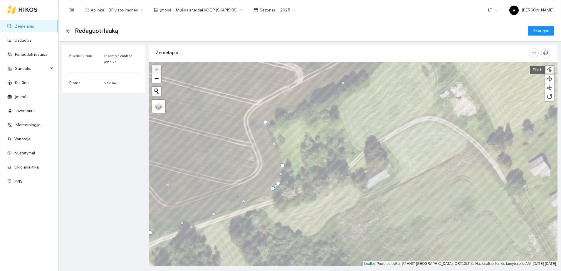
click at [214, 213] on div at bounding box center [214, 213] width 3 height 3
click at [245, 203] on div at bounding box center [245, 202] width 3 height 3
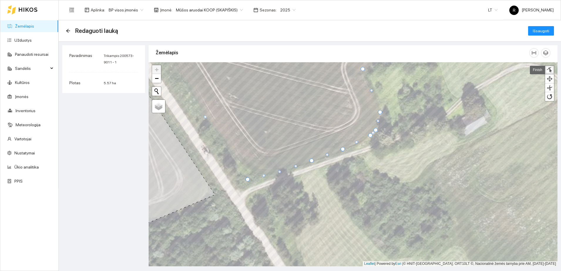
click at [279, 171] on div at bounding box center [279, 171] width 3 height 3
drag, startPoint x: 248, startPoint y: 179, endPoint x: 247, endPoint y: 168, distance: 10.3
click at [247, 168] on div at bounding box center [246, 169] width 4 height 4
drag, startPoint x: 262, startPoint y: 171, endPoint x: 261, endPoint y: 174, distance: 3.0
click at [261, 174] on div at bounding box center [262, 173] width 3 height 3
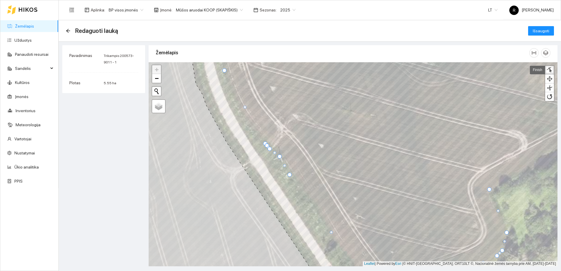
drag, startPoint x: 276, startPoint y: 158, endPoint x: 278, endPoint y: 156, distance: 3.1
click at [278, 156] on div at bounding box center [280, 156] width 4 height 4
click at [290, 173] on div at bounding box center [291, 173] width 4 height 4
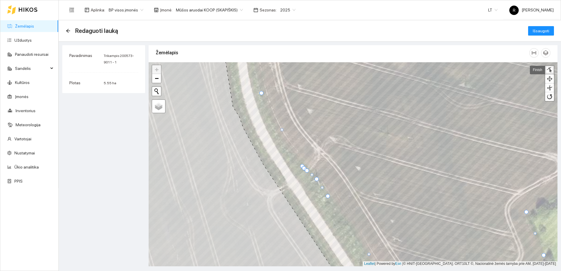
click at [307, 171] on div at bounding box center [307, 171] width 4 height 4
drag, startPoint x: 282, startPoint y: 129, endPoint x: 281, endPoint y: 136, distance: 7.1
click at [281, 136] on div at bounding box center [280, 136] width 3 height 3
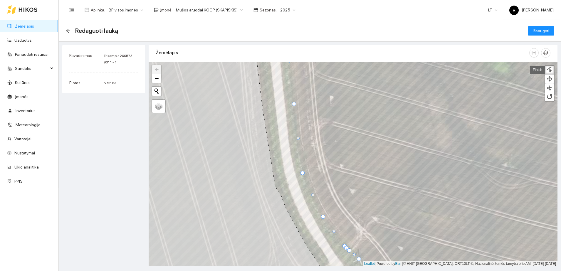
click at [302, 173] on div at bounding box center [302, 173] width 4 height 4
click at [312, 196] on div at bounding box center [311, 196] width 3 height 3
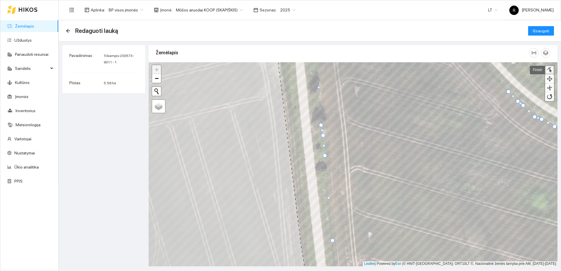
click at [324, 155] on div at bounding box center [325, 156] width 4 height 4
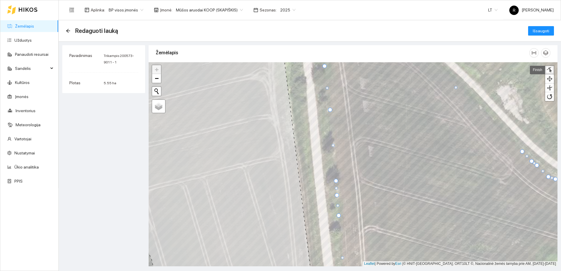
drag, startPoint x: 335, startPoint y: 185, endPoint x: 337, endPoint y: 181, distance: 4.3
click at [337, 181] on div at bounding box center [336, 181] width 4 height 4
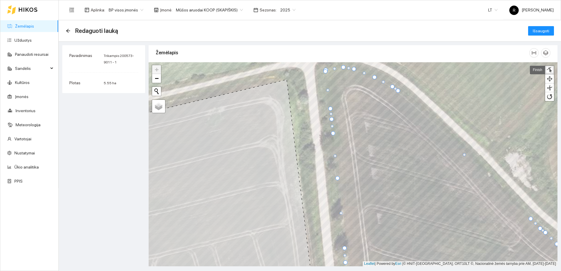
click at [337, 178] on div at bounding box center [337, 178] width 4 height 4
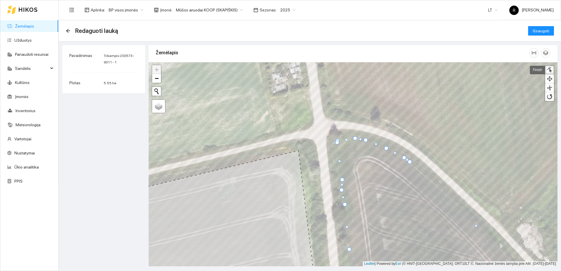
click at [342, 190] on div at bounding box center [341, 190] width 4 height 4
drag, startPoint x: 341, startPoint y: 180, endPoint x: 336, endPoint y: 168, distance: 13.1
click at [336, 168] on div at bounding box center [337, 168] width 4 height 4
drag, startPoint x: 336, startPoint y: 143, endPoint x: 338, endPoint y: 154, distance: 11.3
click at [338, 154] on div at bounding box center [339, 154] width 4 height 4
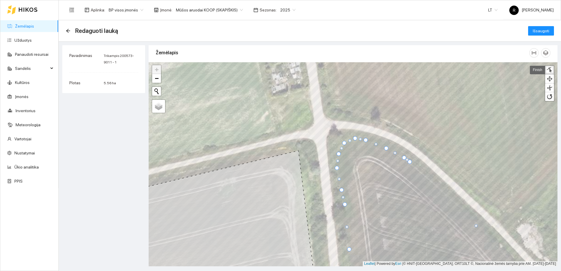
drag, startPoint x: 338, startPoint y: 141, endPoint x: 345, endPoint y: 143, distance: 7.1
click at [345, 143] on div at bounding box center [344, 143] width 4 height 4
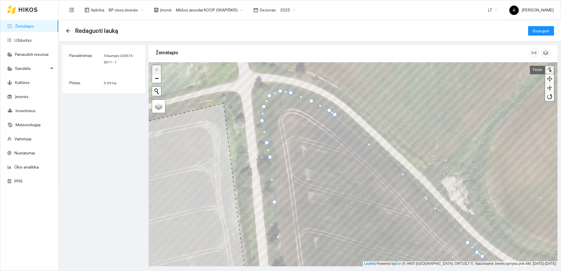
drag, startPoint x: 400, startPoint y: 178, endPoint x: 402, endPoint y: 174, distance: 4.5
click at [402, 174] on div at bounding box center [402, 174] width 3 height 3
drag, startPoint x: 368, startPoint y: 144, endPoint x: 369, endPoint y: 141, distance: 3.7
click at [369, 141] on div at bounding box center [370, 140] width 3 height 3
click at [334, 114] on div at bounding box center [335, 114] width 4 height 4
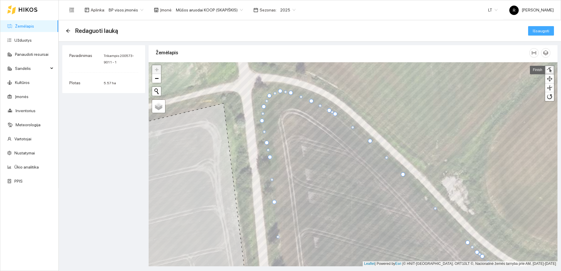
click at [541, 31] on span "Išsaugoti" at bounding box center [541, 31] width 16 height 6
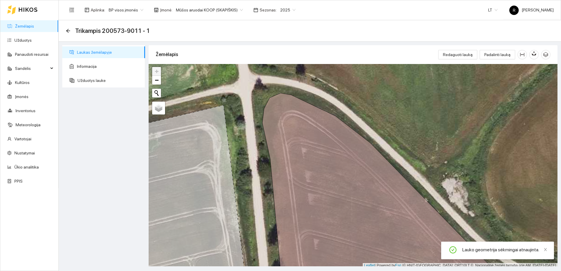
click at [65, 30] on div "Trikampis 200573-9011 - 1" at bounding box center [310, 30] width 502 height 21
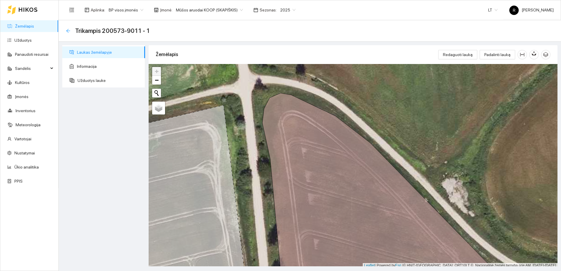
click at [66, 31] on icon "arrow-left" at bounding box center [68, 31] width 4 height 4
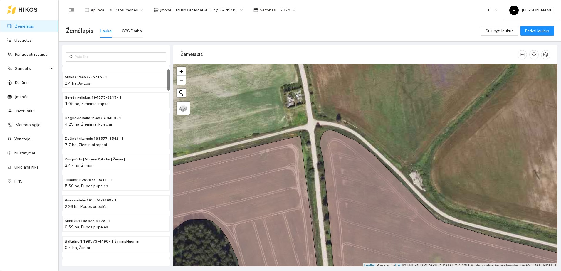
scroll to position [73, 0]
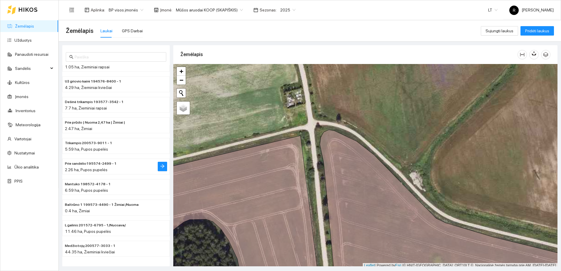
click at [89, 165] on span "Prie sandėlio195574-2499 - 1" at bounding box center [91, 164] width 52 height 6
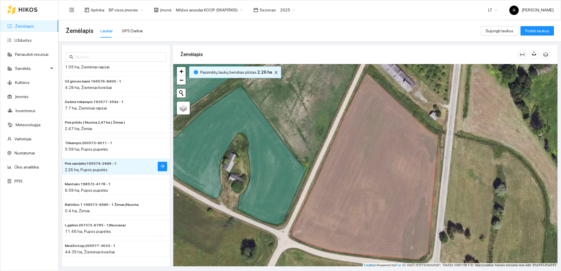
click at [274, 72] on icon "close" at bounding box center [276, 72] width 4 height 4
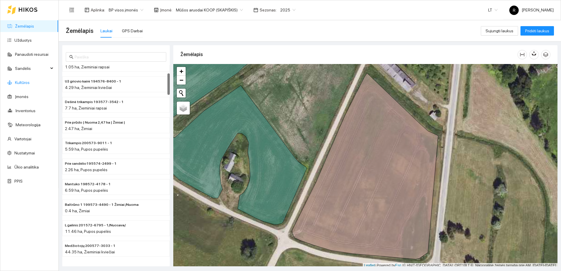
click at [24, 82] on link "Kultūros" at bounding box center [22, 82] width 15 height 5
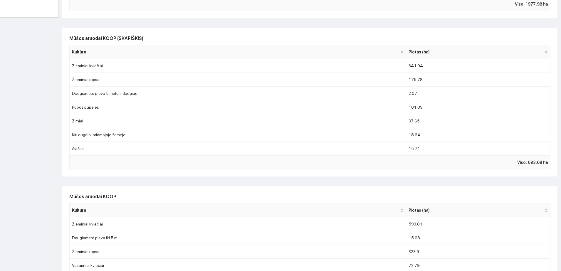
scroll to position [257, 0]
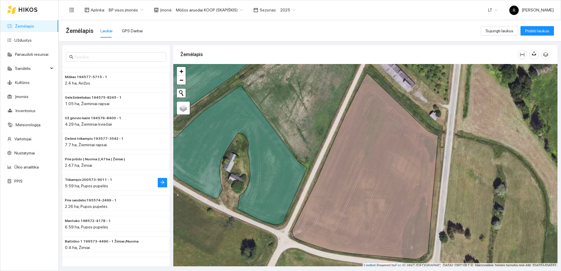
scroll to position [73, 0]
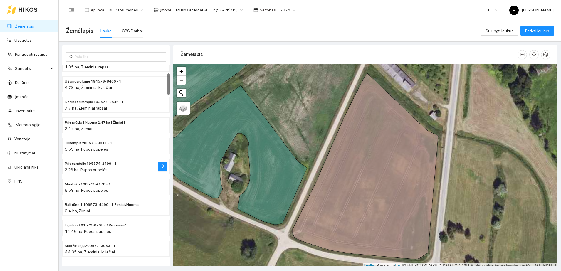
click at [101, 167] on div "2.26 ha, Pupos pupelės" at bounding box center [104, 170] width 79 height 6
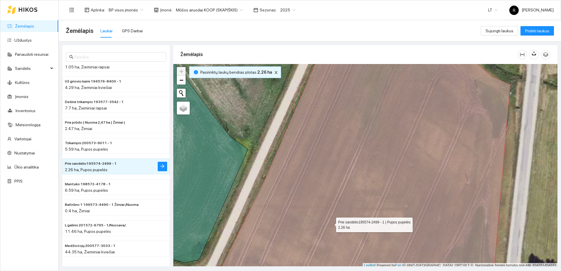
scroll to position [2, 0]
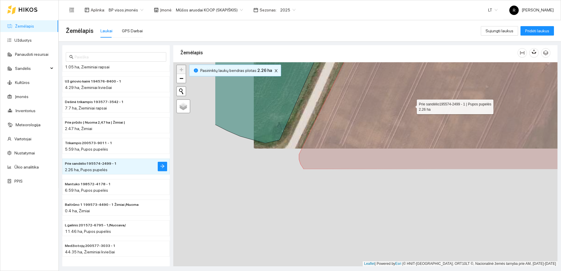
drag, startPoint x: 331, startPoint y: 223, endPoint x: 411, endPoint y: 105, distance: 142.9
click at [411, 105] on icon at bounding box center [445, 46] width 292 height 245
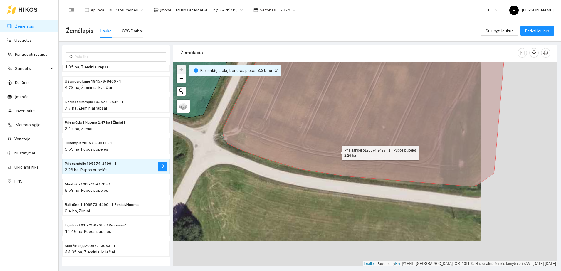
drag, startPoint x: 415, startPoint y: 177, endPoint x: 305, endPoint y: 142, distance: 115.5
click at [305, 142] on icon at bounding box center [365, 101] width 285 height 170
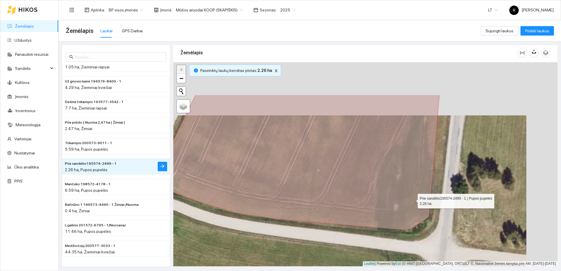
drag, startPoint x: 436, startPoint y: 156, endPoint x: 411, endPoint y: 209, distance: 58.7
click at [411, 207] on icon at bounding box center [299, 162] width 282 height 135
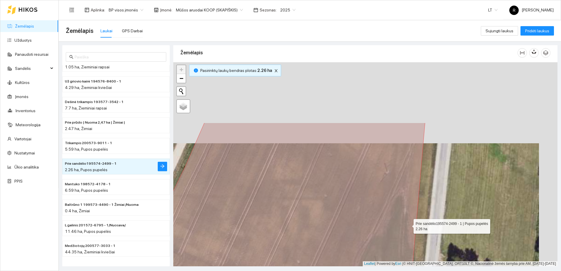
drag, startPoint x: 424, startPoint y: 159, endPoint x: 408, endPoint y: 226, distance: 68.9
click at [408, 226] on icon at bounding box center [281, 222] width 287 height 198
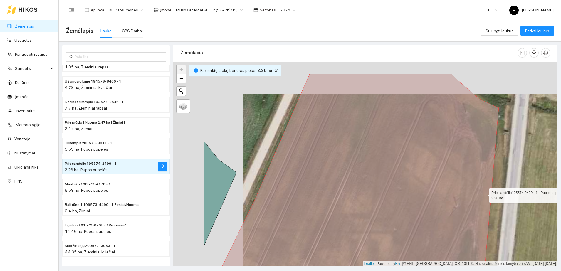
drag, startPoint x: 414, startPoint y: 163, endPoint x: 488, endPoint y: 182, distance: 76.1
click at [487, 185] on icon at bounding box center [353, 195] width 292 height 245
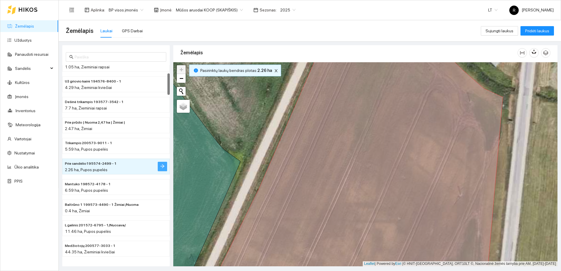
click at [164, 165] on icon "arrow-right" at bounding box center [162, 166] width 5 height 5
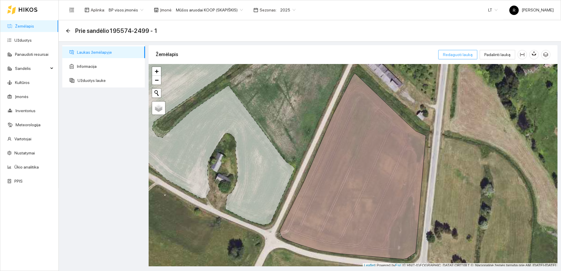
click at [458, 56] on span "Redaguoti lauką" at bounding box center [458, 54] width 30 height 6
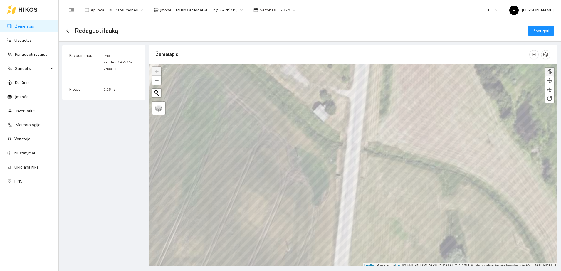
click at [549, 70] on div at bounding box center [549, 72] width 6 height 6
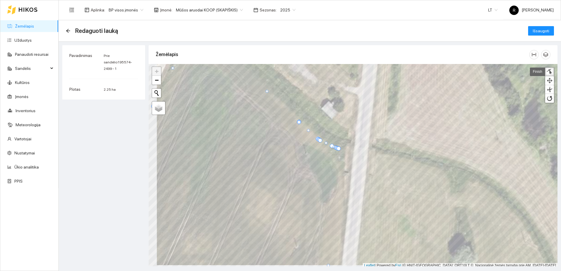
scroll to position [2, 0]
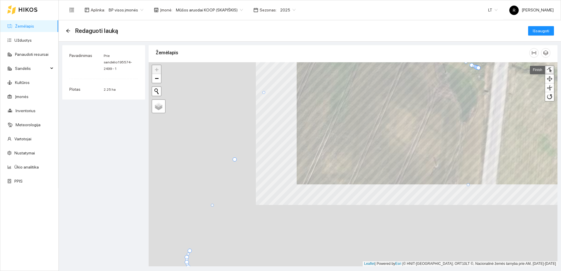
click at [528, 60] on div "Žemėlapis" at bounding box center [353, 153] width 409 height 221
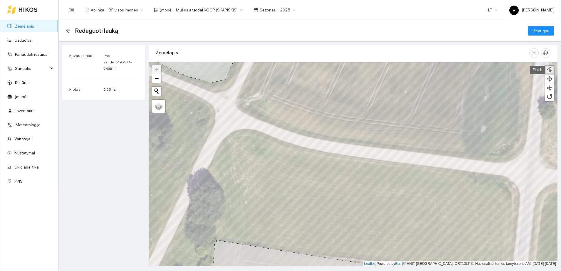
click at [550, 70] on div at bounding box center [549, 70] width 6 height 6
click at [430, 148] on div at bounding box center [430, 148] width 3 height 3
drag, startPoint x: 461, startPoint y: 150, endPoint x: 465, endPoint y: 152, distance: 4.0
click at [465, 152] on div at bounding box center [464, 152] width 3 height 3
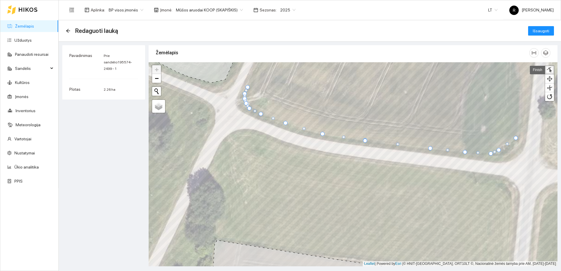
click at [491, 154] on div at bounding box center [491, 154] width 4 height 4
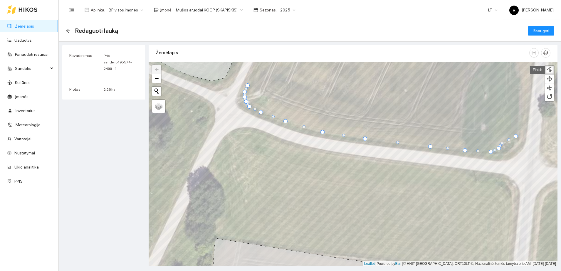
drag, startPoint x: 507, startPoint y: 142, endPoint x: 501, endPoint y: 143, distance: 5.4
click at [501, 143] on div at bounding box center [501, 143] width 3 height 3
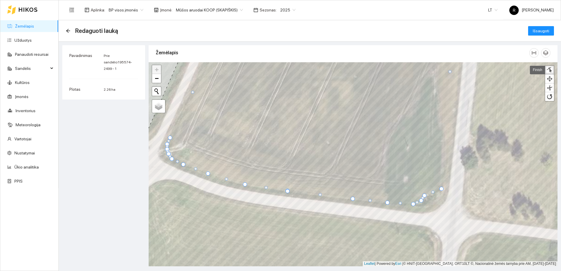
drag, startPoint x: 438, startPoint y: 188, endPoint x: 442, endPoint y: 188, distance: 3.2
click at [442, 188] on div at bounding box center [441, 189] width 4 height 4
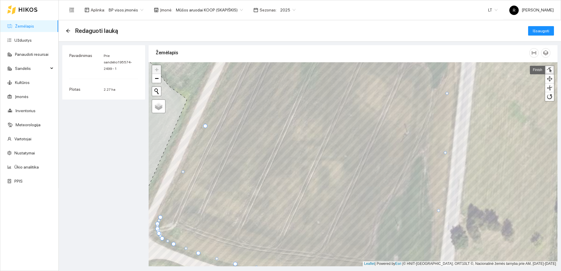
drag, startPoint x: 440, startPoint y: 151, endPoint x: 445, endPoint y: 152, distance: 5.2
click at [445, 152] on div at bounding box center [445, 152] width 3 height 3
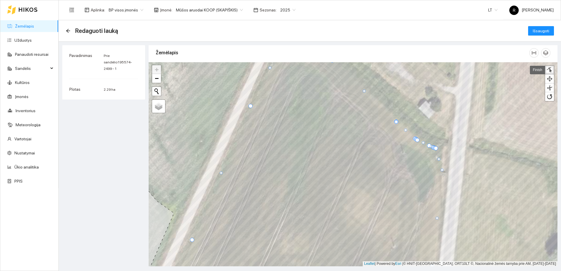
drag, startPoint x: 433, startPoint y: 207, endPoint x: 441, endPoint y: 170, distance: 38.2
click at [441, 170] on div at bounding box center [441, 170] width 3 height 3
drag, startPoint x: 434, startPoint y: 148, endPoint x: 435, endPoint y: 152, distance: 4.5
click at [435, 155] on div at bounding box center [436, 156] width 3 height 3
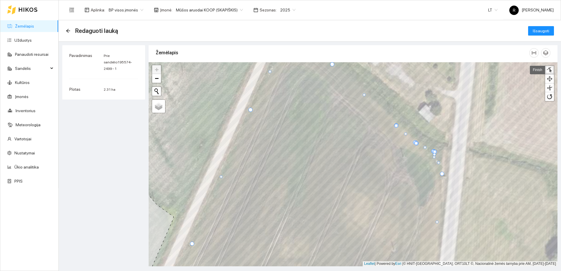
drag, startPoint x: 435, startPoint y: 152, endPoint x: 434, endPoint y: 160, distance: 8.0
click at [434, 159] on div at bounding box center [434, 157] width 3 height 3
drag, startPoint x: 439, startPoint y: 162, endPoint x: 439, endPoint y: 167, distance: 5.6
click at [439, 167] on div at bounding box center [438, 168] width 3 height 3
drag, startPoint x: 434, startPoint y: 151, endPoint x: 434, endPoint y: 156, distance: 5.0
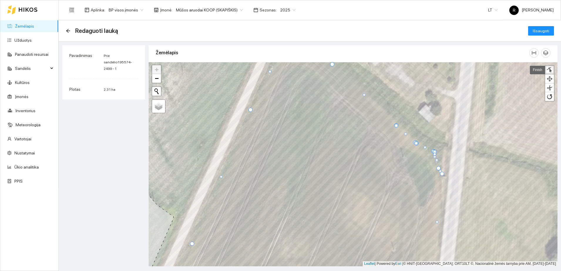
click at [434, 156] on div at bounding box center [434, 156] width 3 height 3
drag, startPoint x: 416, startPoint y: 144, endPoint x: 414, endPoint y: 141, distance: 4.2
click at [414, 141] on div at bounding box center [414, 140] width 4 height 4
click at [423, 147] on div at bounding box center [423, 147] width 3 height 3
drag, startPoint x: 434, startPoint y: 152, endPoint x: 419, endPoint y: 160, distance: 17.3
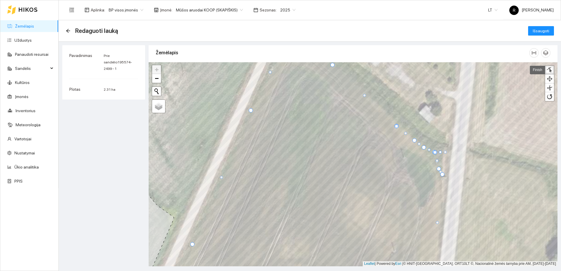
drag, startPoint x: 434, startPoint y: 152, endPoint x: 445, endPoint y: 152, distance: 10.3
drag, startPoint x: 435, startPoint y: 152, endPoint x: 435, endPoint y: 146, distance: 5.9
click at [435, 146] on div at bounding box center [434, 146] width 3 height 3
drag, startPoint x: 435, startPoint y: 152, endPoint x: 428, endPoint y: 143, distance: 11.5
drag, startPoint x: 434, startPoint y: 153, endPoint x: 431, endPoint y: 149, distance: 5.1
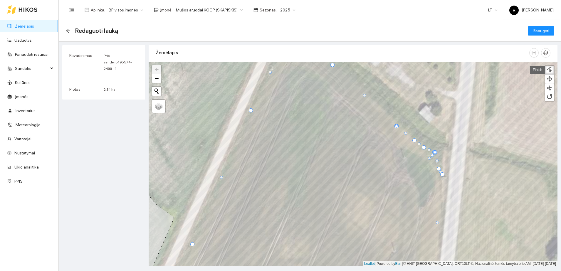
drag, startPoint x: 435, startPoint y: 153, endPoint x: 429, endPoint y: 159, distance: 7.9
drag, startPoint x: 395, startPoint y: 126, endPoint x: 393, endPoint y: 123, distance: 3.5
click at [393, 123] on div at bounding box center [393, 123] width 3 height 3
drag, startPoint x: 396, startPoint y: 126, endPoint x: 390, endPoint y: 137, distance: 12.0
click at [390, 137] on div at bounding box center [390, 136] width 3 height 3
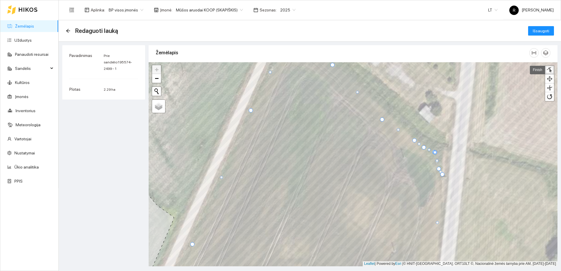
drag, startPoint x: 391, startPoint y: 137, endPoint x: 382, endPoint y: 119, distance: 19.4
click at [382, 119] on div at bounding box center [382, 119] width 4 height 4
drag, startPoint x: 415, startPoint y: 139, endPoint x: 402, endPoint y: 132, distance: 14.5
click at [402, 132] on div at bounding box center [402, 133] width 4 height 4
drag, startPoint x: 422, startPoint y: 146, endPoint x: 411, endPoint y: 139, distance: 12.8
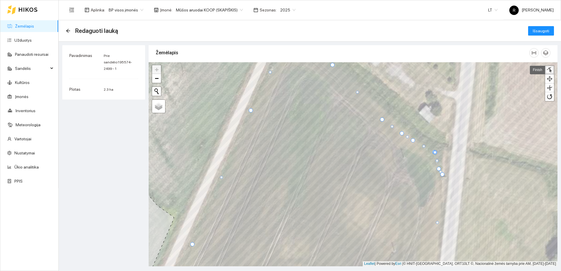
click at [411, 139] on div at bounding box center [413, 140] width 4 height 4
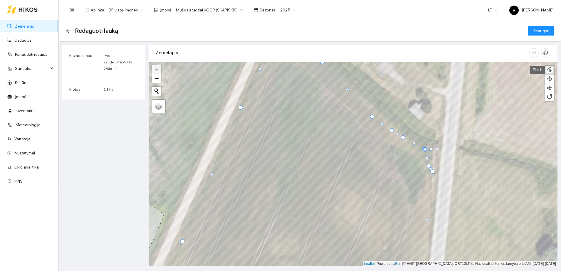
drag, startPoint x: 424, startPoint y: 148, endPoint x: 436, endPoint y: 147, distance: 12.1
drag, startPoint x: 423, startPoint y: 149, endPoint x: 417, endPoint y: 144, distance: 7.9
click at [417, 144] on div at bounding box center [419, 144] width 4 height 4
drag, startPoint x: 424, startPoint y: 149, endPoint x: 420, endPoint y: 143, distance: 7.1
click at [420, 143] on div at bounding box center [421, 143] width 3 height 3
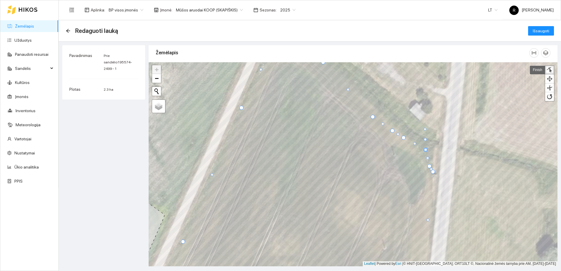
drag, startPoint x: 424, startPoint y: 149, endPoint x: 424, endPoint y: 129, distance: 20.6
click at [424, 129] on div at bounding box center [424, 129] width 3 height 3
drag, startPoint x: 426, startPoint y: 150, endPoint x: 435, endPoint y: 148, distance: 8.9
drag, startPoint x: 424, startPoint y: 149, endPoint x: 418, endPoint y: 139, distance: 11.3
drag, startPoint x: 425, startPoint y: 149, endPoint x: 419, endPoint y: 148, distance: 6.3
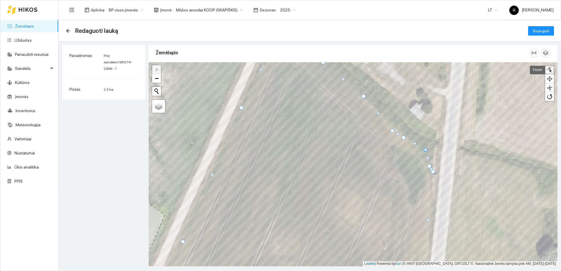
drag, startPoint x: 374, startPoint y: 115, endPoint x: 364, endPoint y: 95, distance: 22.8
click at [364, 95] on div at bounding box center [363, 96] width 4 height 4
drag, startPoint x: 391, startPoint y: 127, endPoint x: 359, endPoint y: 132, distance: 32.6
click at [359, 130] on div at bounding box center [360, 132] width 4 height 4
drag, startPoint x: 360, startPoint y: 130, endPoint x: 370, endPoint y: 104, distance: 28.2
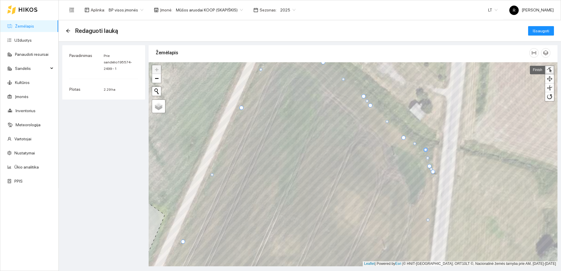
click at [370, 104] on div at bounding box center [370, 105] width 4 height 4
drag, startPoint x: 404, startPoint y: 137, endPoint x: 380, endPoint y: 116, distance: 31.9
click at [380, 116] on div at bounding box center [379, 117] width 4 height 4
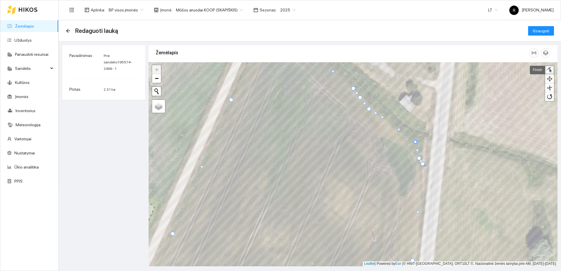
drag, startPoint x: 391, startPoint y: 125, endPoint x: 382, endPoint y: 117, distance: 12.7
click at [382, 117] on div at bounding box center [382, 117] width 3 height 3
drag, startPoint x: 413, startPoint y: 142, endPoint x: 403, endPoint y: 139, distance: 10.5
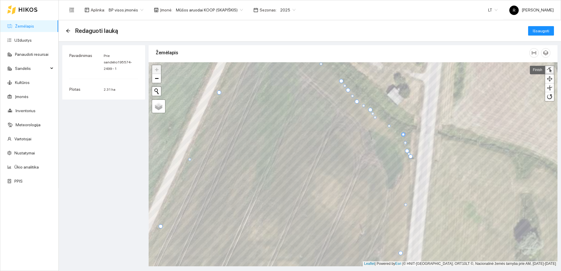
drag, startPoint x: 386, startPoint y: 122, endPoint x: 374, endPoint y: 117, distance: 12.9
click at [374, 117] on div at bounding box center [375, 117] width 3 height 3
drag, startPoint x: 388, startPoint y: 125, endPoint x: 380, endPoint y: 124, distance: 8.0
click at [380, 124] on div at bounding box center [381, 124] width 3 height 3
drag, startPoint x: 391, startPoint y: 129, endPoint x: 388, endPoint y: 128, distance: 4.1
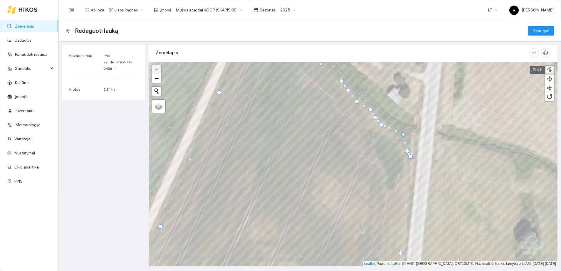
click at [388, 128] on div at bounding box center [388, 128] width 3 height 3
drag, startPoint x: 405, startPoint y: 135, endPoint x: 403, endPoint y: 140, distance: 4.6
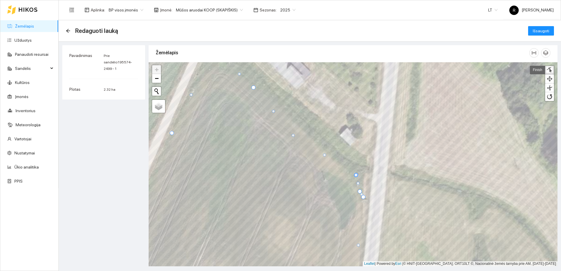
drag, startPoint x: 304, startPoint y: 131, endPoint x: 293, endPoint y: 131, distance: 10.3
click at [293, 134] on div at bounding box center [293, 135] width 3 height 3
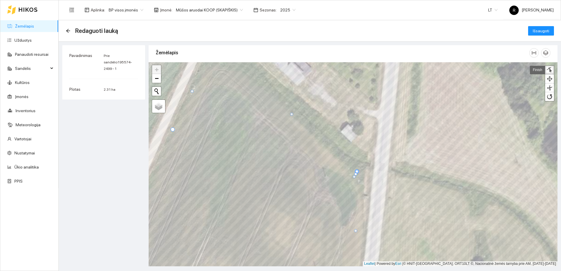
drag, startPoint x: 356, startPoint y: 172, endPoint x: 353, endPoint y: 177, distance: 5.4
drag, startPoint x: 356, startPoint y: 173, endPoint x: 384, endPoint y: 148, distance: 37.0
drag, startPoint x: 357, startPoint y: 172, endPoint x: 373, endPoint y: 181, distance: 18.1
drag, startPoint x: 356, startPoint y: 173, endPoint x: 356, endPoint y: 178, distance: 5.0
click at [356, 172] on div at bounding box center [356, 171] width 3 height 3
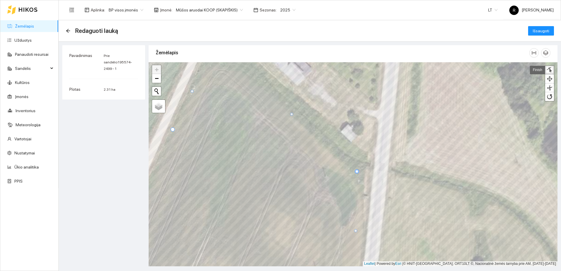
click at [356, 172] on div at bounding box center [356, 171] width 3 height 3
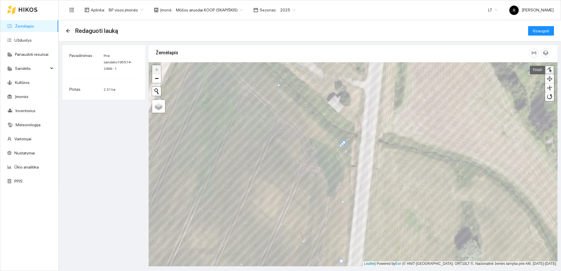
drag, startPoint x: 344, startPoint y: 142, endPoint x: 341, endPoint y: 145, distance: 4.4
drag, startPoint x: 344, startPoint y: 141, endPoint x: 307, endPoint y: 155, distance: 40.0
click at [344, 143] on div at bounding box center [343, 142] width 3 height 3
drag, startPoint x: 342, startPoint y: 201, endPoint x: 349, endPoint y: 188, distance: 14.8
click at [349, 188] on div at bounding box center [349, 188] width 3 height 3
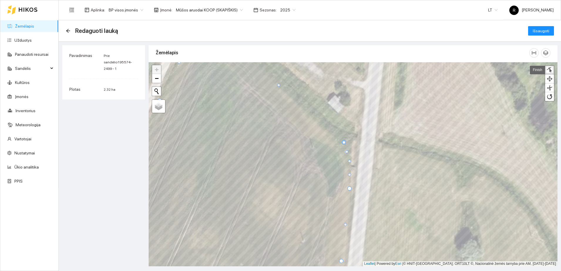
drag, startPoint x: 347, startPoint y: 164, endPoint x: 349, endPoint y: 160, distance: 4.7
click at [349, 160] on div at bounding box center [349, 161] width 3 height 3
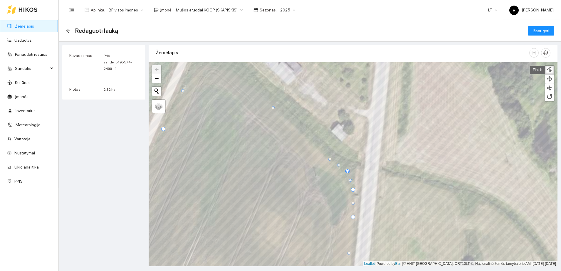
drag, startPoint x: 282, startPoint y: 115, endPoint x: 329, endPoint y: 159, distance: 64.8
click at [329, 159] on div at bounding box center [329, 159] width 3 height 3
drag, startPoint x: 339, startPoint y: 165, endPoint x: 340, endPoint y: 170, distance: 4.8
click at [340, 170] on div at bounding box center [339, 169] width 3 height 3
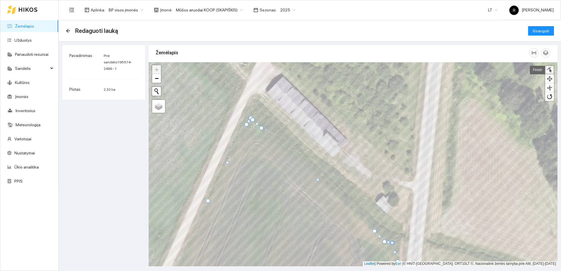
click at [316, 179] on div at bounding box center [317, 179] width 3 height 3
drag, startPoint x: 262, startPoint y: 127, endPoint x: 273, endPoint y: 138, distance: 16.0
click at [273, 138] on div at bounding box center [273, 139] width 4 height 4
drag, startPoint x: 251, startPoint y: 120, endPoint x: 264, endPoint y: 137, distance: 21.0
click at [264, 137] on div at bounding box center [265, 137] width 4 height 4
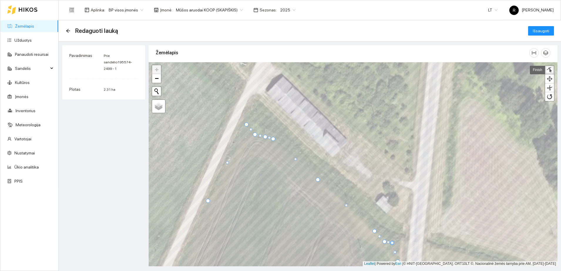
drag, startPoint x: 251, startPoint y: 118, endPoint x: 255, endPoint y: 134, distance: 17.0
click at [255, 134] on div at bounding box center [255, 134] width 4 height 4
drag, startPoint x: 264, startPoint y: 136, endPoint x: 263, endPoint y: 132, distance: 4.2
click at [263, 132] on div at bounding box center [264, 133] width 4 height 4
drag, startPoint x: 246, startPoint y: 125, endPoint x: 234, endPoint y: 140, distance: 19.9
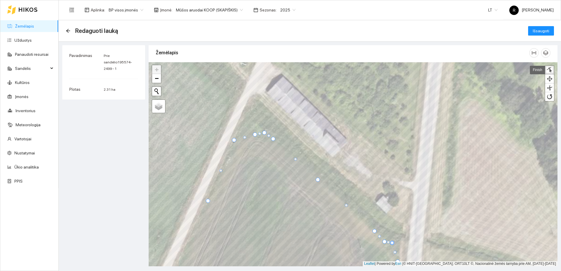
click at [234, 140] on div at bounding box center [234, 140] width 4 height 4
drag, startPoint x: 243, startPoint y: 136, endPoint x: 248, endPoint y: 127, distance: 10.5
click at [248, 127] on div at bounding box center [248, 128] width 3 height 3
drag, startPoint x: 254, startPoint y: 134, endPoint x: 253, endPoint y: 122, distance: 11.5
click at [253, 122] on div at bounding box center [254, 123] width 4 height 4
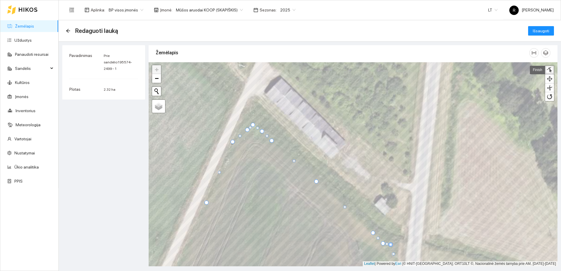
drag, startPoint x: 263, startPoint y: 134, endPoint x: 262, endPoint y: 131, distance: 3.3
click at [262, 131] on div at bounding box center [262, 131] width 4 height 4
click at [254, 126] on div at bounding box center [254, 125] width 4 height 4
drag, startPoint x: 232, startPoint y: 142, endPoint x: 235, endPoint y: 140, distance: 3.2
click at [235, 140] on div at bounding box center [235, 140] width 4 height 4
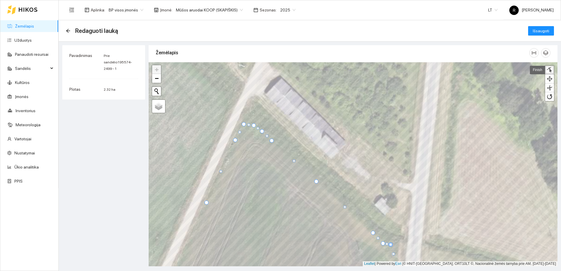
drag, startPoint x: 247, startPoint y: 129, endPoint x: 243, endPoint y: 123, distance: 6.6
click at [243, 123] on div at bounding box center [244, 124] width 4 height 4
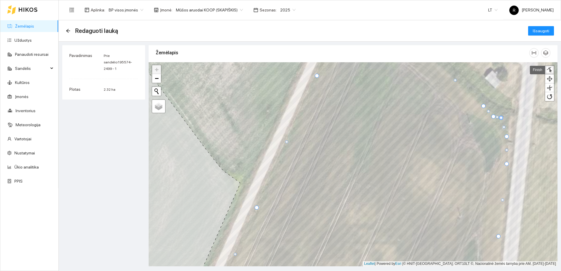
click at [256, 208] on div at bounding box center [257, 208] width 4 height 4
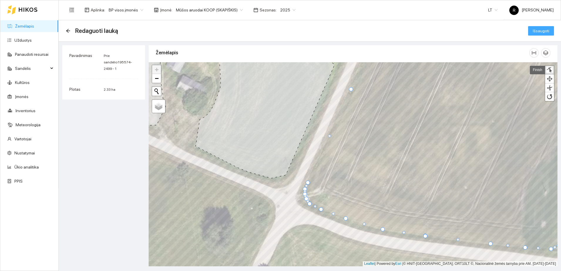
click at [539, 31] on span "Išsaugoti" at bounding box center [541, 31] width 16 height 6
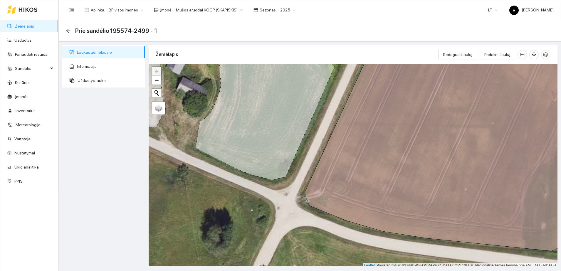
click at [103, 30] on span "Prie sandėlio195574-2499 - 1" at bounding box center [116, 30] width 82 height 9
click at [69, 30] on icon "arrow-left" at bounding box center [68, 30] width 5 height 5
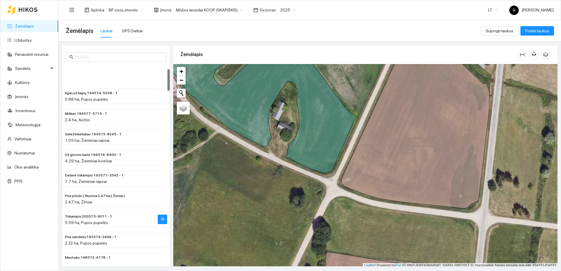
scroll to position [73, 0]
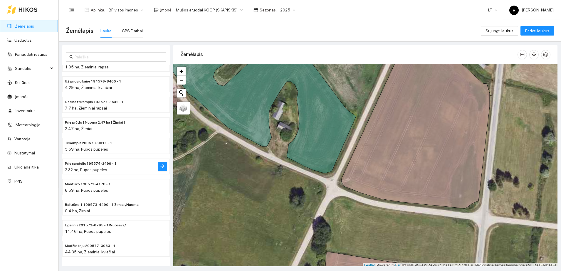
click at [97, 166] on span "Prie sandėlio195574-2499 - 1" at bounding box center [91, 164] width 52 height 6
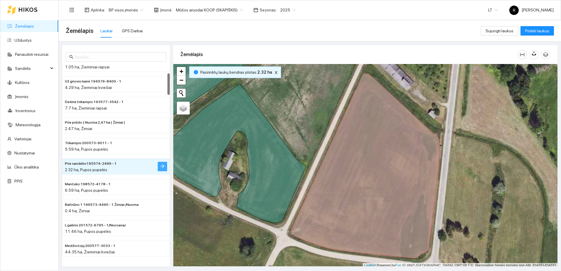
click at [162, 167] on icon "arrow-right" at bounding box center [162, 166] width 5 height 5
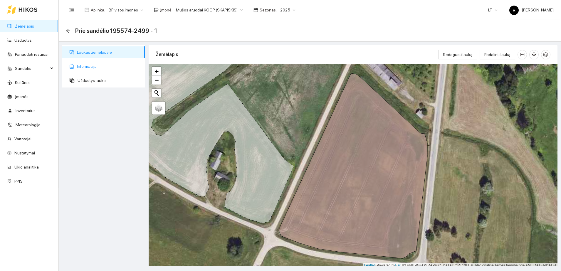
click at [91, 65] on span "Informacija" at bounding box center [108, 66] width 63 height 12
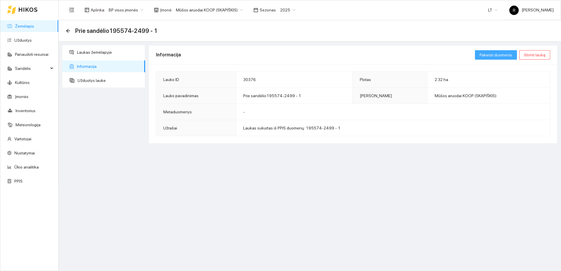
click at [485, 55] on span "Pakeisti duomenis" at bounding box center [496, 55] width 33 height 6
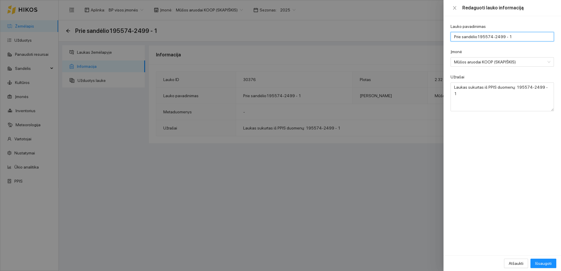
click at [454, 36] on input "Prie sandėlio195574-2499 - 1" at bounding box center [501, 36] width 103 height 9
click at [473, 37] on input "Trikampis Prie sandėlio195574-2499 - 1" at bounding box center [501, 36] width 103 height 9
type input "Trikampis prie sandėlio195574-2499 - 1"
click at [515, 135] on div "Lauko pavadinimas Trikampis prie sandėlio195574-2499 - 1 Įmonė Mūšos aruodai KO…" at bounding box center [501, 135] width 117 height 239
click at [544, 263] on span "Išsaugoti" at bounding box center [543, 263] width 16 height 6
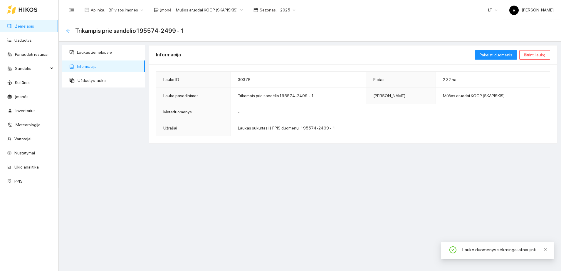
click at [67, 30] on icon "arrow-left" at bounding box center [68, 31] width 4 height 4
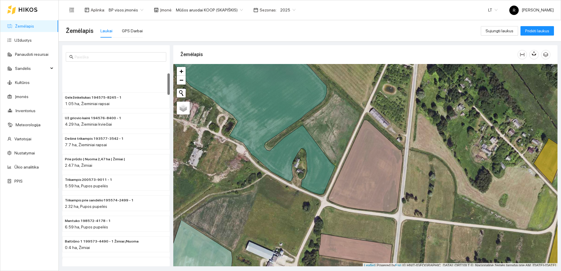
scroll to position [73, 0]
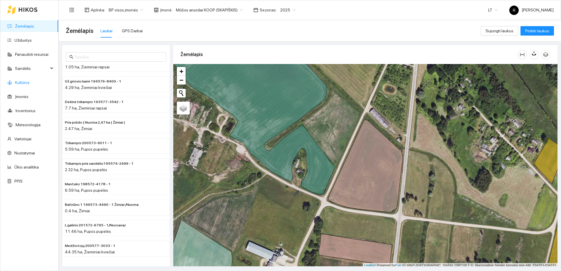
click at [23, 83] on link "Kultūros" at bounding box center [22, 82] width 15 height 5
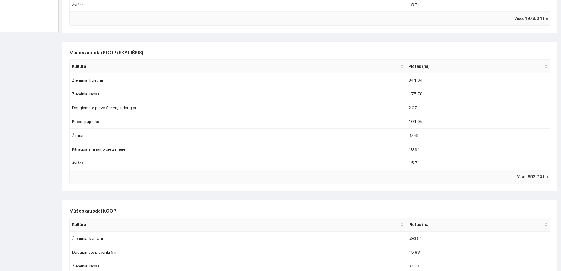
scroll to position [257, 0]
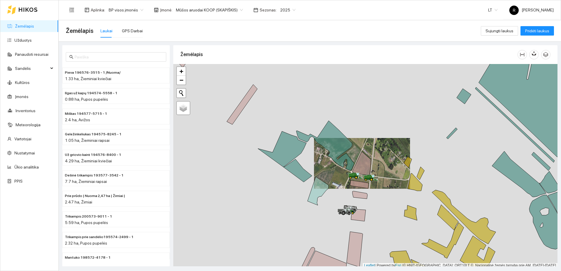
scroll to position [2, 0]
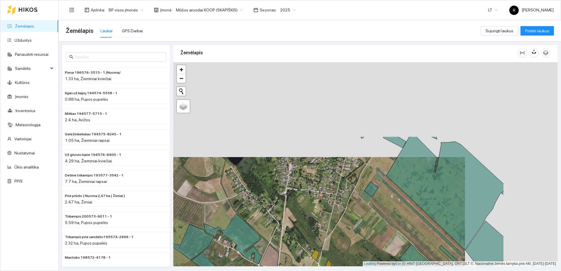
drag, startPoint x: 439, startPoint y: 124, endPoint x: 334, endPoint y: 224, distance: 145.2
click at [334, 224] on div at bounding box center [365, 164] width 384 height 204
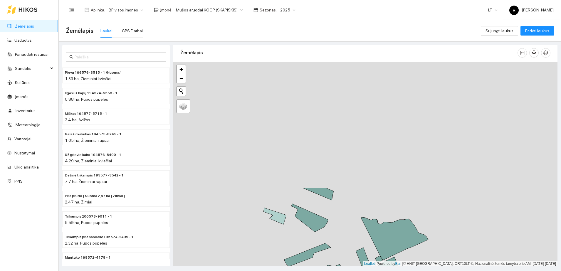
drag, startPoint x: 354, startPoint y: 111, endPoint x: 337, endPoint y: 258, distance: 147.7
click at [337, 258] on div at bounding box center [365, 164] width 384 height 204
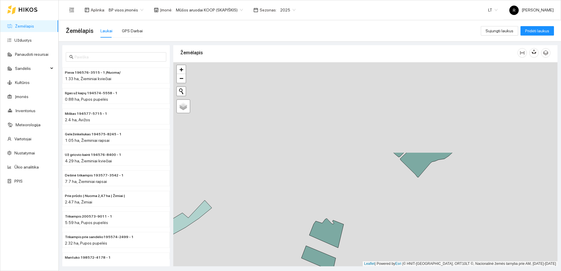
drag, startPoint x: 316, startPoint y: 148, endPoint x: 303, endPoint y: 273, distance: 125.1
click at [303, 271] on html "Žemėlapis Užduotys Panaudoti resursai Sandėlis Kultūros Įmonės Inventorius Mete…" at bounding box center [280, 135] width 561 height 271
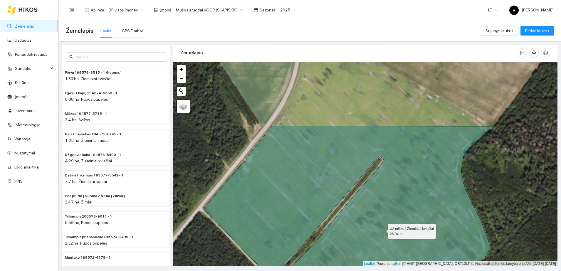
drag, startPoint x: 406, startPoint y: 180, endPoint x: 382, endPoint y: 230, distance: 54.9
click at [382, 230] on icon at bounding box center [348, 240] width 289 height 229
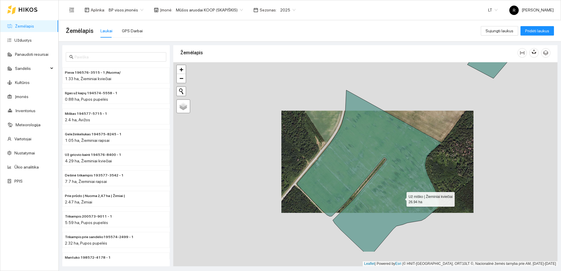
drag, startPoint x: 397, startPoint y: 238, endPoint x: 408, endPoint y: 167, distance: 72.0
click at [408, 167] on icon at bounding box center [369, 171] width 144 height 162
